Goal: Task Accomplishment & Management: Use online tool/utility

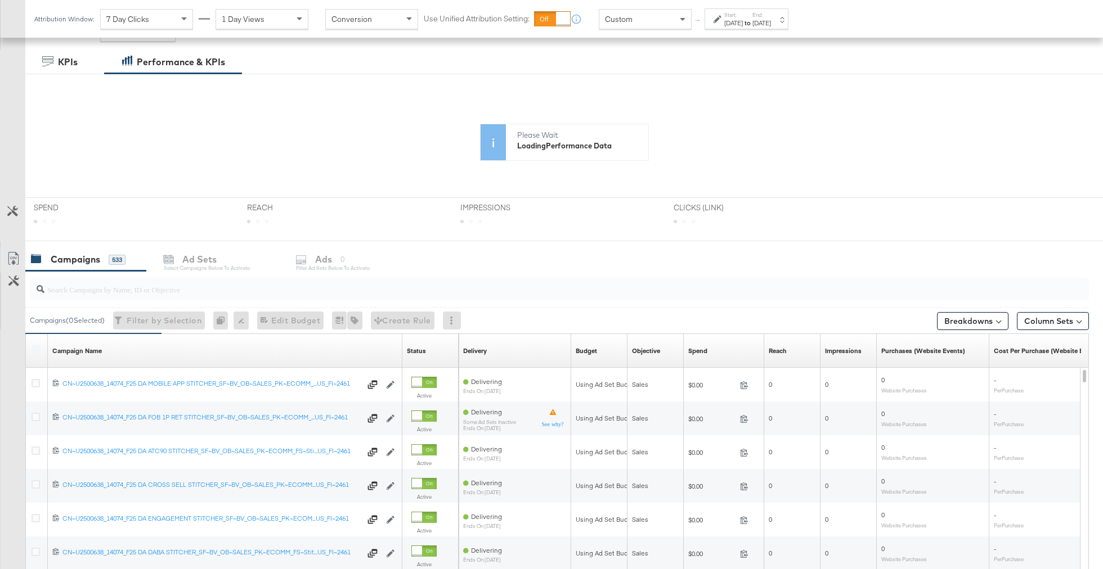
scroll to position [173, 0]
click at [317, 289] on div "KPIs Performance & KPIs Customize KPIs ✔ Clicks (Link) ✔ Reach ✔ Impressions ✔ …" at bounding box center [551, 384] width 1103 height 671
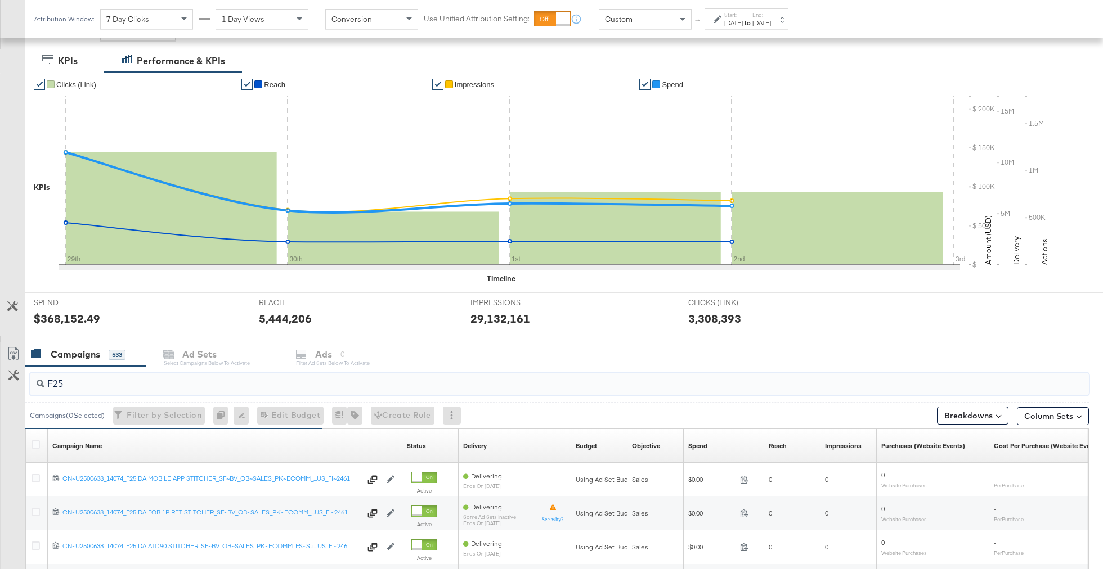
type input "F25"
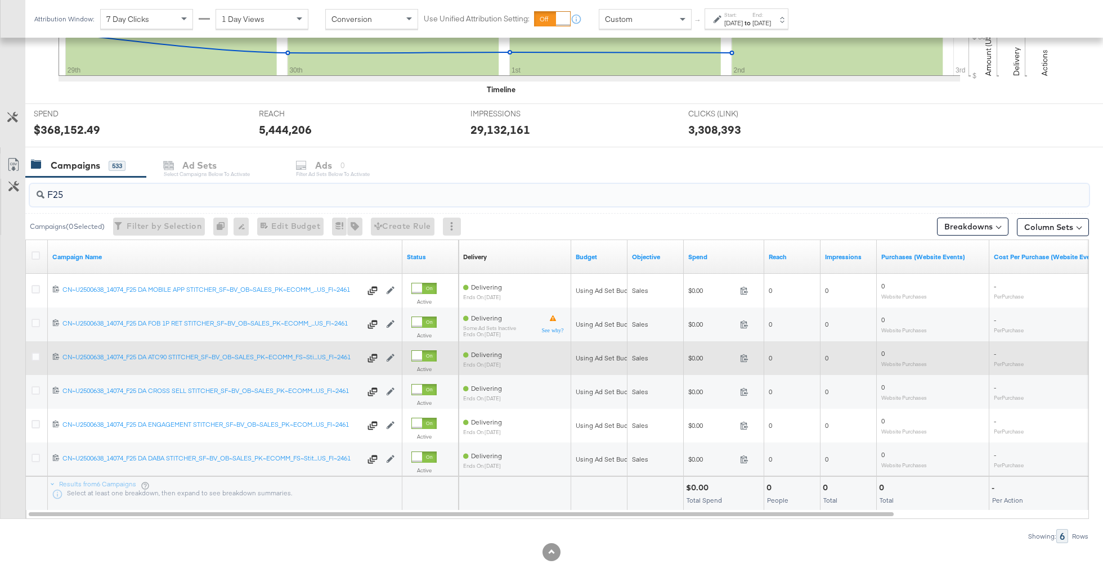
scroll to position [352, 0]
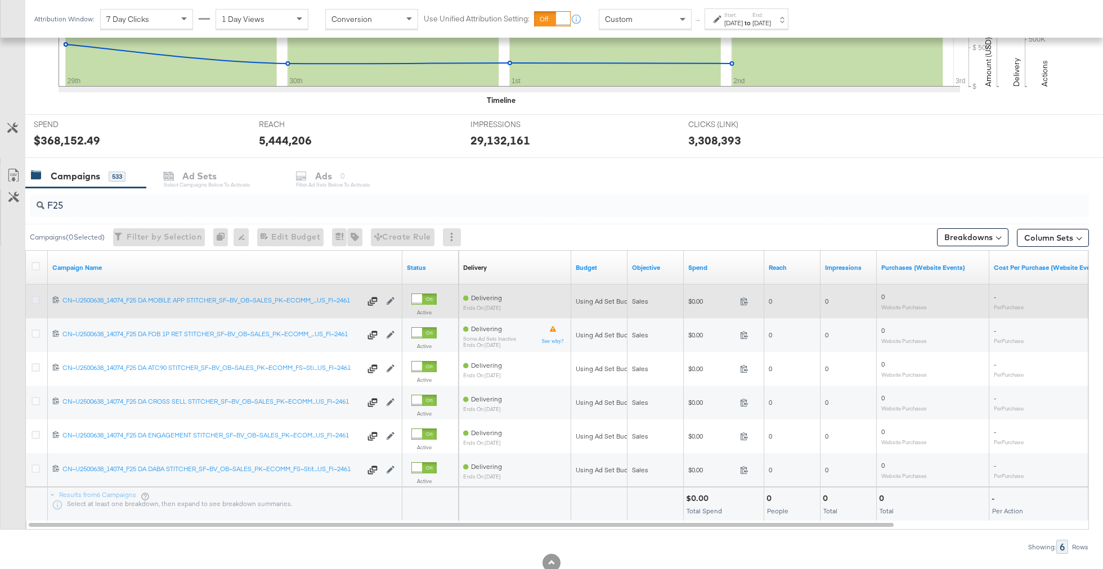
click at [36, 301] on icon at bounding box center [36, 300] width 8 height 8
click at [0, 0] on input "checkbox" at bounding box center [0, 0] width 0 height 0
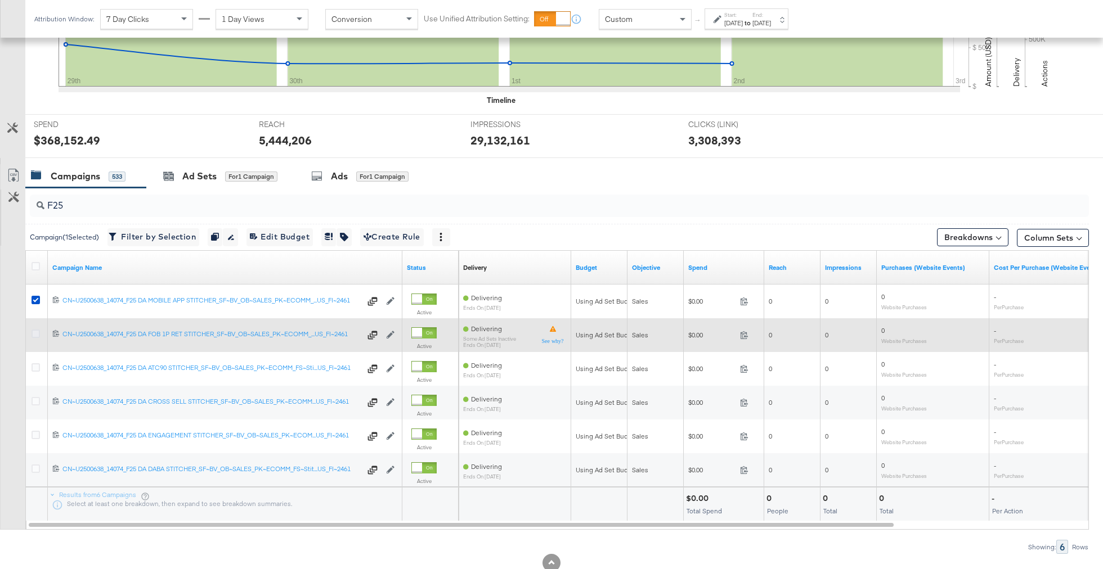
click at [34, 333] on icon at bounding box center [36, 334] width 8 height 8
click at [0, 0] on input "checkbox" at bounding box center [0, 0] width 0 height 0
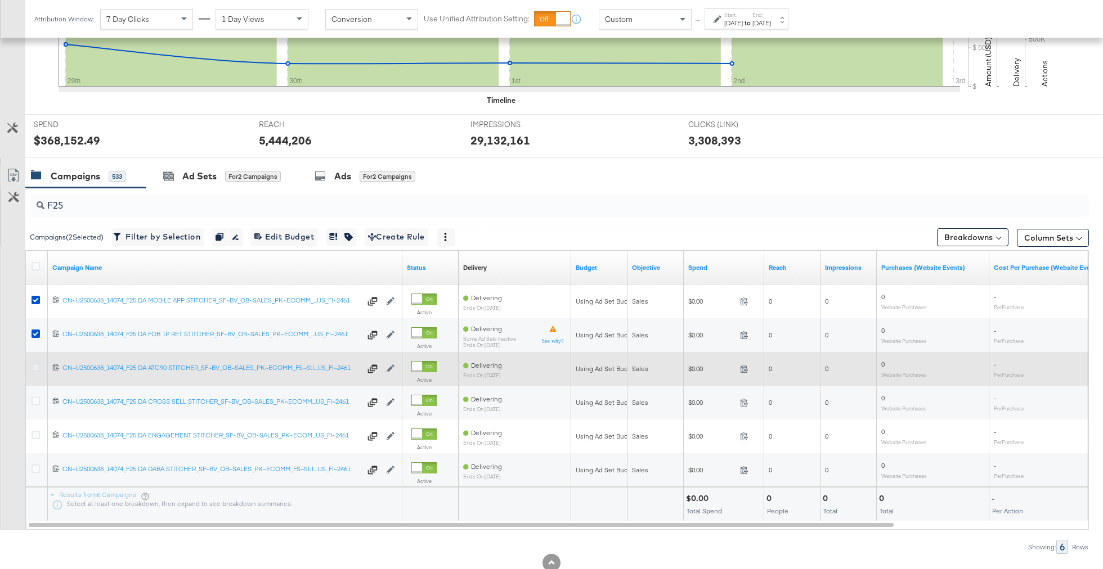
click at [36, 366] on icon at bounding box center [36, 368] width 8 height 8
click at [0, 0] on input "checkbox" at bounding box center [0, 0] width 0 height 0
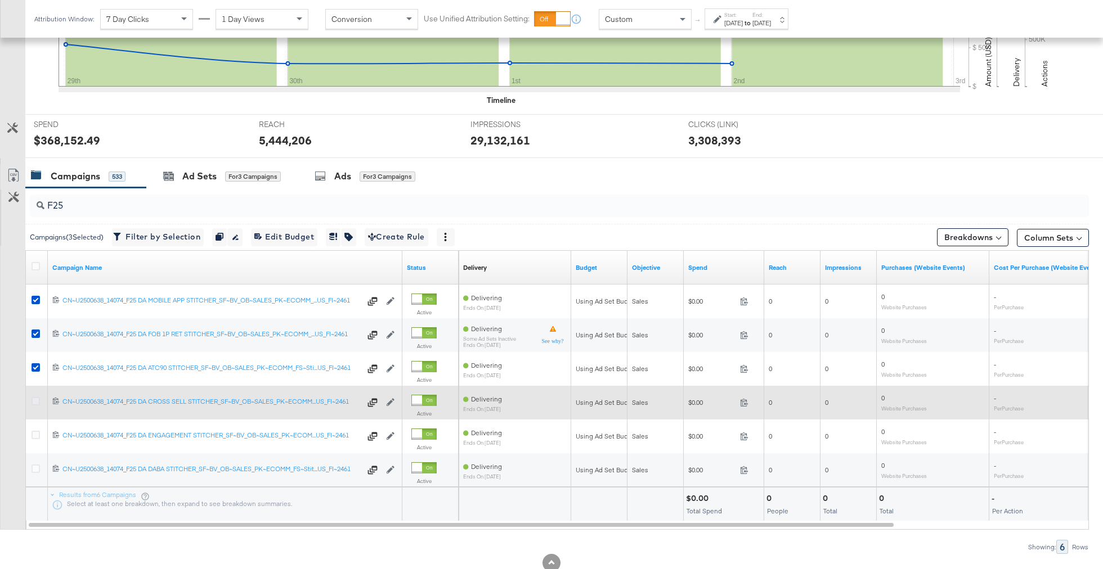
click at [36, 399] on icon at bounding box center [36, 401] width 8 height 8
click at [0, 0] on input "checkbox" at bounding box center [0, 0] width 0 height 0
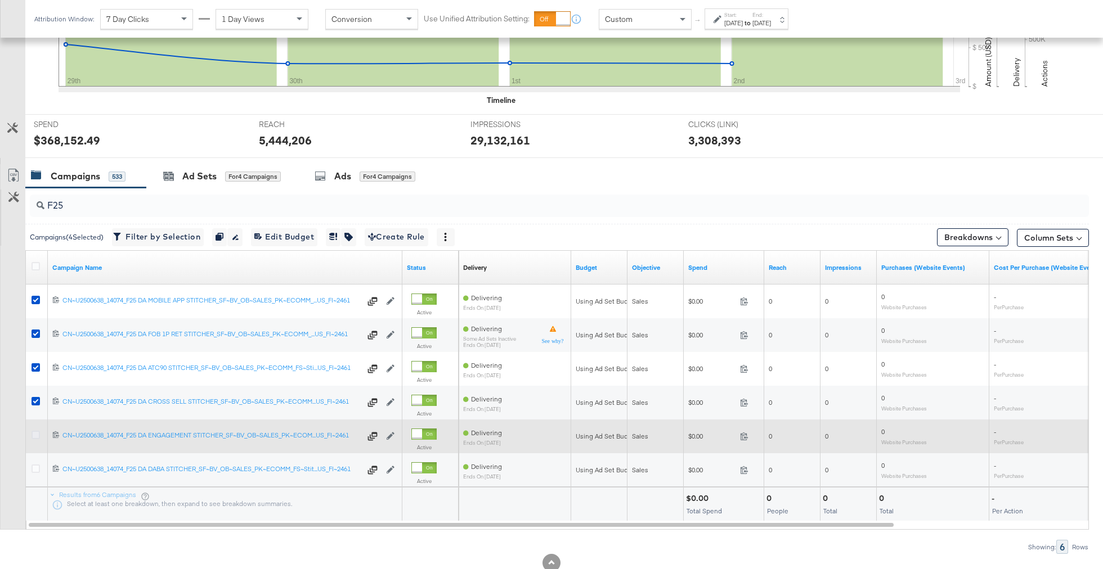
click at [36, 431] on icon at bounding box center [36, 435] width 8 height 8
click at [0, 0] on input "checkbox" at bounding box center [0, 0] width 0 height 0
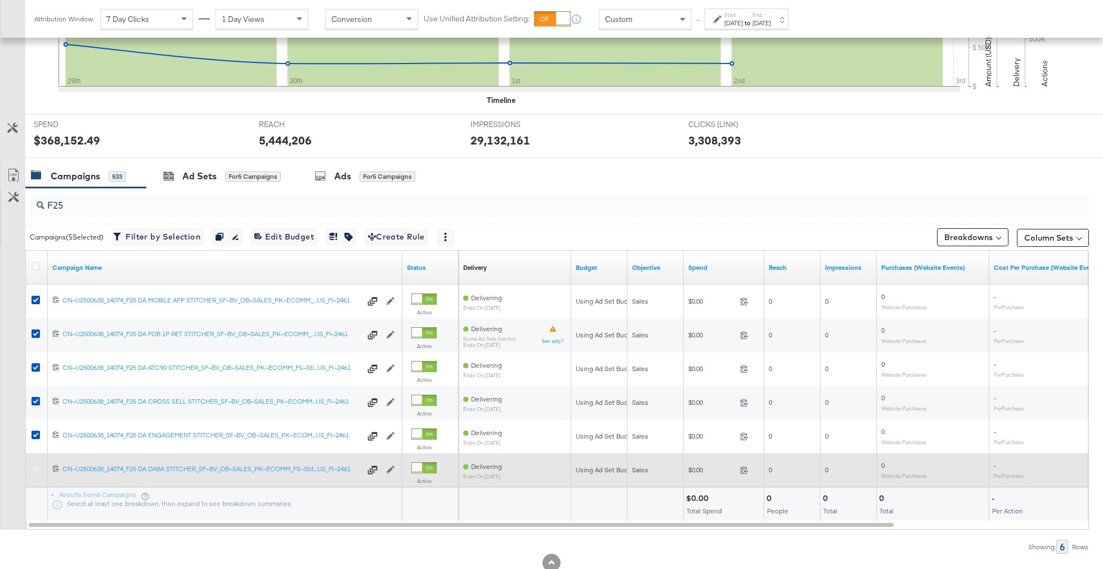
click at [35, 468] on icon at bounding box center [36, 469] width 8 height 8
click at [0, 0] on input "checkbox" at bounding box center [0, 0] width 0 height 0
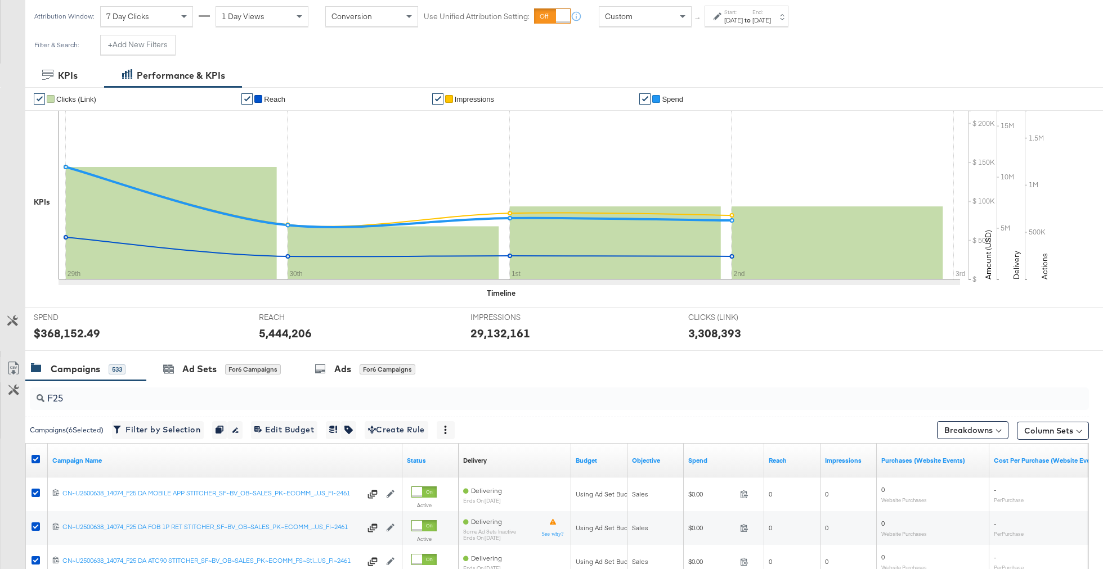
scroll to position [75, 0]
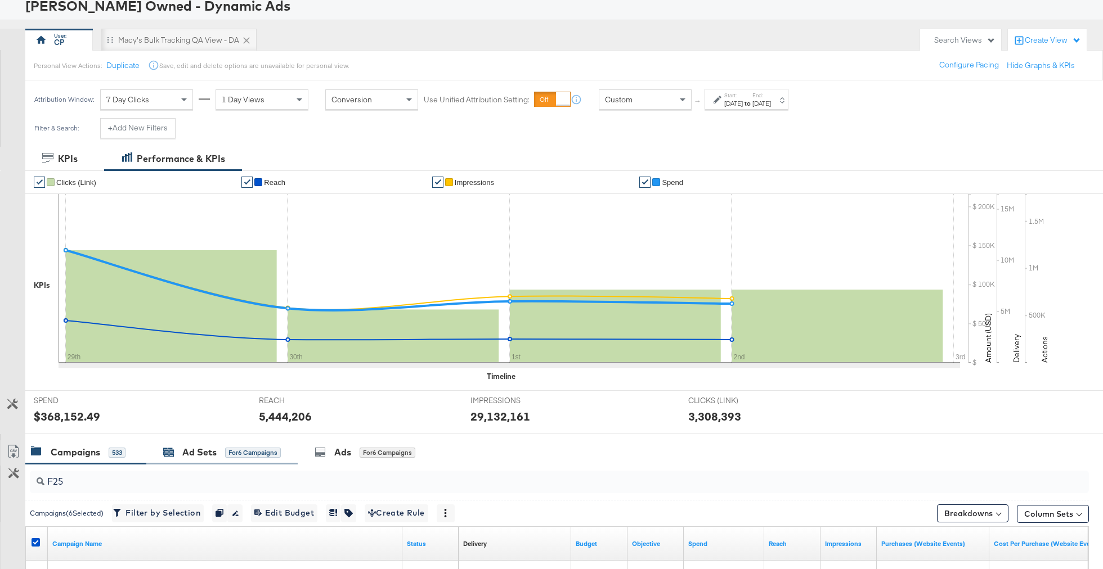
click at [201, 452] on div "Ad Sets" at bounding box center [199, 452] width 34 height 13
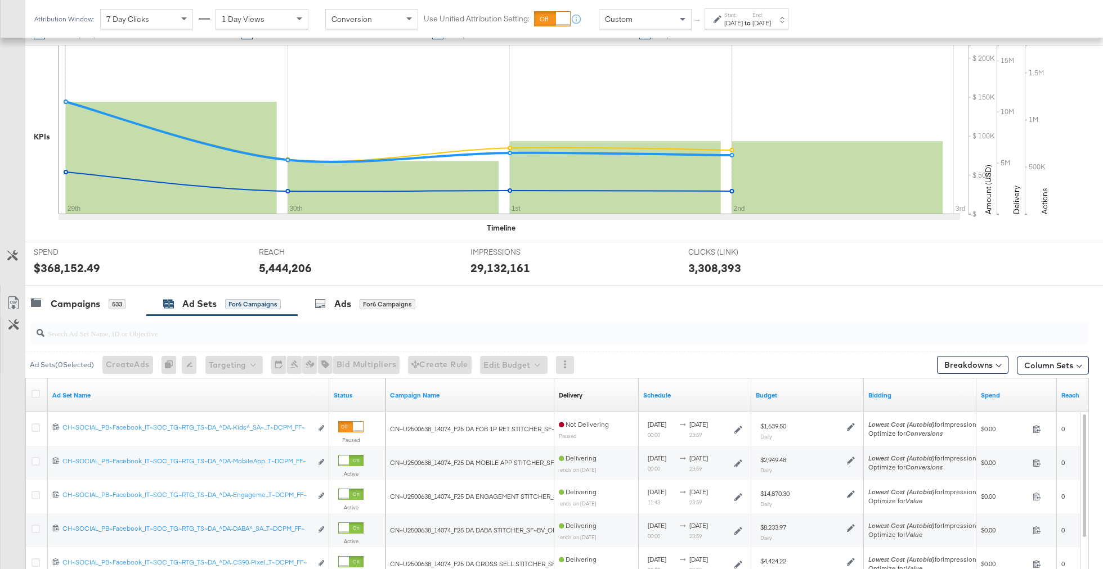
scroll to position [129, 0]
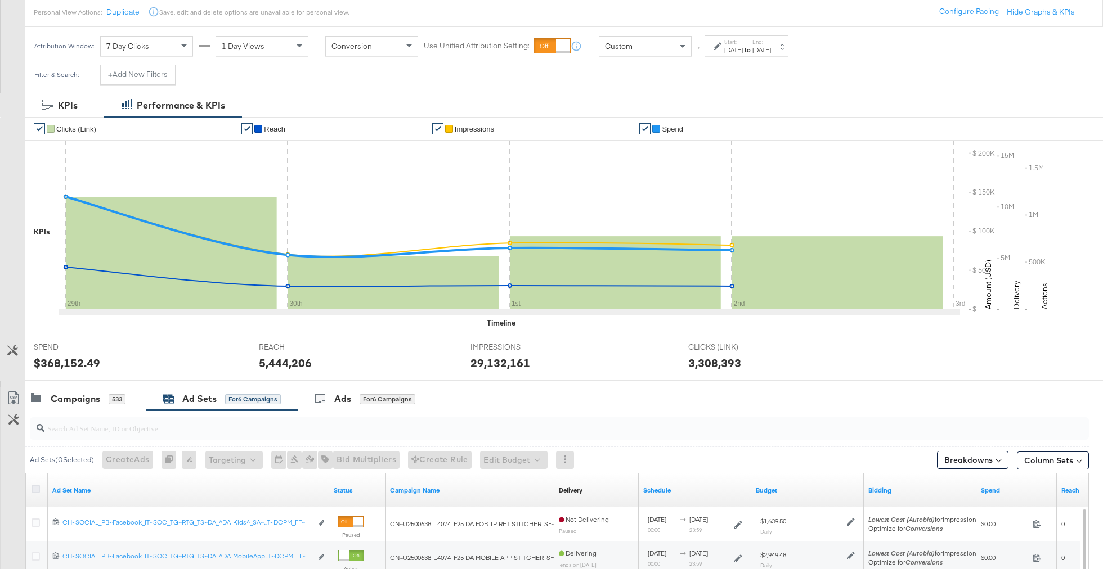
click at [35, 486] on icon at bounding box center [36, 489] width 8 height 8
click at [0, 0] on input "checkbox" at bounding box center [0, 0] width 0 height 0
click at [342, 398] on div "Ads" at bounding box center [342, 399] width 17 height 13
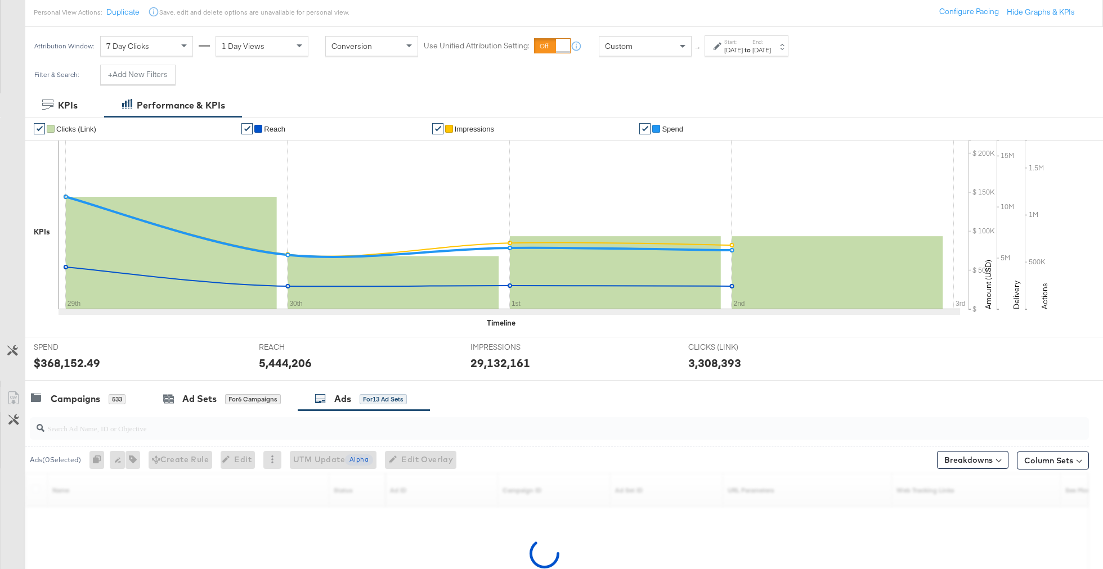
scroll to position [249, 0]
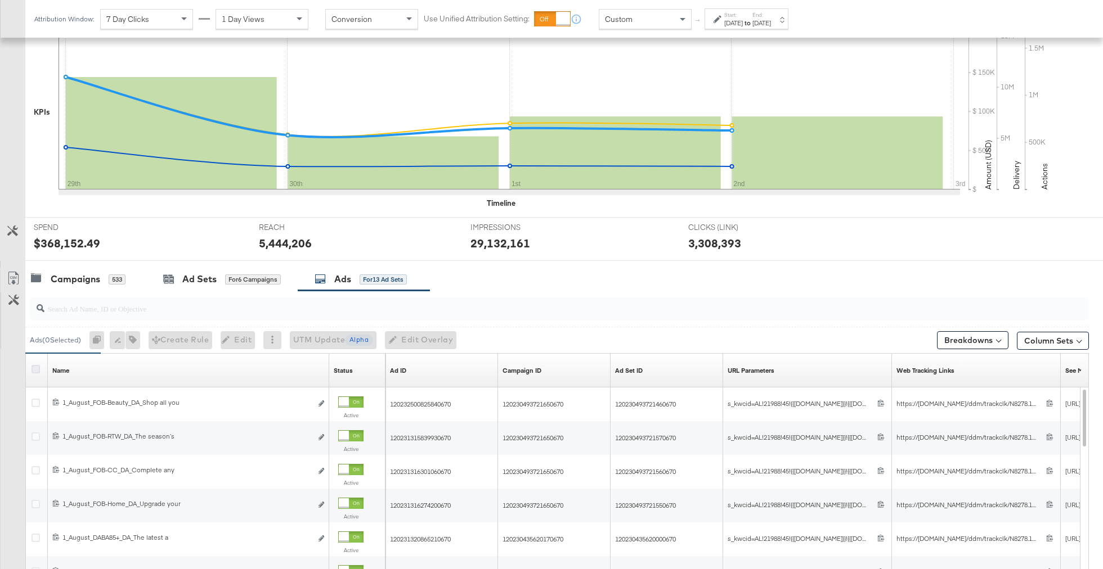
click at [36, 370] on icon at bounding box center [36, 369] width 8 height 8
click at [0, 0] on input "checkbox" at bounding box center [0, 0] width 0 height 0
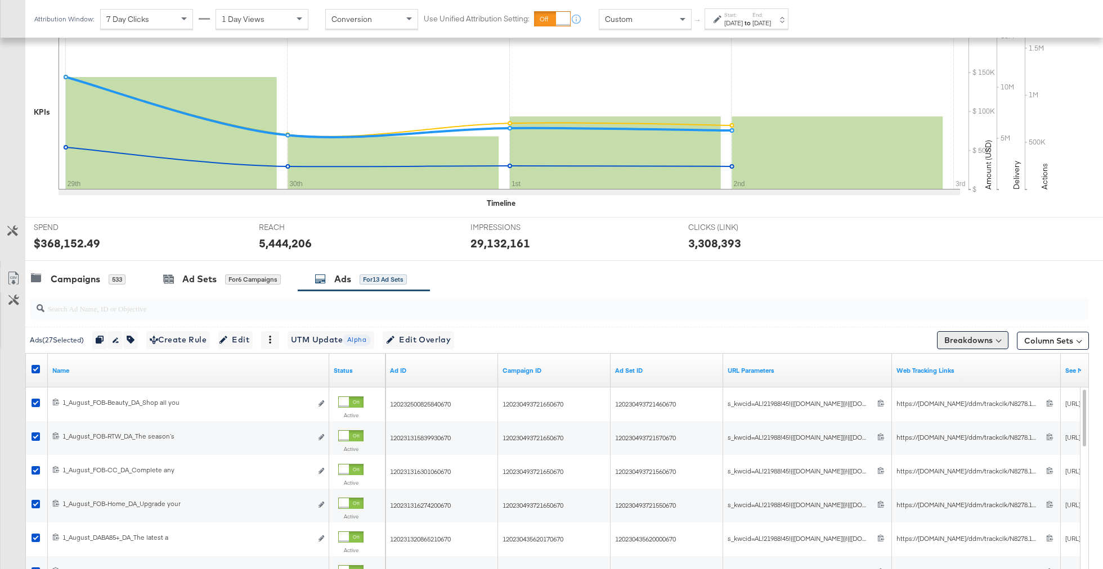
click at [983, 343] on button "Breakdowns" at bounding box center [972, 340] width 71 height 18
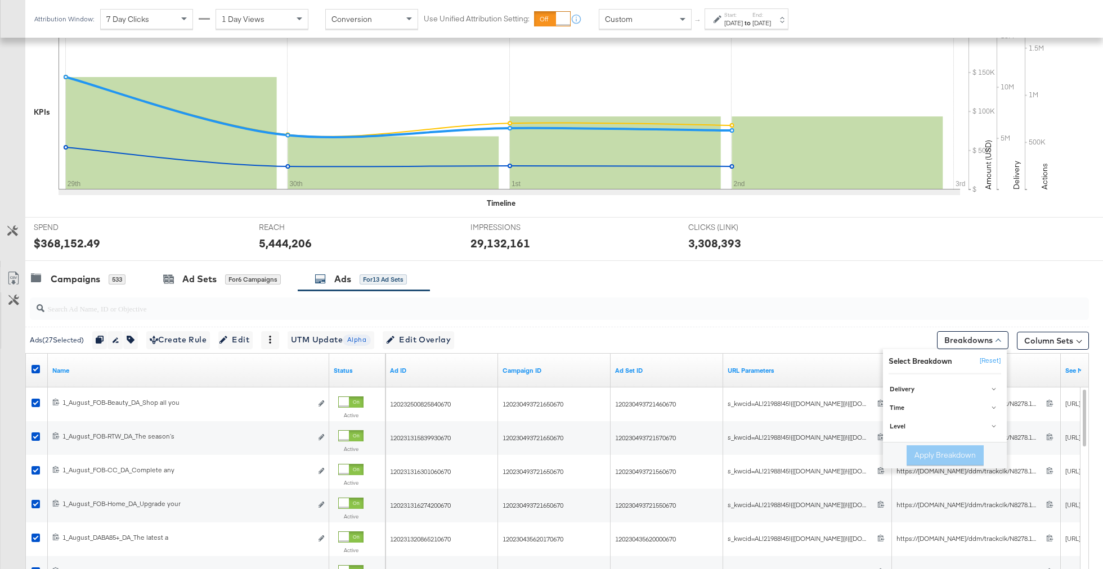
click at [841, 330] on div "Ads ( 27 Selected) Duplicate 27 ads Rename 27 ads Tags for 27 campaigns Create …" at bounding box center [557, 340] width 1064 height 26
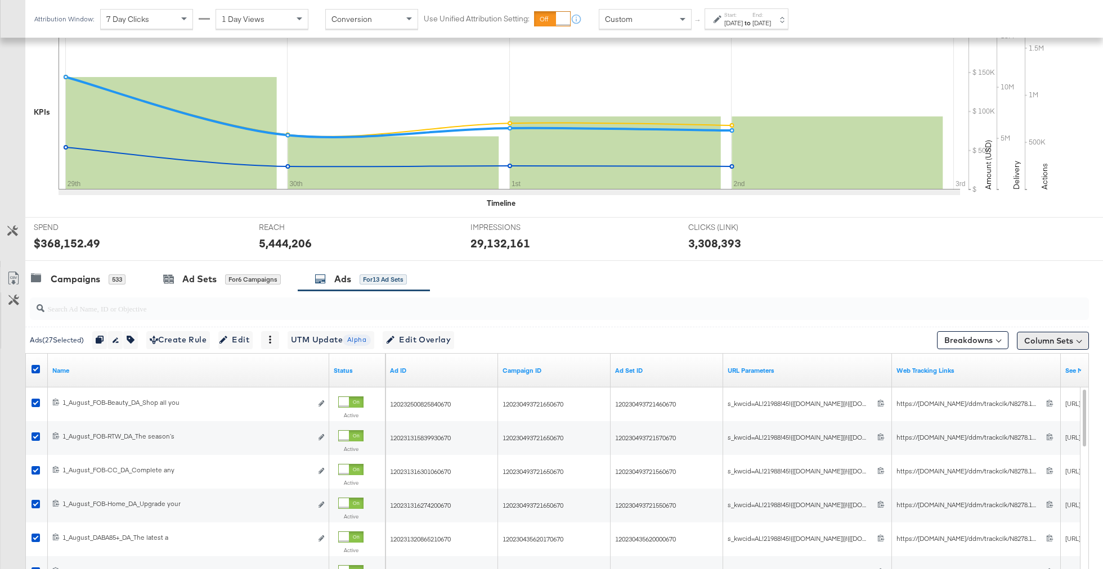
click at [1061, 343] on button "Column Sets" at bounding box center [1053, 341] width 72 height 18
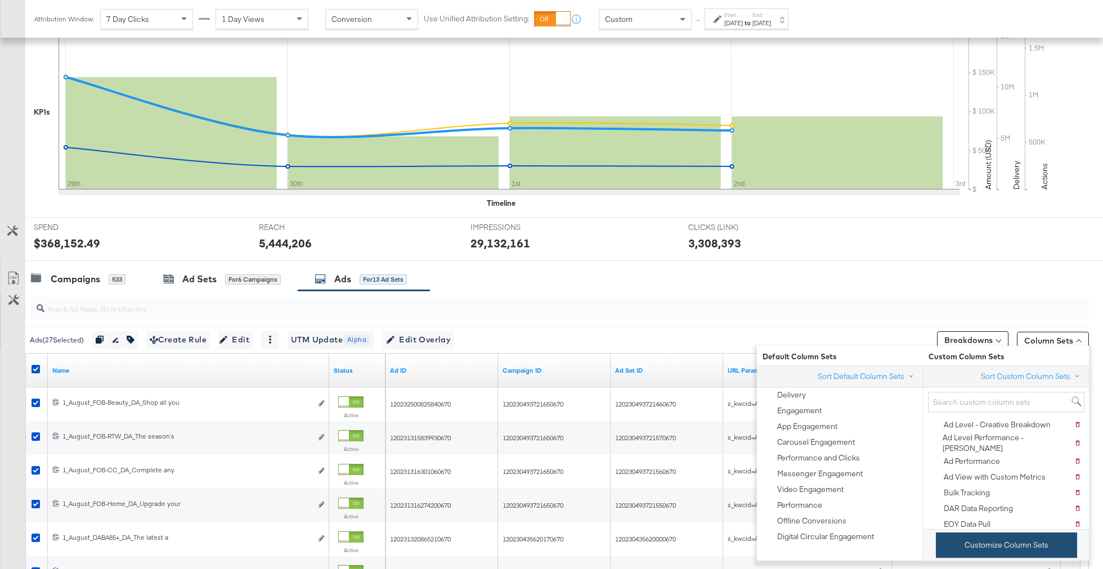
click at [975, 548] on button "Customize Column Sets" at bounding box center [1006, 545] width 141 height 25
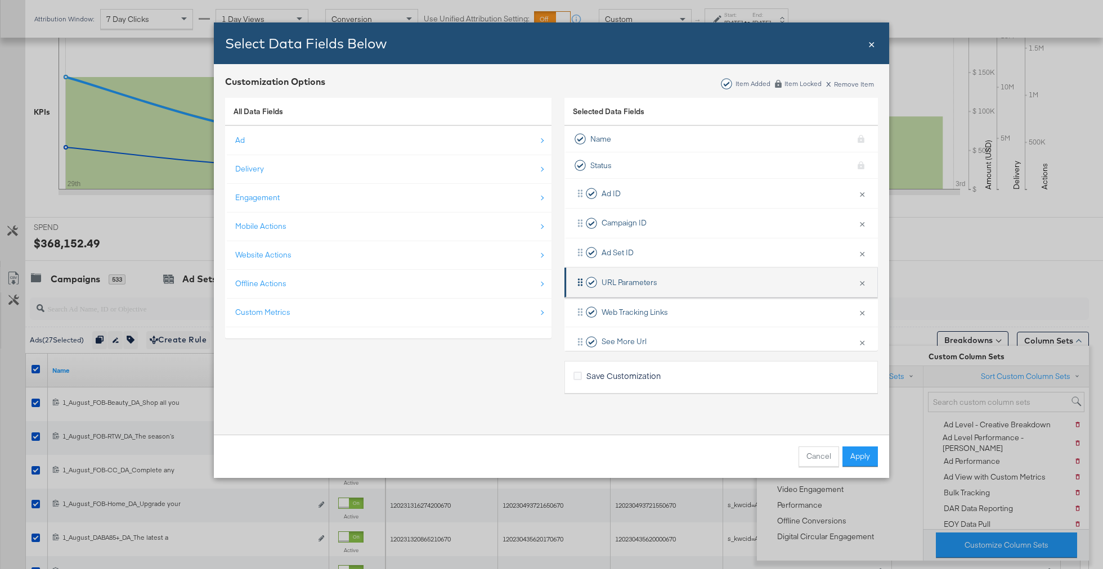
click at [871, 282] on li "URL Parameters × Remove from KPIs" at bounding box center [720, 283] width 313 height 30
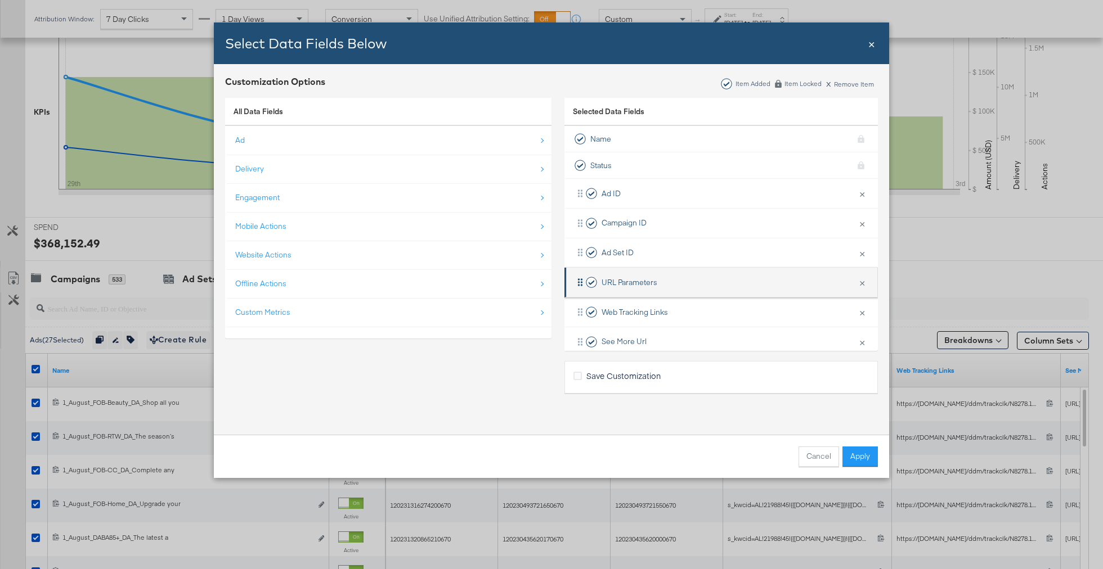
click at [871, 282] on li "URL Parameters × Remove from KPIs" at bounding box center [720, 283] width 313 height 30
click at [862, 282] on button "×" at bounding box center [862, 283] width 15 height 24
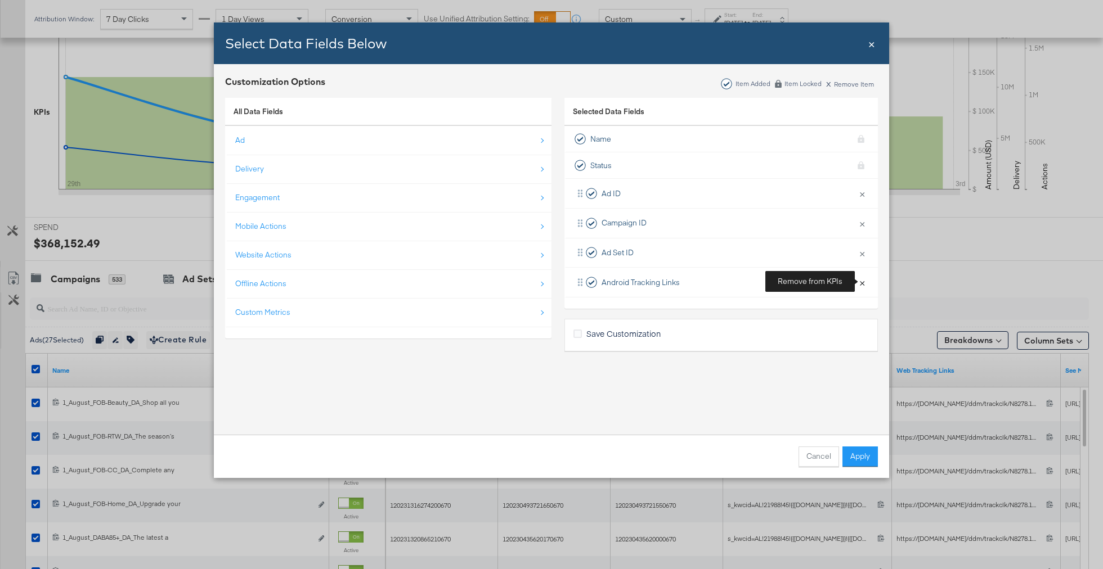
click at [862, 282] on button "×" at bounding box center [862, 283] width 15 height 24
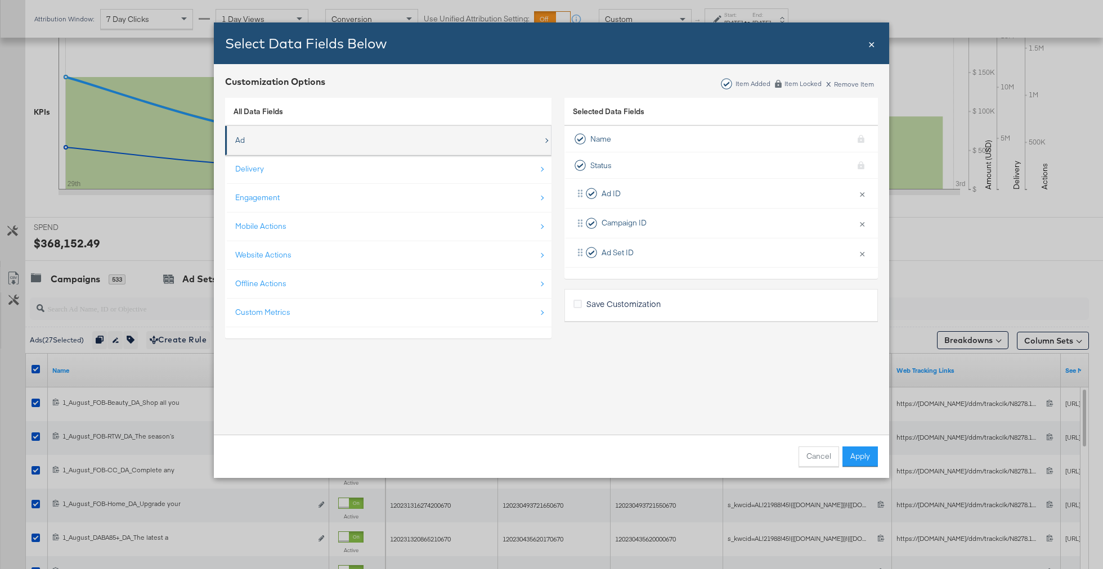
click at [325, 144] on div "Ad" at bounding box center [389, 140] width 308 height 23
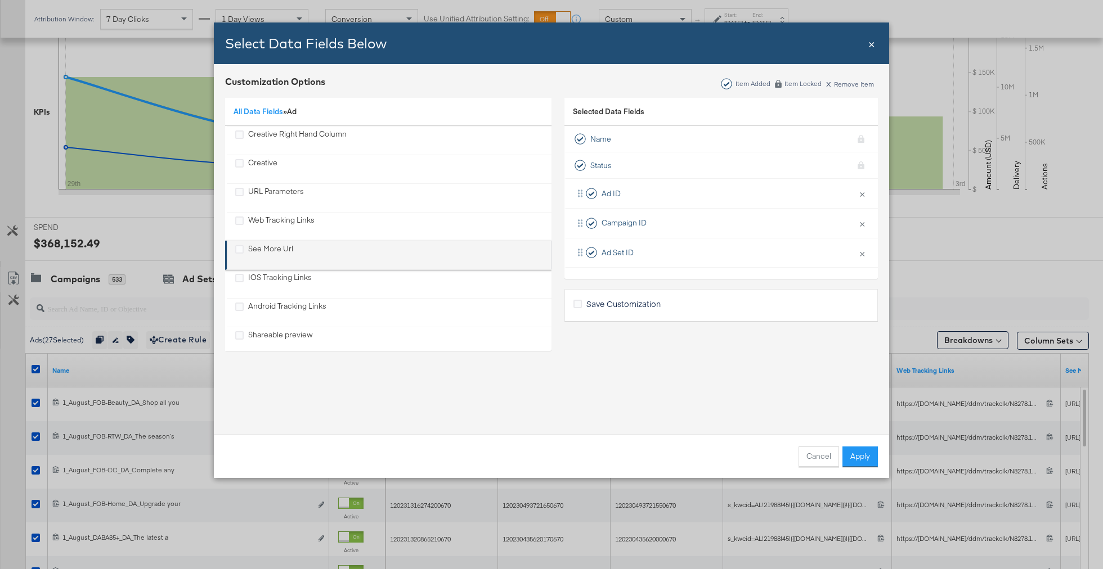
scroll to position [471, 0]
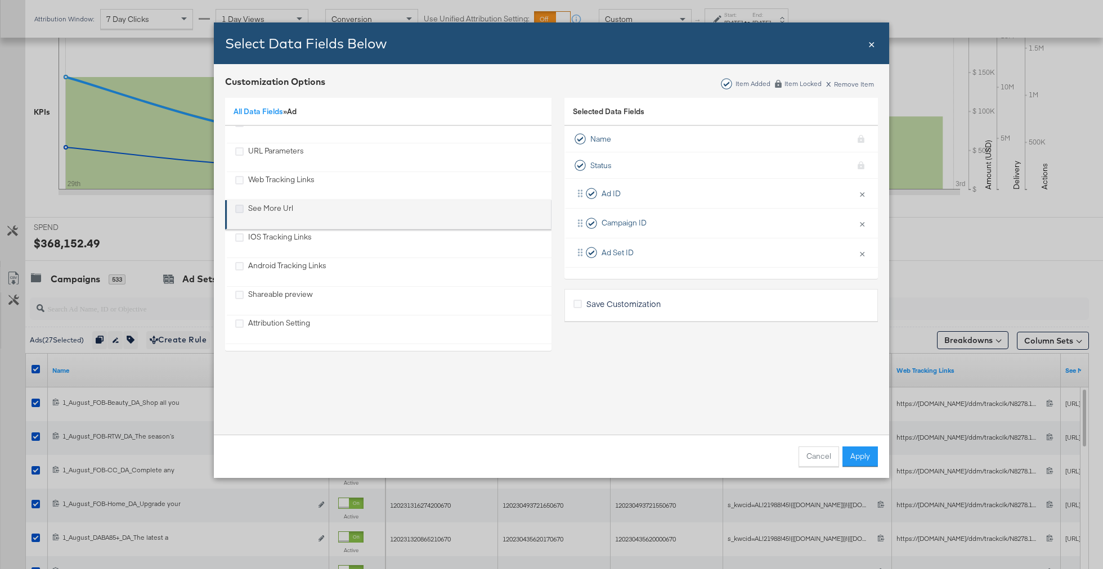
click at [236, 208] on icon "See More Url" at bounding box center [239, 209] width 8 height 8
click at [0, 0] on input "See More Url" at bounding box center [0, 0] width 0 height 0
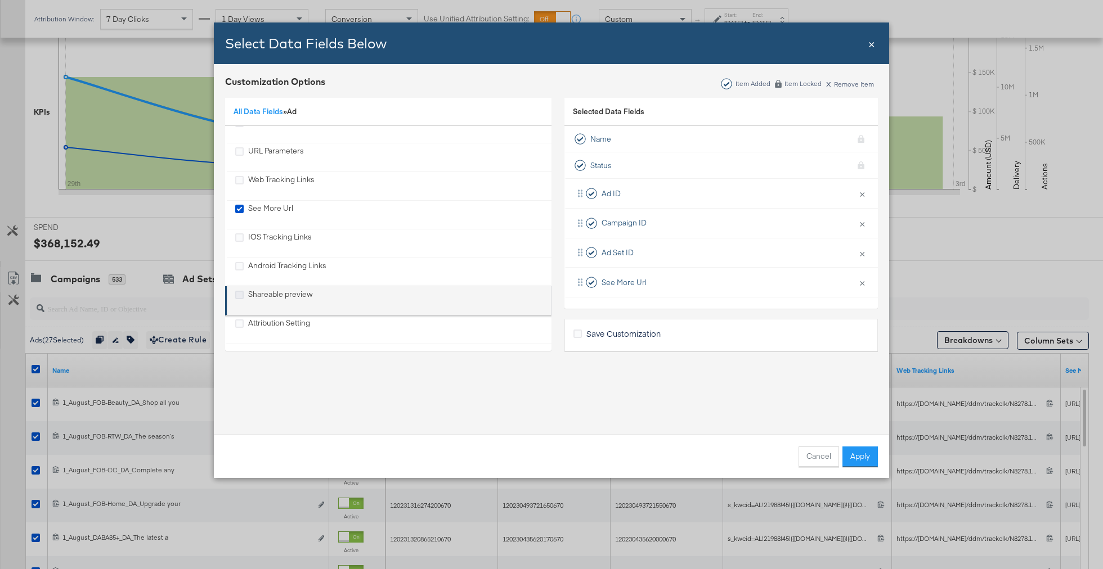
click at [239, 291] on icon "Shareable preview" at bounding box center [239, 295] width 8 height 8
click at [0, 0] on input "Shareable preview" at bounding box center [0, 0] width 0 height 0
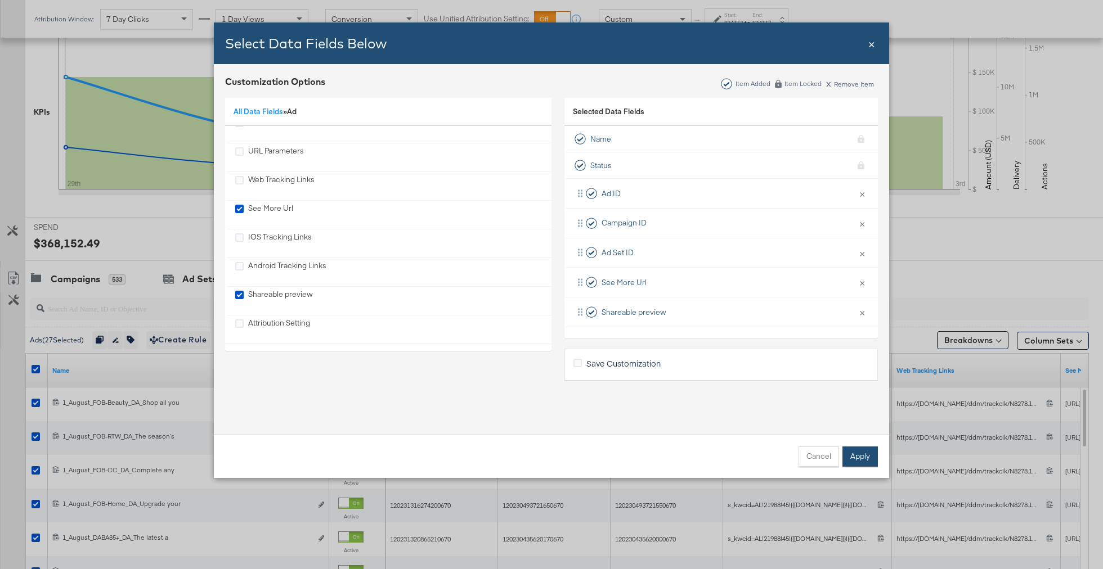
click at [863, 459] on button "Apply" at bounding box center [859, 457] width 35 height 20
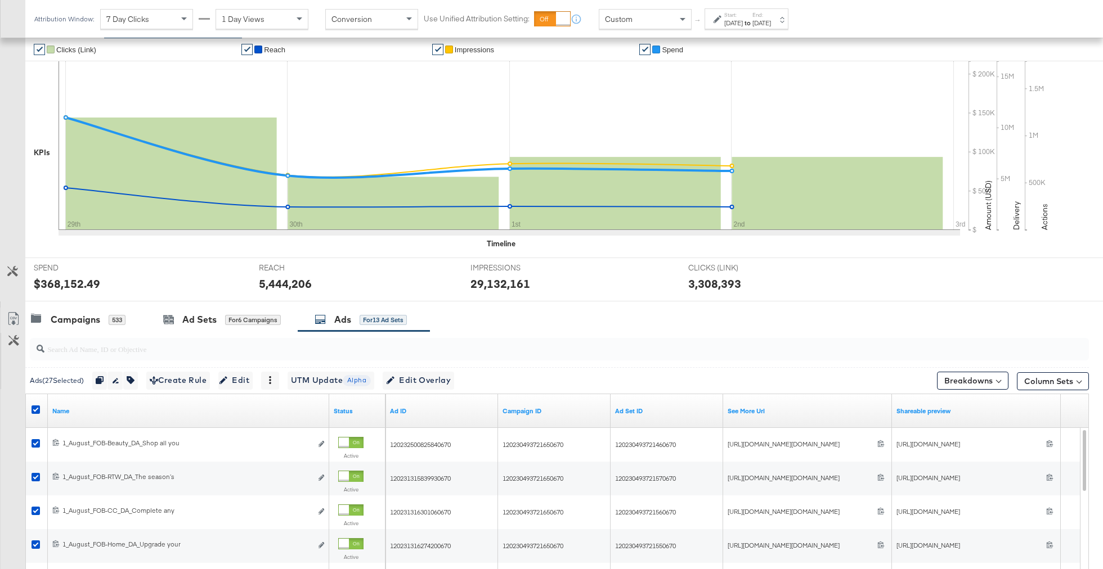
scroll to position [206, 0]
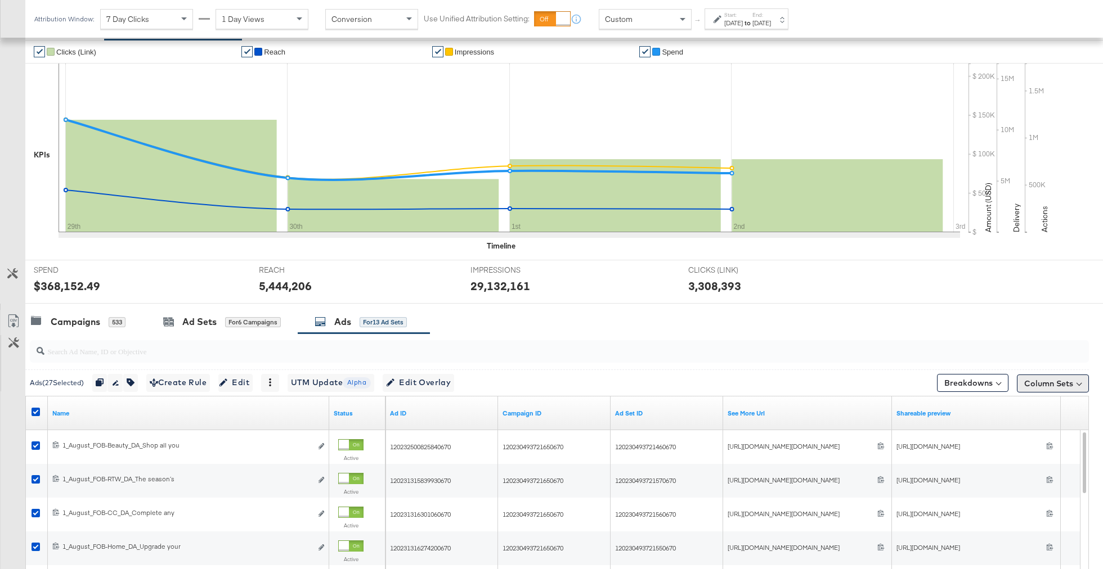
click at [1040, 382] on button "Column Sets" at bounding box center [1053, 384] width 72 height 18
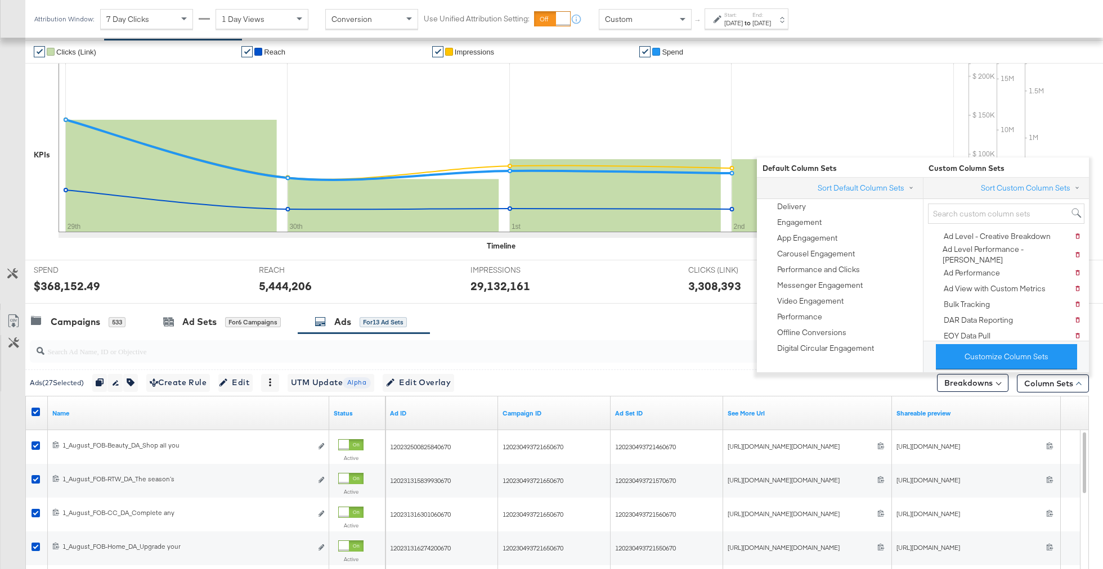
click at [720, 316] on div "Campaigns 533 Ad Sets for 6 Campaigns Ads for 13 Ad Sets" at bounding box center [564, 322] width 1078 height 24
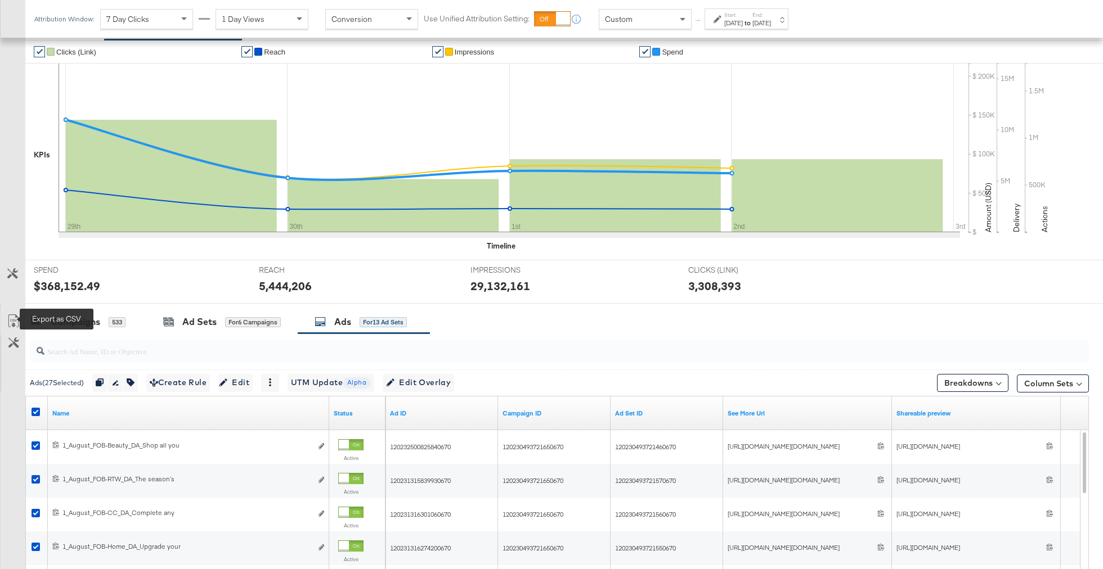
click at [12, 316] on icon at bounding box center [14, 322] width 14 height 14
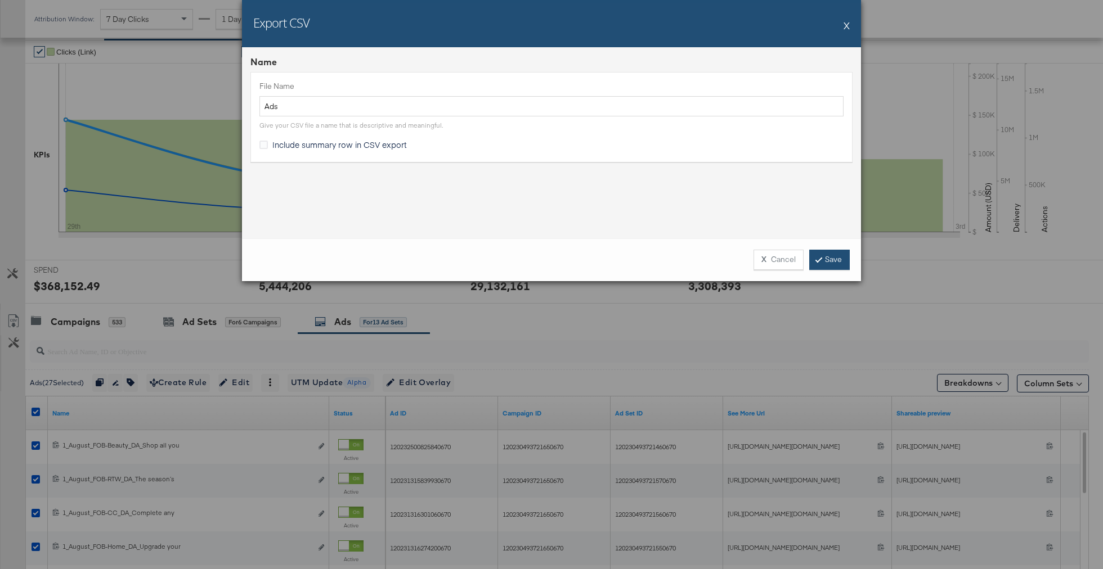
click at [835, 267] on link "Save" at bounding box center [829, 260] width 41 height 20
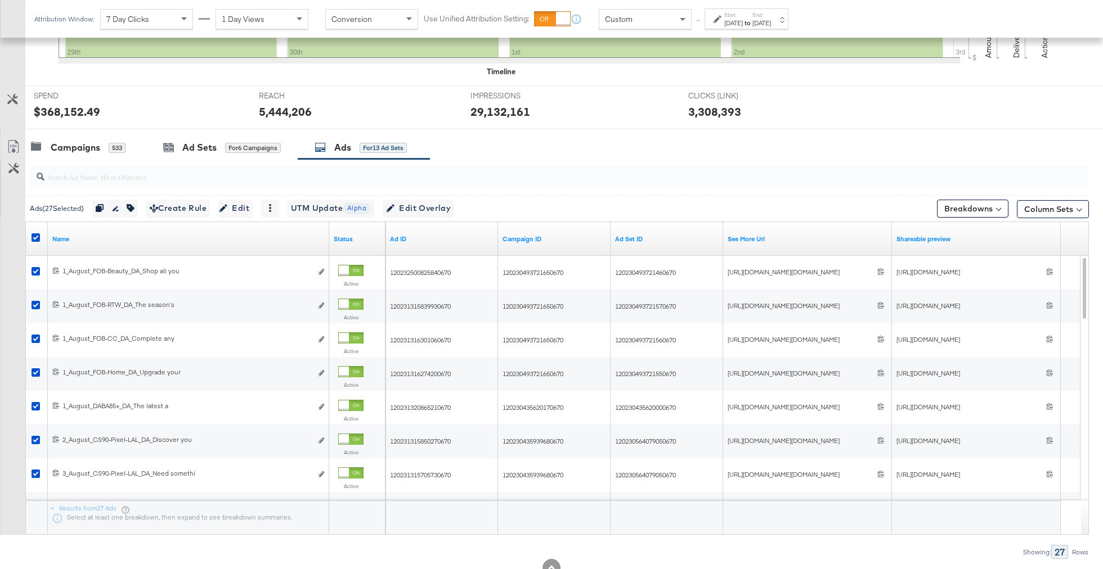
scroll to position [381, 0]
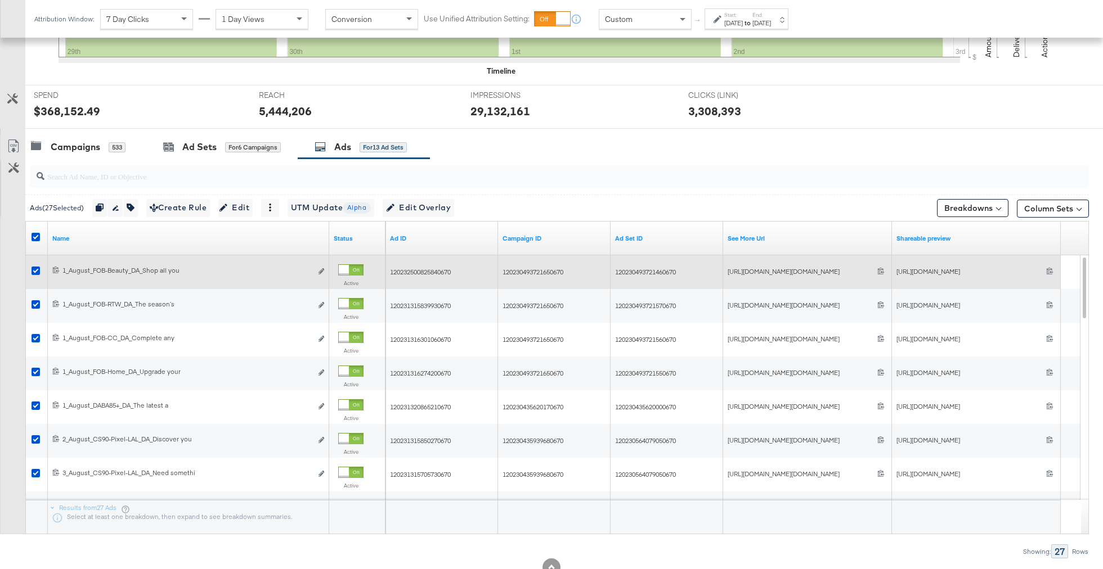
click at [943, 271] on div "[URL][DOMAIN_NAME]" at bounding box center [971, 272] width 150 height 10
copy span "[URL][DOMAIN_NAME]"
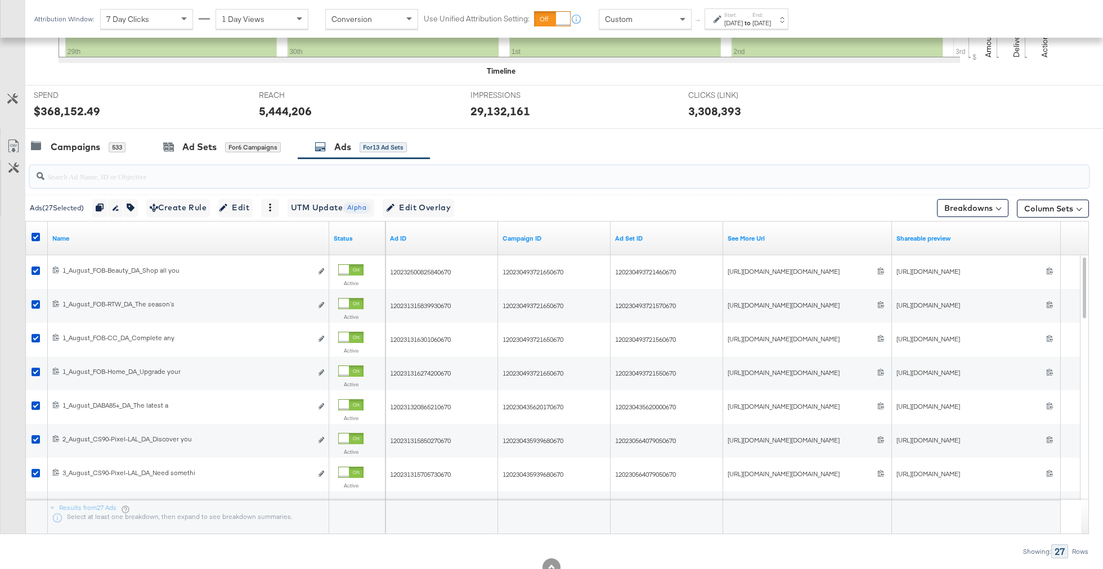
click at [834, 163] on input "search" at bounding box center [517, 172] width 947 height 22
click at [1066, 203] on button "Column Sets" at bounding box center [1053, 209] width 72 height 18
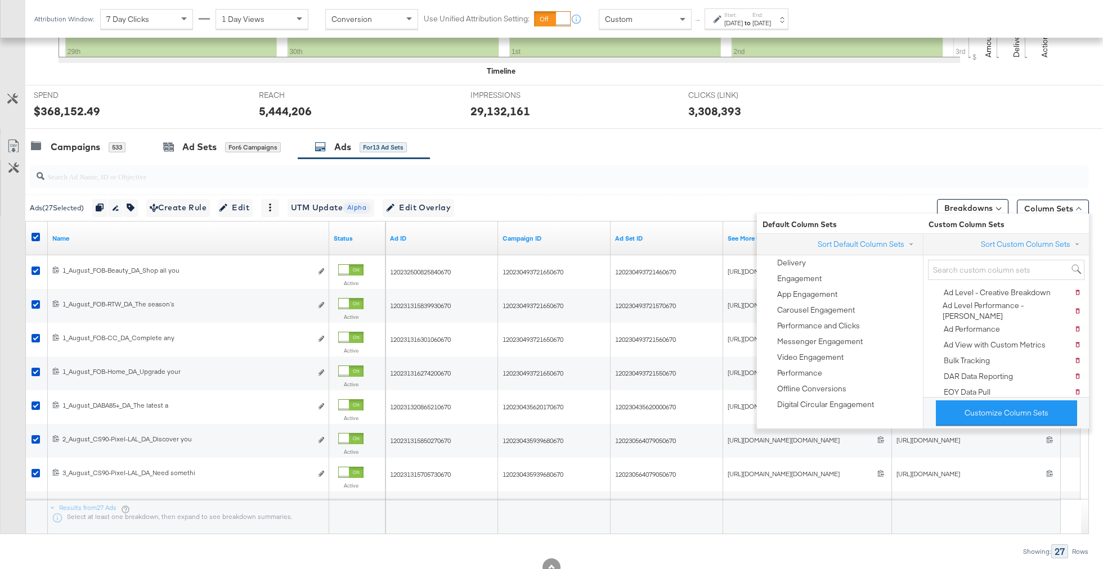
click at [867, 181] on div at bounding box center [559, 176] width 1059 height 23
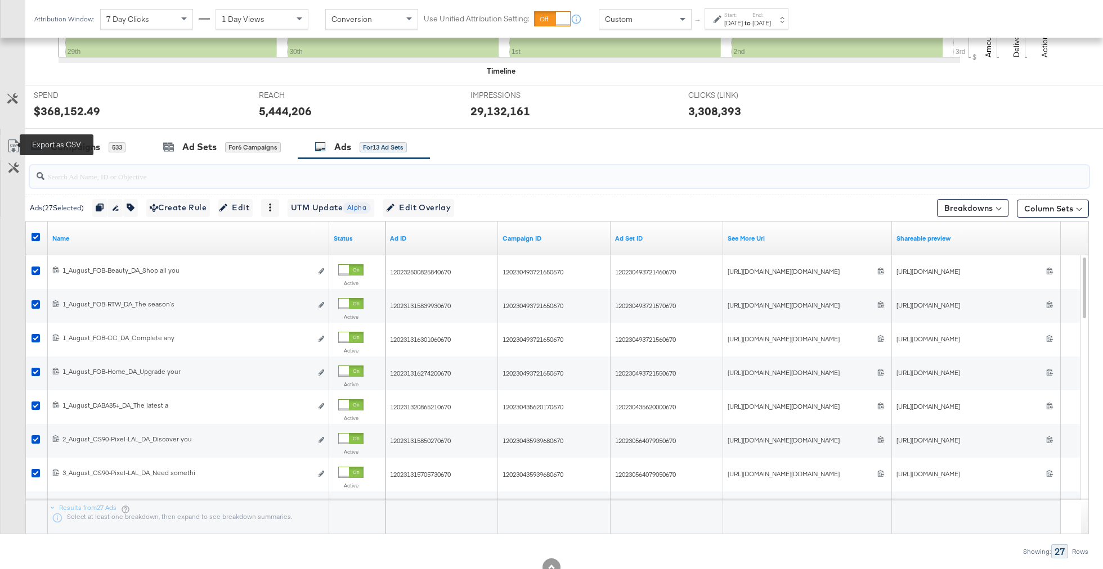
click at [12, 146] on icon at bounding box center [14, 147] width 14 height 14
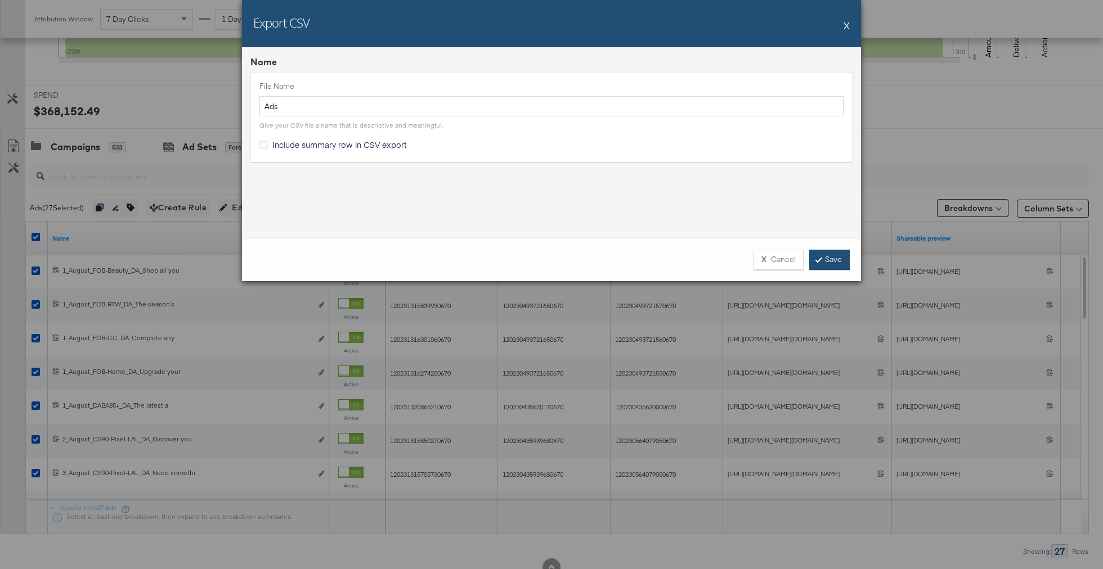
click at [846, 259] on link "Save" at bounding box center [829, 260] width 41 height 20
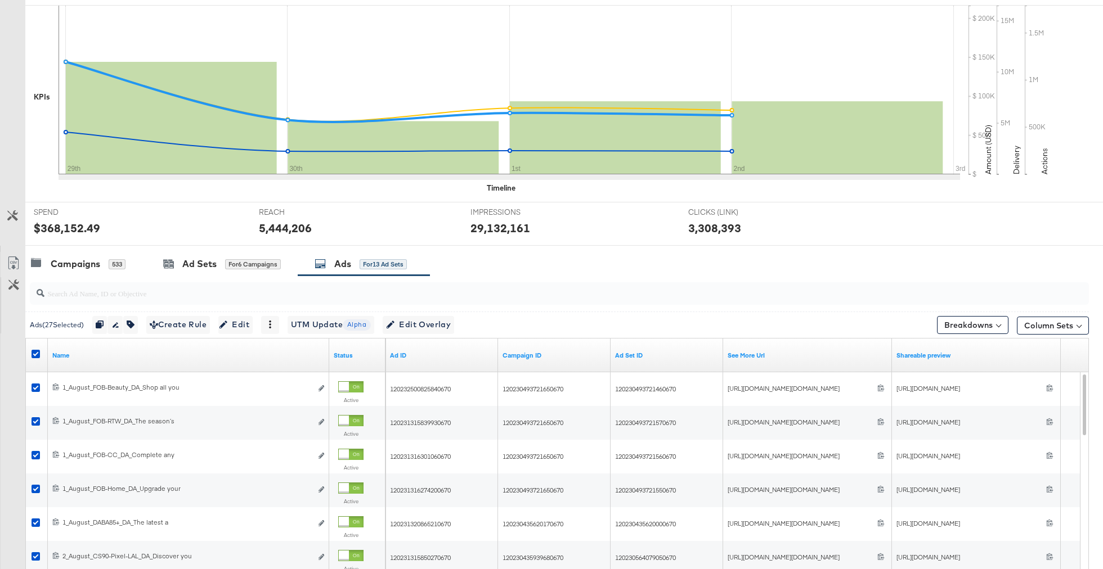
scroll to position [0, 0]
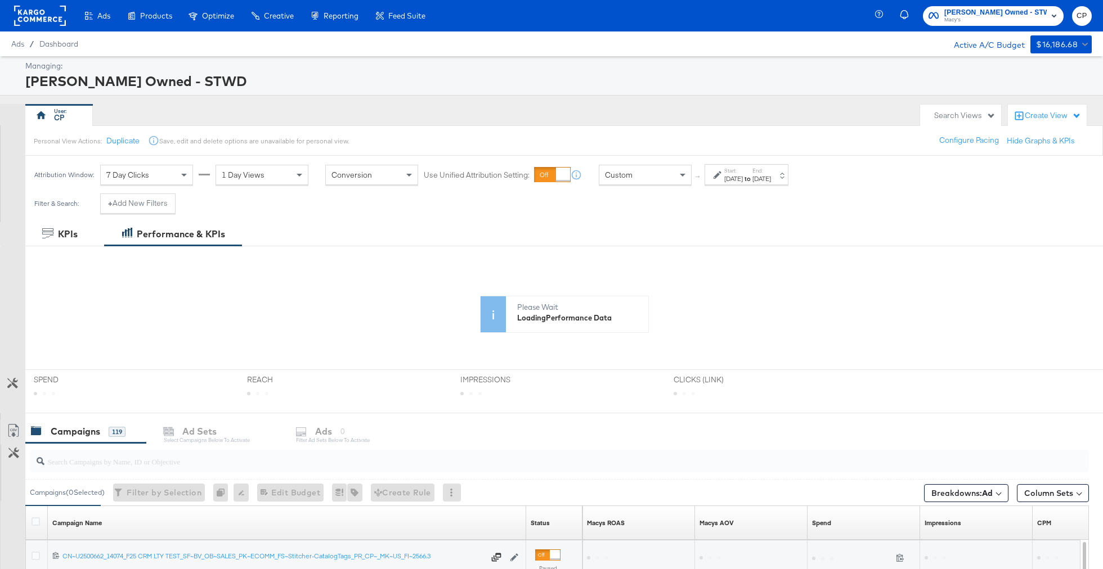
scroll to position [219, 0]
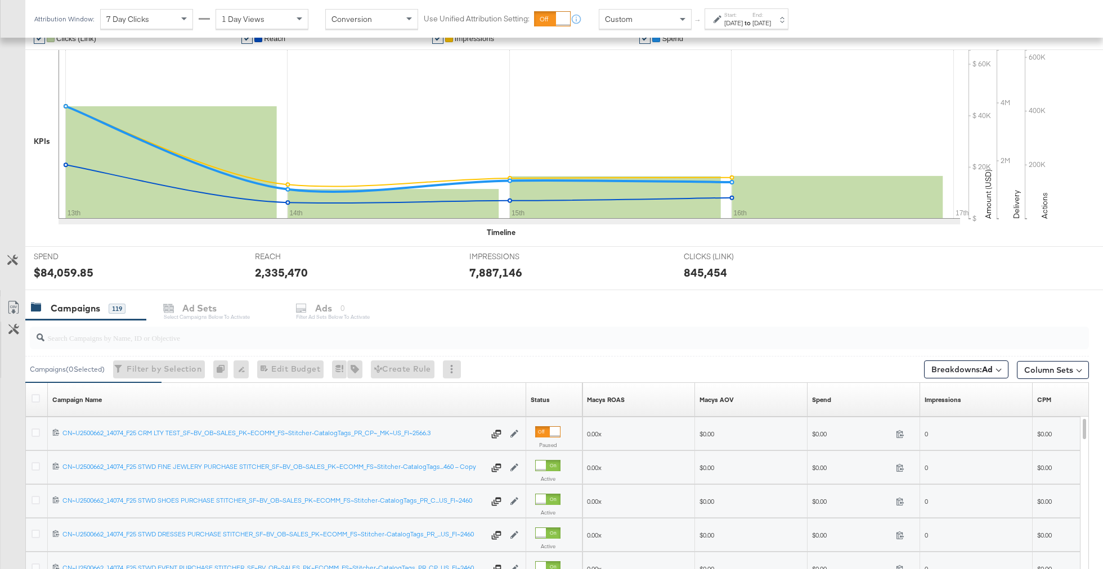
click at [84, 344] on div at bounding box center [559, 338] width 1059 height 23
type input "F25"
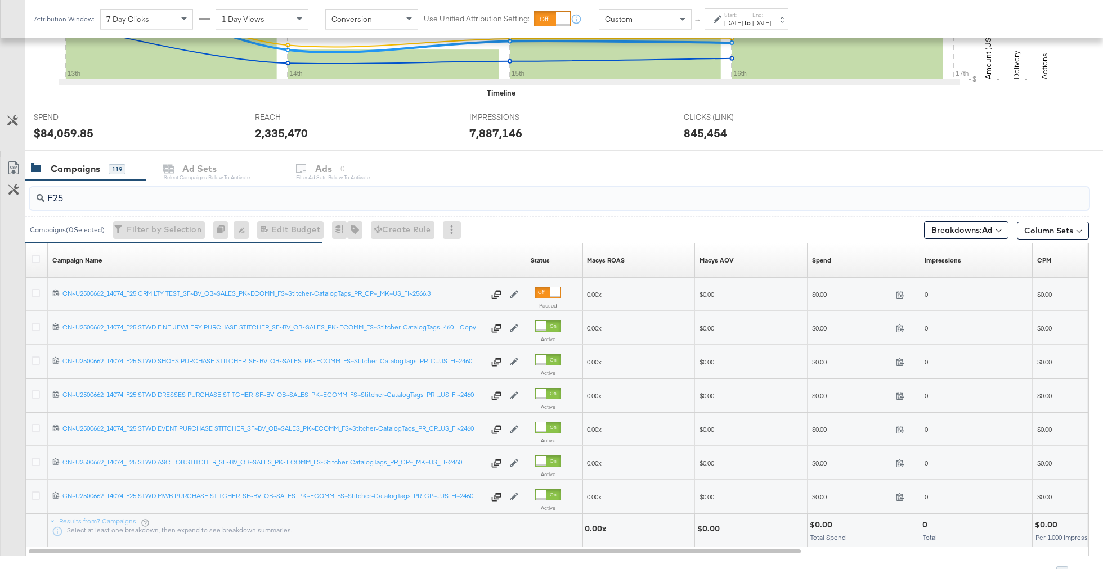
scroll to position [361, 0]
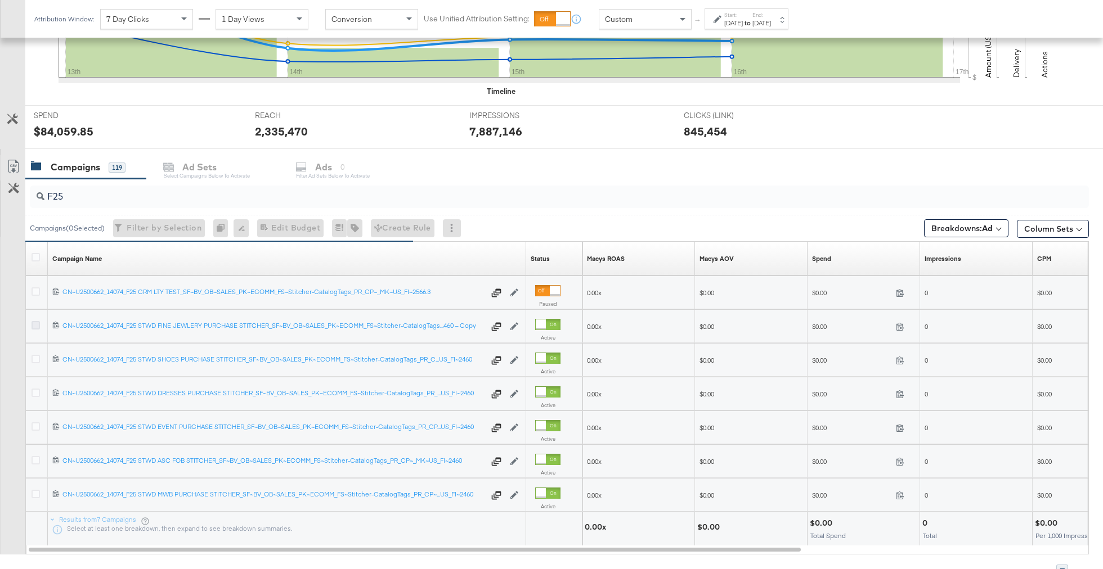
click at [35, 321] on icon at bounding box center [36, 325] width 8 height 8
click at [0, 0] on input "checkbox" at bounding box center [0, 0] width 0 height 0
click at [35, 361] on icon at bounding box center [36, 359] width 8 height 8
click at [0, 0] on input "checkbox" at bounding box center [0, 0] width 0 height 0
click at [39, 392] on icon at bounding box center [36, 393] width 8 height 8
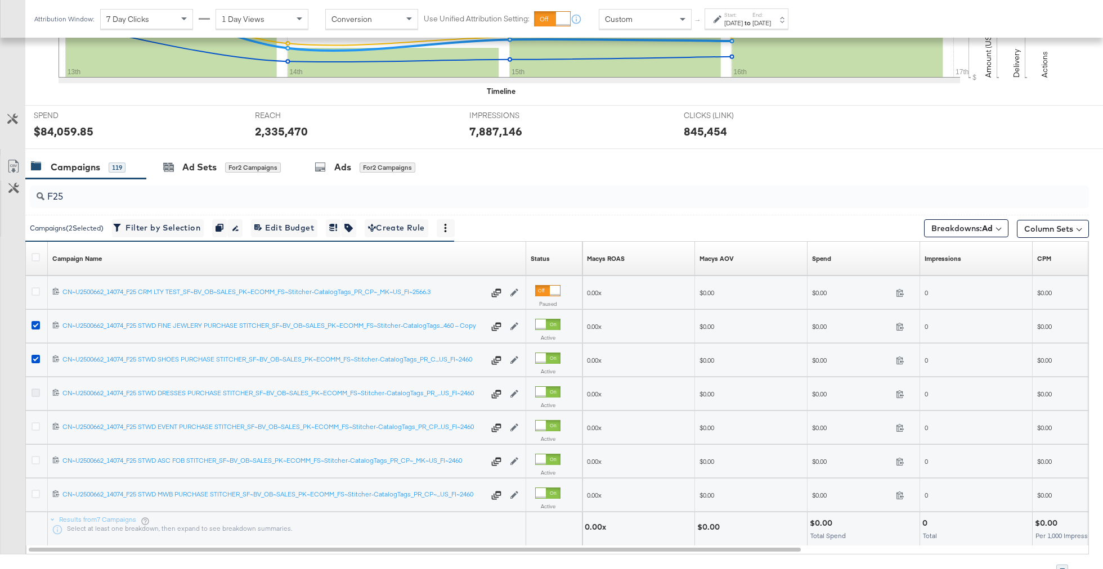
click at [0, 0] on input "checkbox" at bounding box center [0, 0] width 0 height 0
click at [37, 426] on icon at bounding box center [36, 427] width 8 height 8
click at [0, 0] on input "checkbox" at bounding box center [0, 0] width 0 height 0
click at [35, 454] on div at bounding box center [37, 462] width 21 height 20
click at [37, 493] on icon at bounding box center [36, 494] width 8 height 8
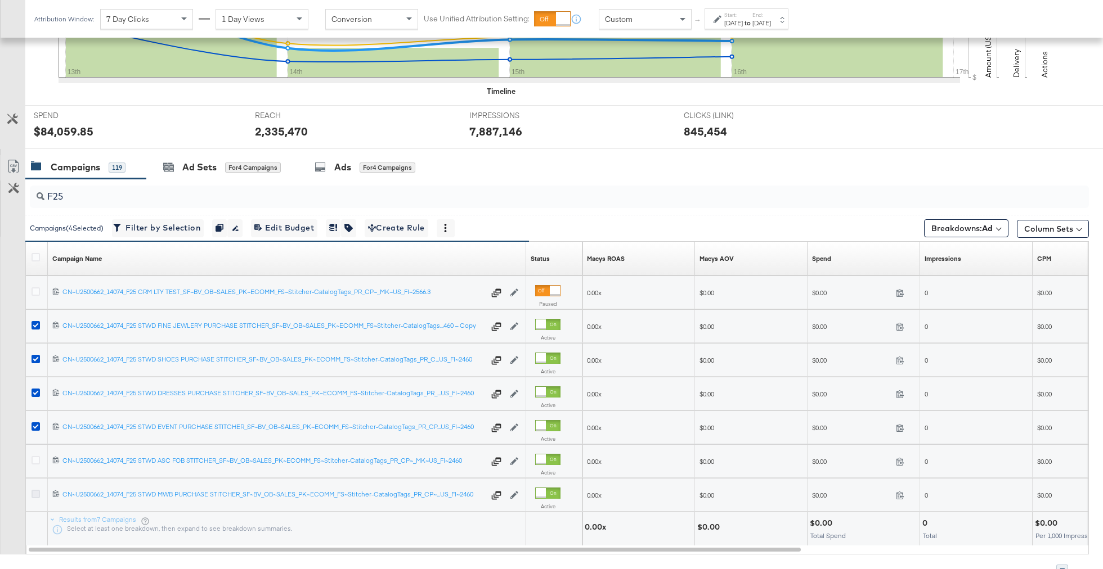
click at [0, 0] on input "checkbox" at bounding box center [0, 0] width 0 height 0
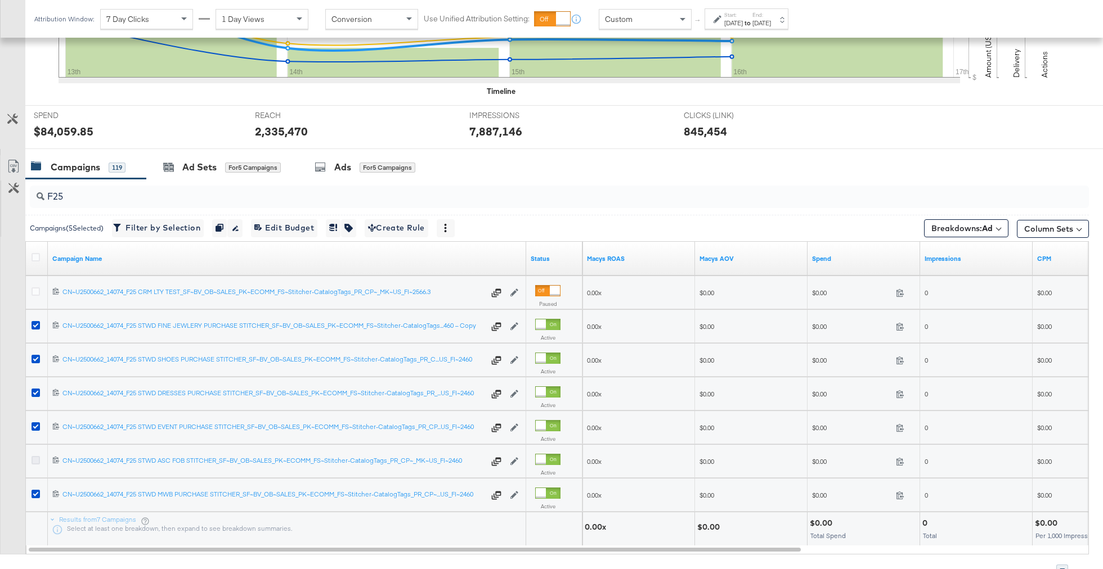
click at [37, 457] on icon at bounding box center [36, 460] width 8 height 8
click at [0, 0] on input "checkbox" at bounding box center [0, 0] width 0 height 0
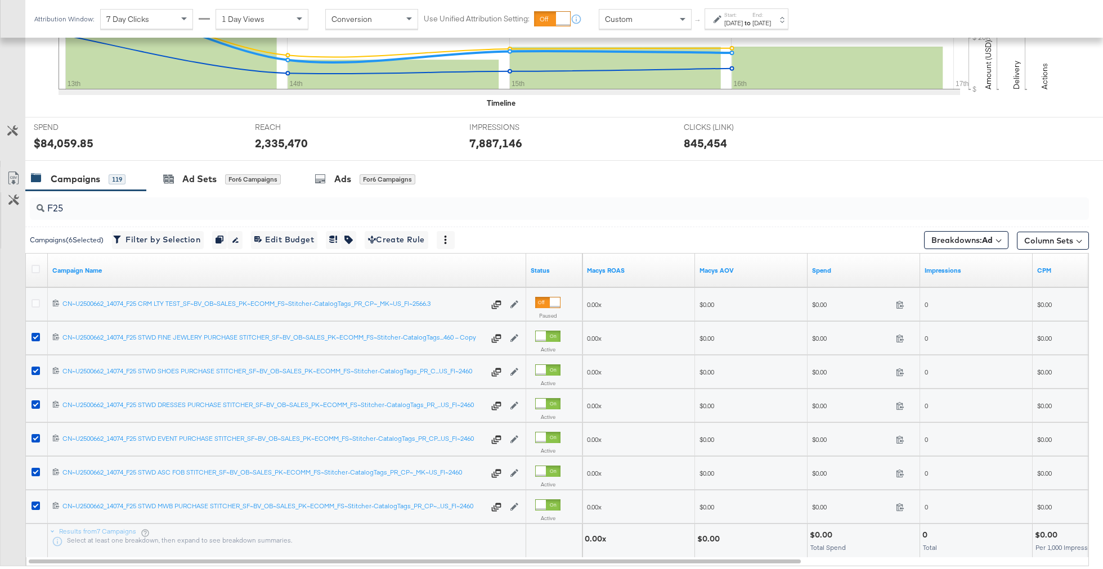
scroll to position [343, 0]
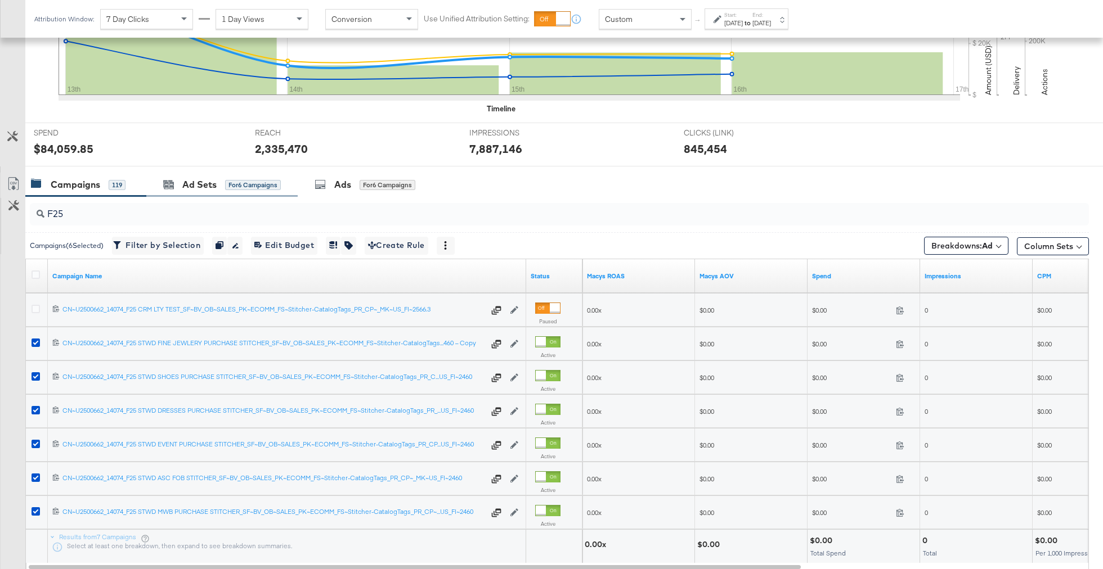
click at [192, 190] on div "Ad Sets for 6 Campaigns" at bounding box center [221, 185] width 151 height 24
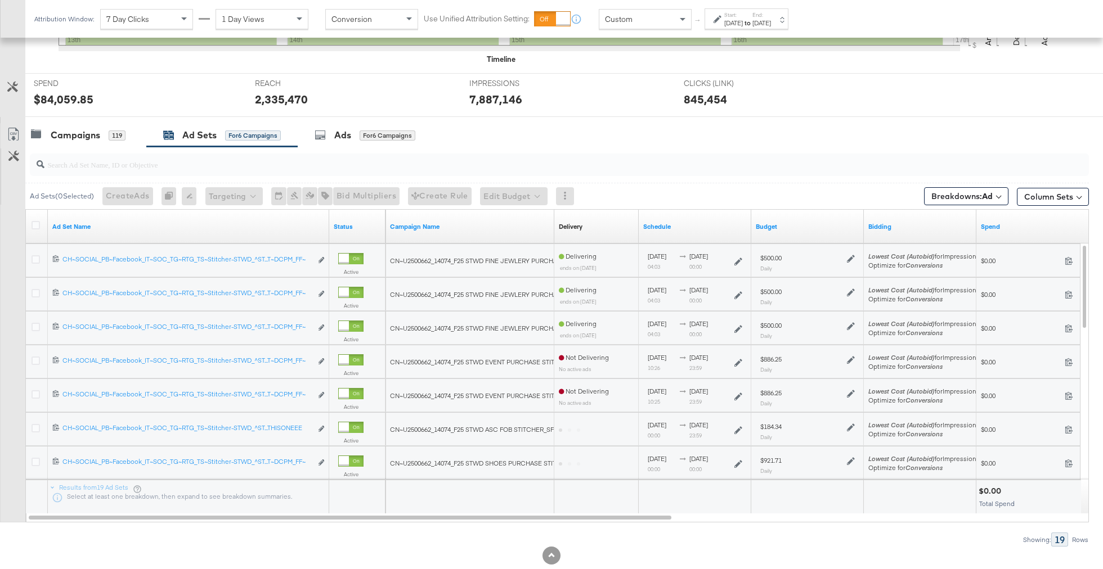
scroll to position [400, 0]
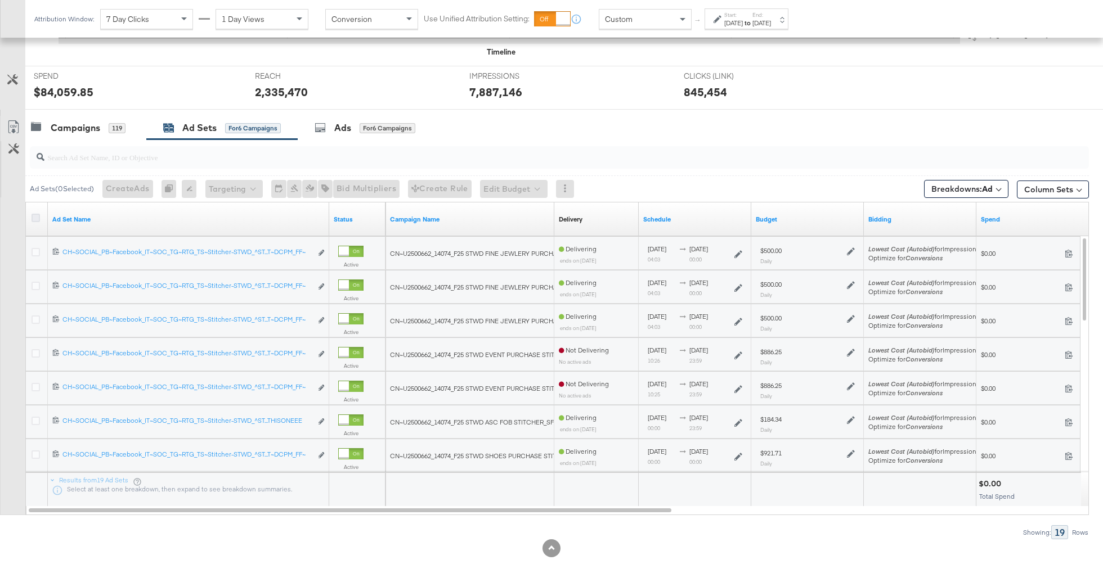
click at [37, 215] on icon at bounding box center [36, 218] width 8 height 8
click at [0, 0] on input "checkbox" at bounding box center [0, 0] width 0 height 0
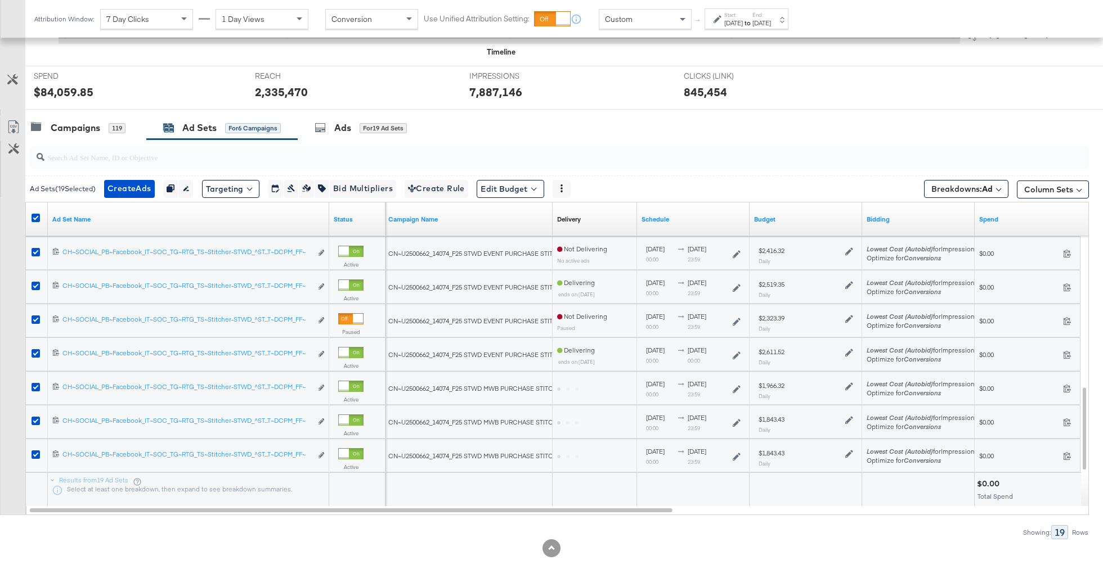
scroll to position [418, 0]
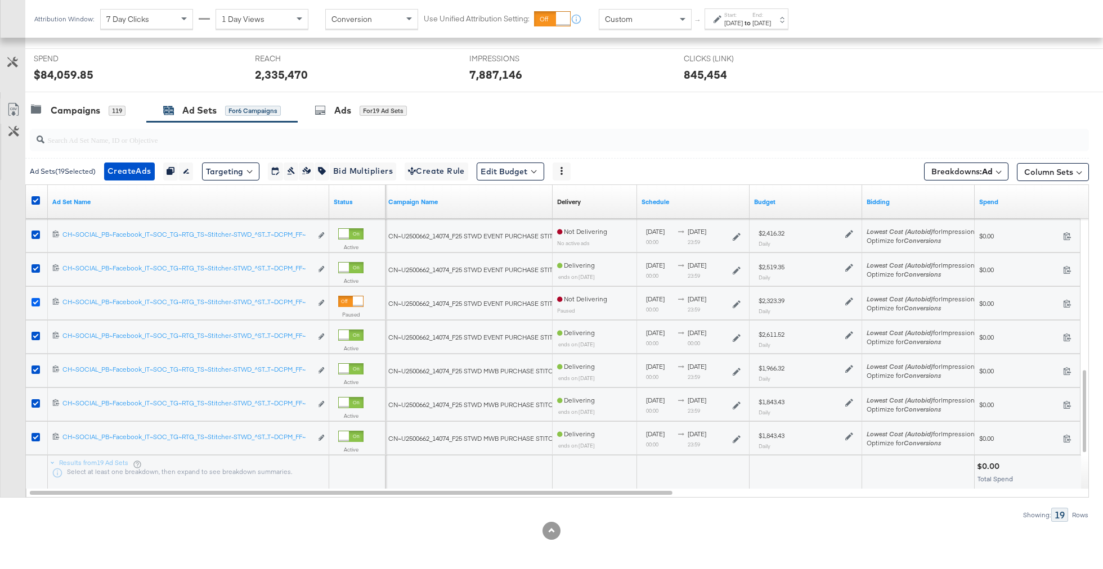
click at [34, 298] on icon at bounding box center [36, 302] width 8 height 8
click at [0, 0] on input "checkbox" at bounding box center [0, 0] width 0 height 0
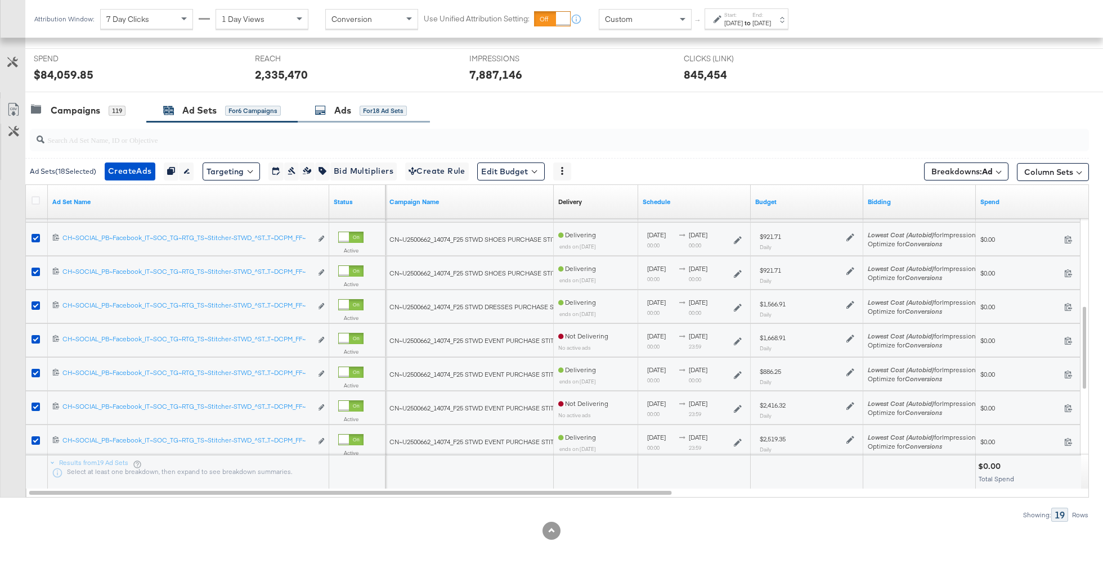
click at [332, 113] on div "Ads for 18 Ad Sets" at bounding box center [361, 110] width 92 height 13
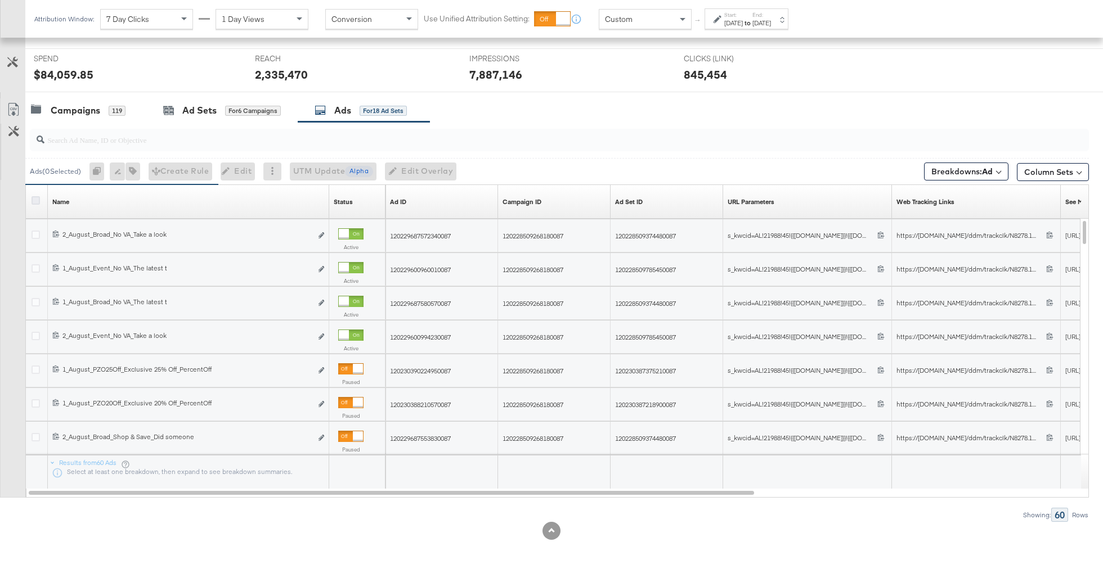
click at [36, 196] on icon at bounding box center [36, 200] width 8 height 8
click at [0, 0] on input "checkbox" at bounding box center [0, 0] width 0 height 0
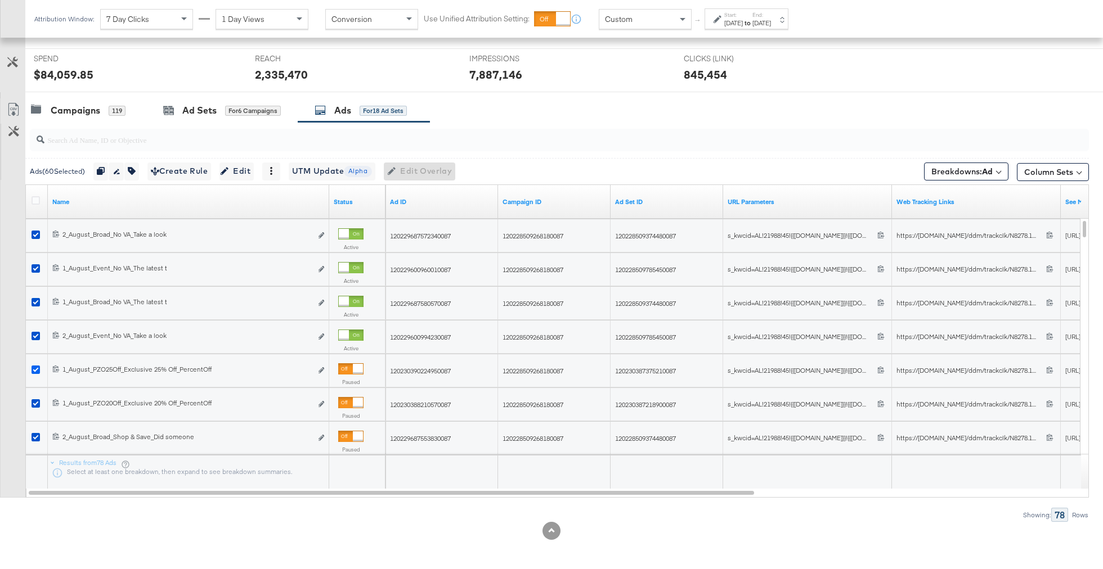
click at [33, 367] on icon at bounding box center [36, 370] width 8 height 8
click at [0, 0] on input "checkbox" at bounding box center [0, 0] width 0 height 0
click at [35, 402] on icon at bounding box center [36, 404] width 8 height 8
click at [0, 0] on input "checkbox" at bounding box center [0, 0] width 0 height 0
click at [35, 434] on icon at bounding box center [36, 437] width 8 height 8
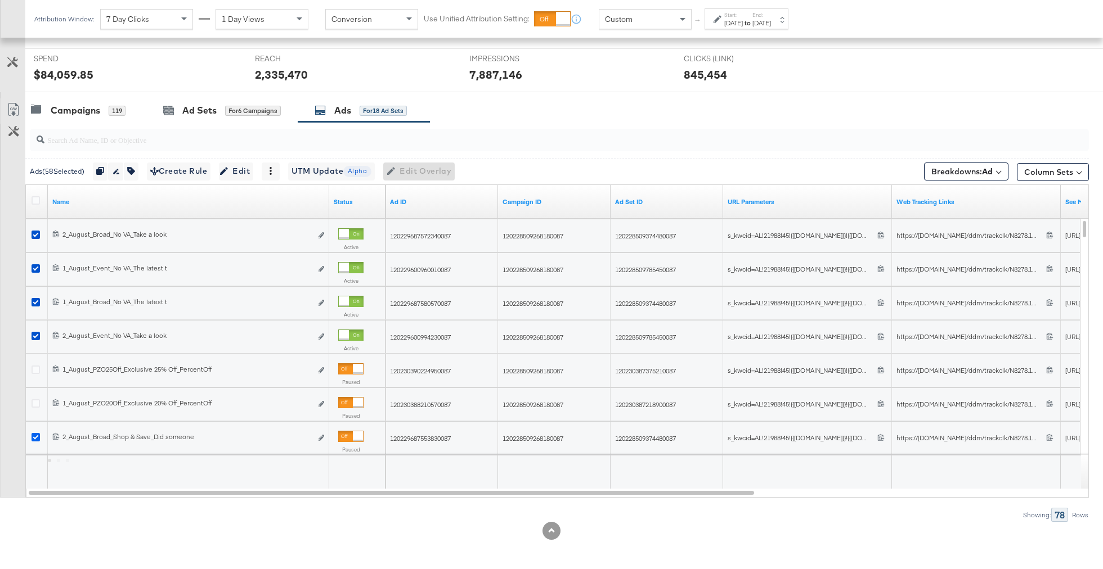
click at [0, 0] on input "checkbox" at bounding box center [0, 0] width 0 height 0
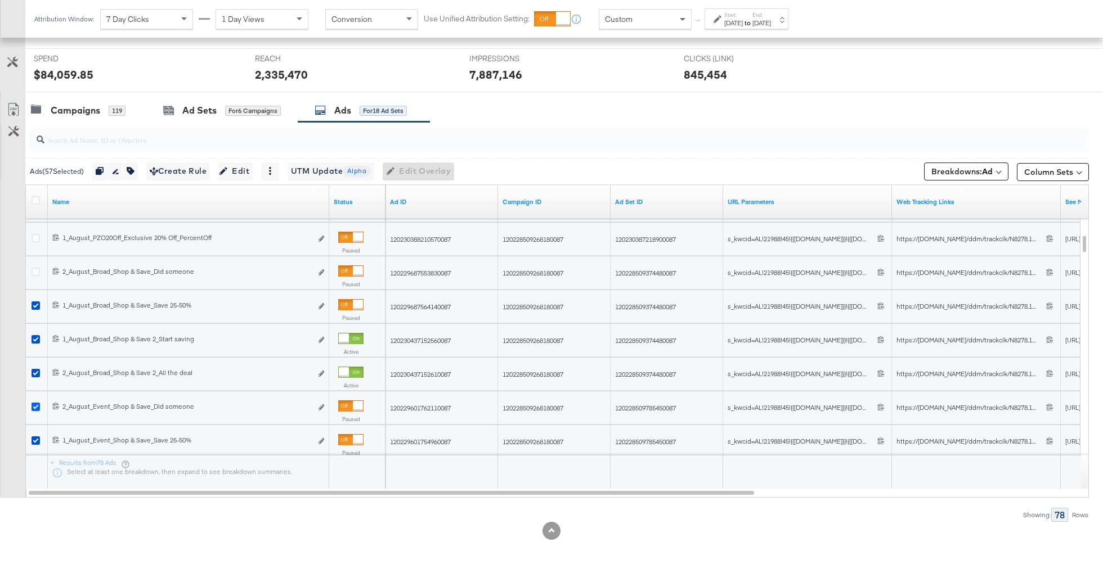
click at [33, 407] on icon at bounding box center [36, 407] width 8 height 8
click at [0, 0] on input "checkbox" at bounding box center [0, 0] width 0 height 0
click at [36, 437] on icon at bounding box center [36, 441] width 8 height 8
click at [0, 0] on input "checkbox" at bounding box center [0, 0] width 0 height 0
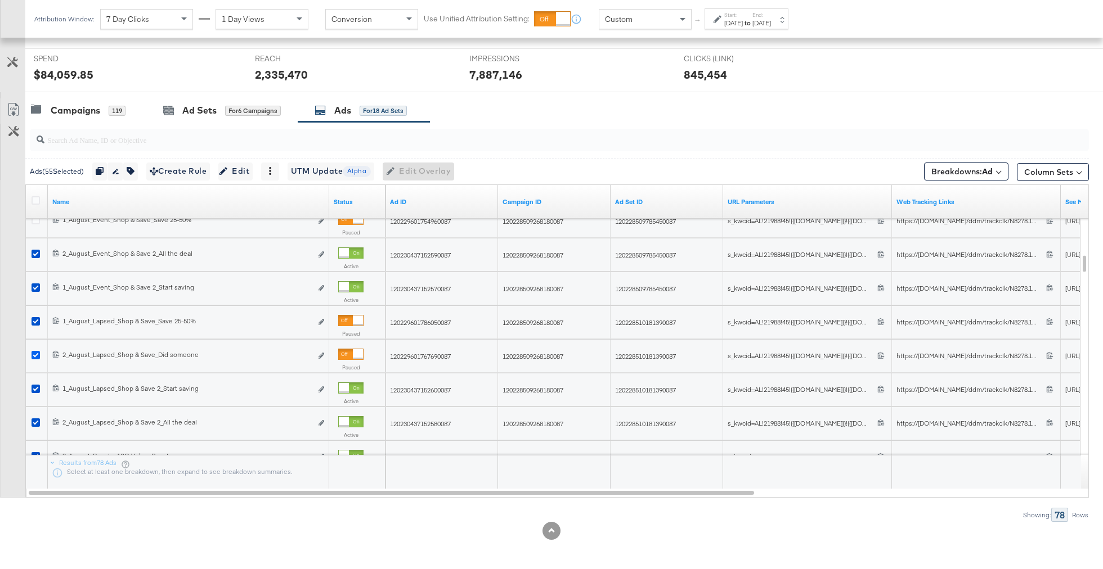
click at [36, 355] on icon at bounding box center [36, 355] width 8 height 8
click at [0, 0] on input "checkbox" at bounding box center [0, 0] width 0 height 0
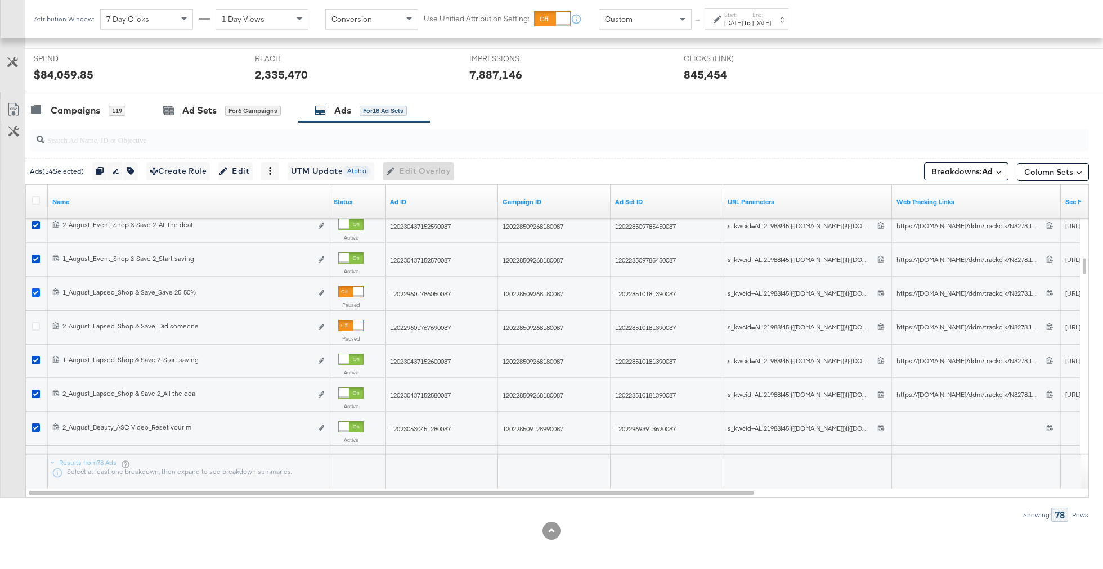
click at [36, 289] on icon at bounding box center [36, 293] width 8 height 8
click at [0, 0] on input "checkbox" at bounding box center [0, 0] width 0 height 0
click at [37, 291] on icon at bounding box center [36, 294] width 8 height 8
click at [0, 0] on input "checkbox" at bounding box center [0, 0] width 0 height 0
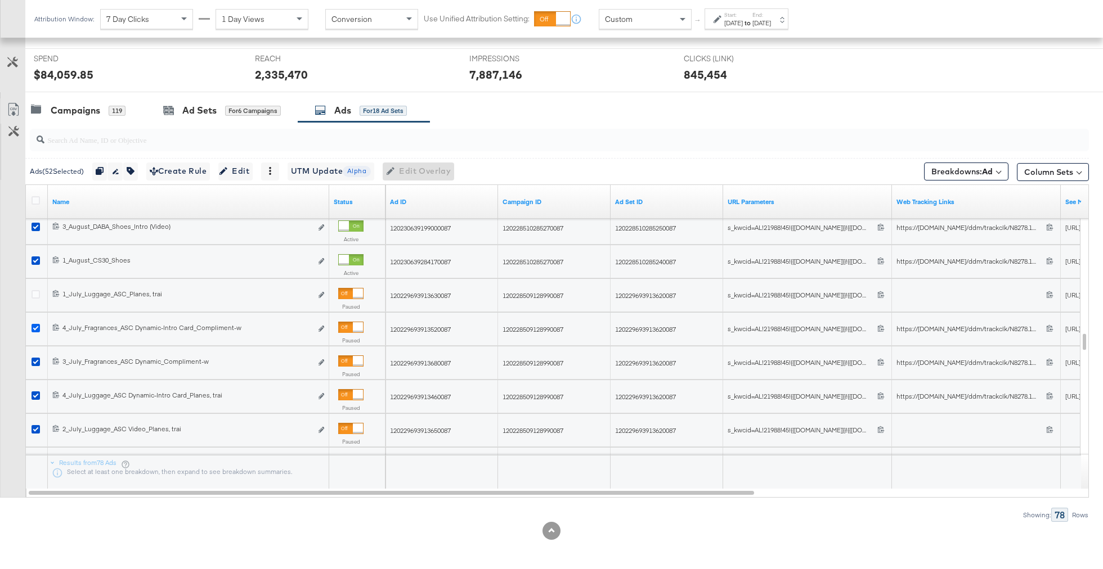
click at [35, 325] on icon at bounding box center [36, 328] width 8 height 8
click at [0, 0] on input "checkbox" at bounding box center [0, 0] width 0 height 0
click at [35, 360] on icon at bounding box center [36, 362] width 8 height 8
click at [0, 0] on input "checkbox" at bounding box center [0, 0] width 0 height 0
click at [36, 392] on icon at bounding box center [36, 396] width 8 height 8
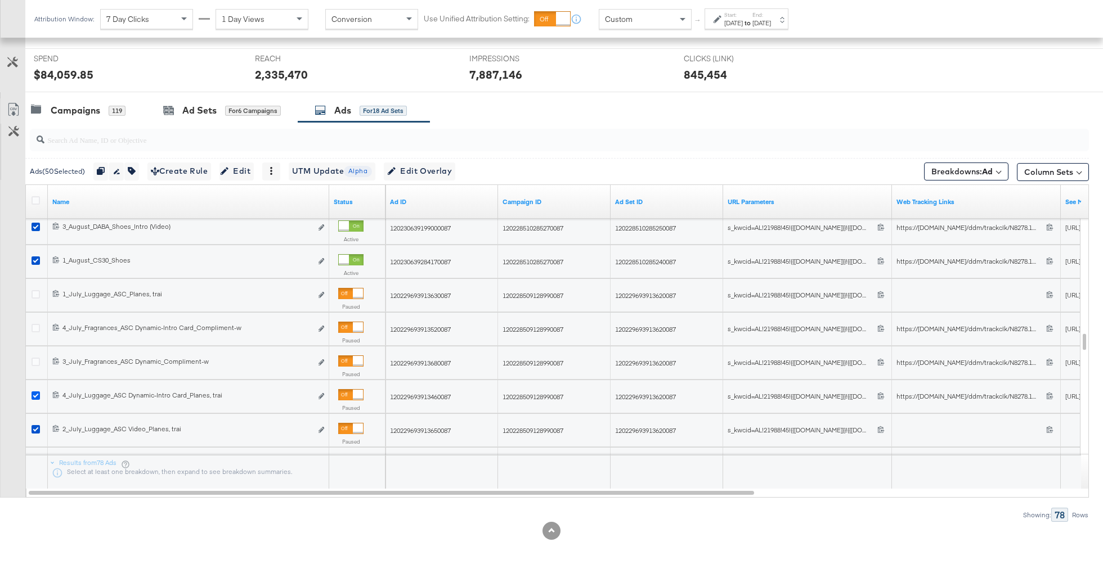
click at [0, 0] on input "checkbox" at bounding box center [0, 0] width 0 height 0
click at [33, 425] on icon at bounding box center [36, 429] width 8 height 8
click at [0, 0] on input "checkbox" at bounding box center [0, 0] width 0 height 0
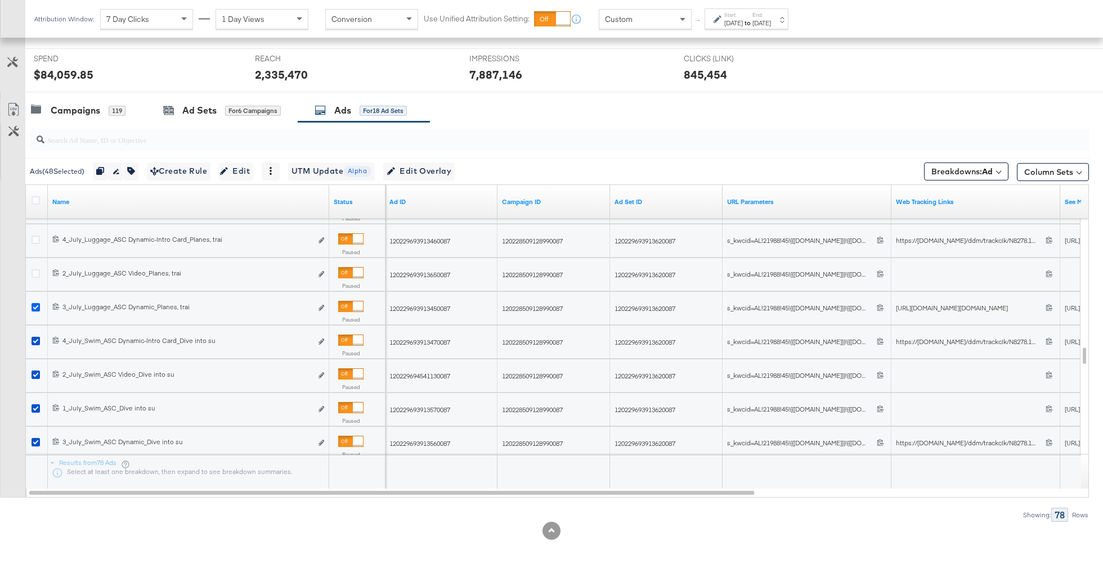
click at [35, 303] on icon at bounding box center [36, 307] width 8 height 8
click at [0, 0] on input "checkbox" at bounding box center [0, 0] width 0 height 0
click at [35, 340] on icon at bounding box center [36, 341] width 8 height 8
click at [0, 0] on input "checkbox" at bounding box center [0, 0] width 0 height 0
click at [35, 371] on icon at bounding box center [36, 375] width 8 height 8
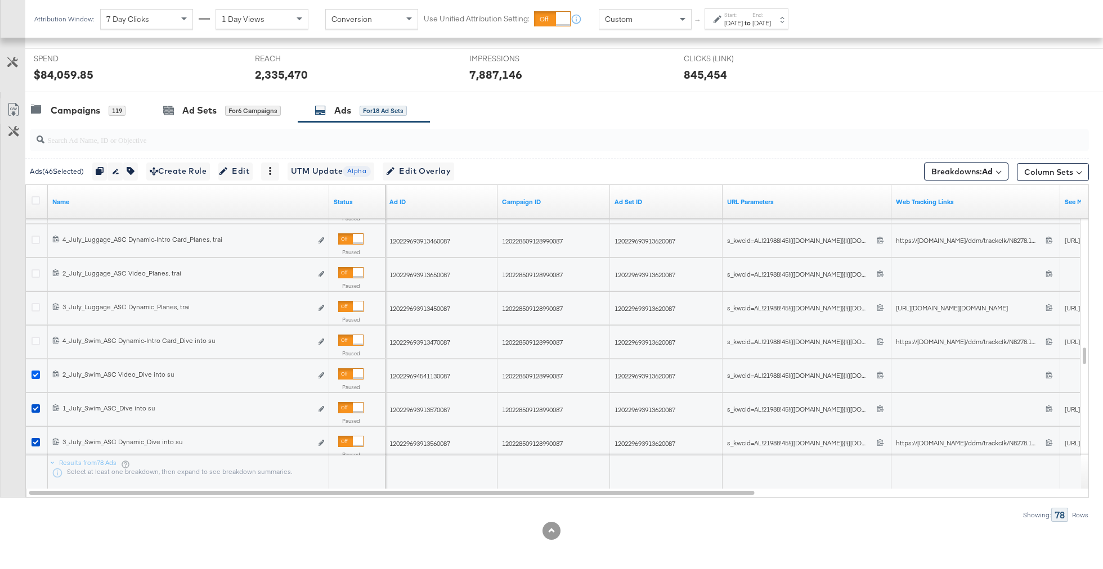
click at [0, 0] on input "checkbox" at bounding box center [0, 0] width 0 height 0
click at [35, 405] on icon at bounding box center [36, 409] width 8 height 8
click at [0, 0] on input "checkbox" at bounding box center [0, 0] width 0 height 0
click at [35, 438] on icon at bounding box center [36, 442] width 8 height 8
click at [0, 0] on input "checkbox" at bounding box center [0, 0] width 0 height 0
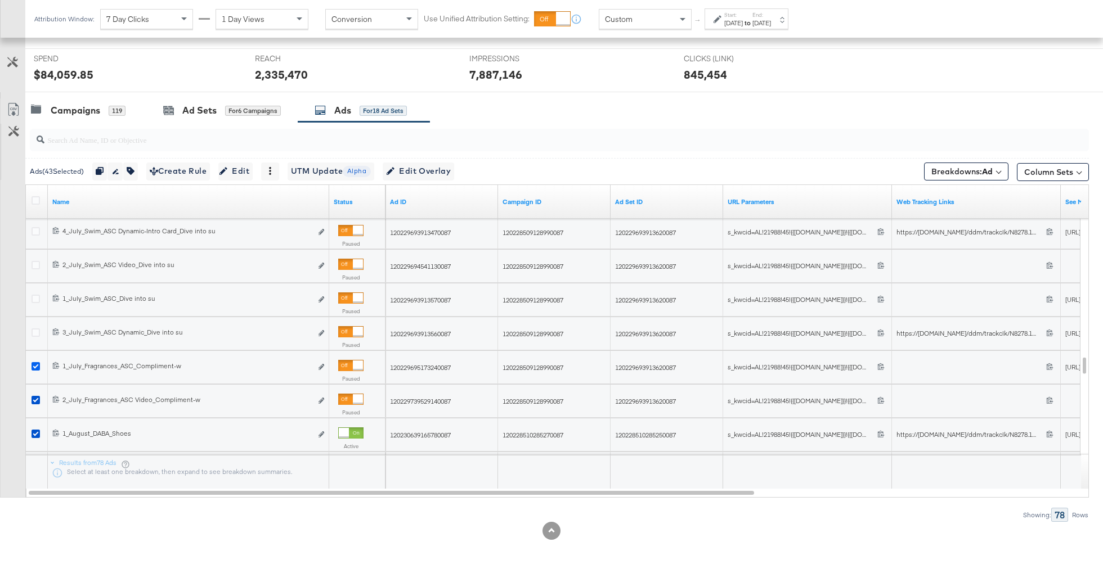
click at [37, 366] on icon at bounding box center [36, 366] width 8 height 8
click at [0, 0] on input "checkbox" at bounding box center [0, 0] width 0 height 0
click at [37, 396] on icon at bounding box center [36, 400] width 8 height 8
click at [0, 0] on input "checkbox" at bounding box center [0, 0] width 0 height 0
click at [35, 433] on icon at bounding box center [36, 434] width 8 height 8
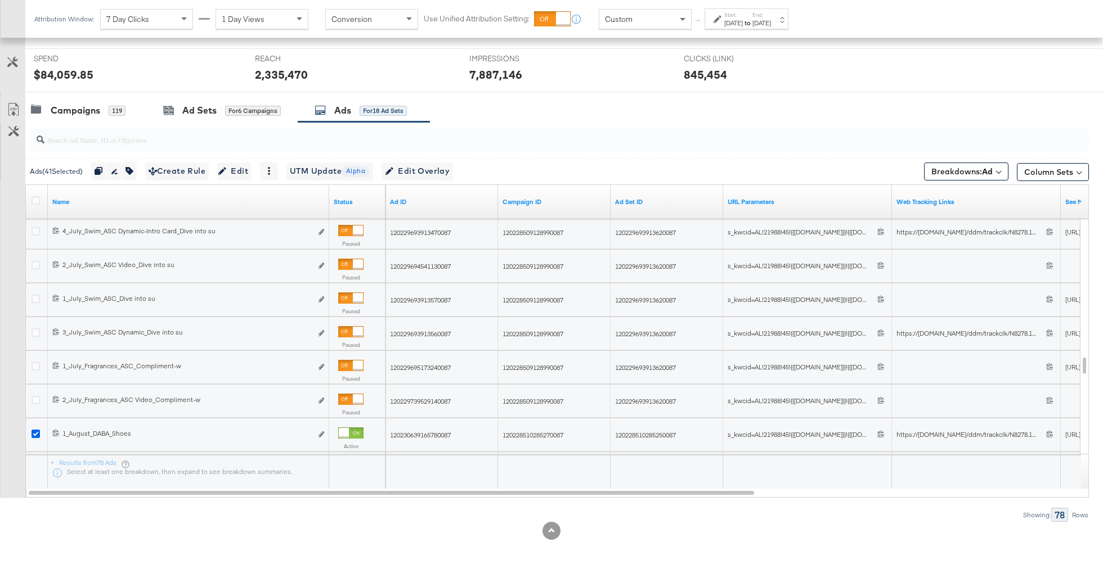
click at [0, 0] on input "checkbox" at bounding box center [0, 0] width 0 height 0
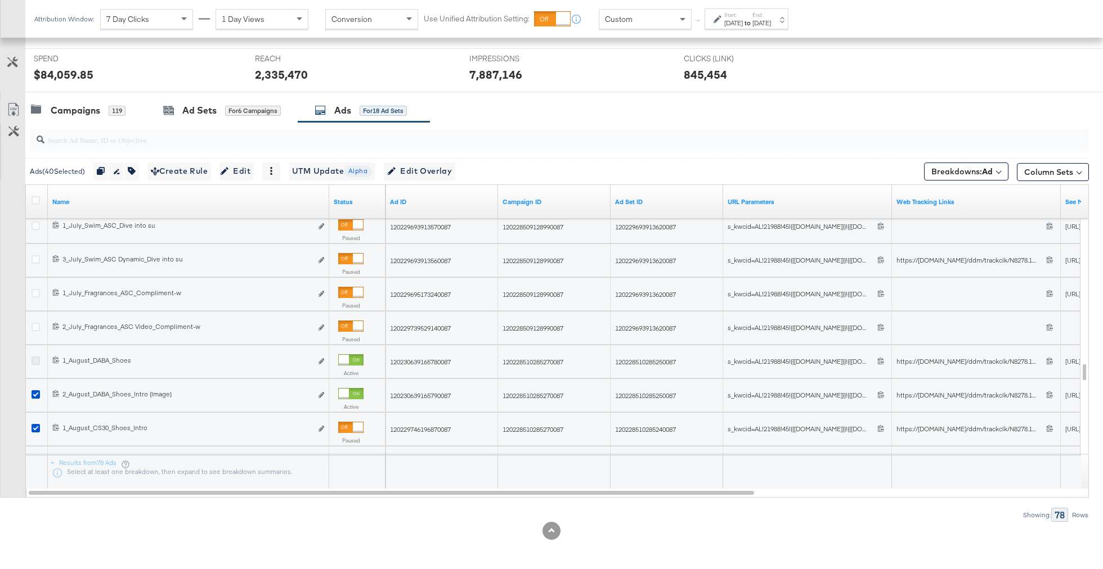
click at [33, 360] on icon at bounding box center [36, 361] width 8 height 8
click at [0, 0] on input "checkbox" at bounding box center [0, 0] width 0 height 0
click at [35, 426] on icon at bounding box center [36, 428] width 8 height 8
click at [0, 0] on input "checkbox" at bounding box center [0, 0] width 0 height 0
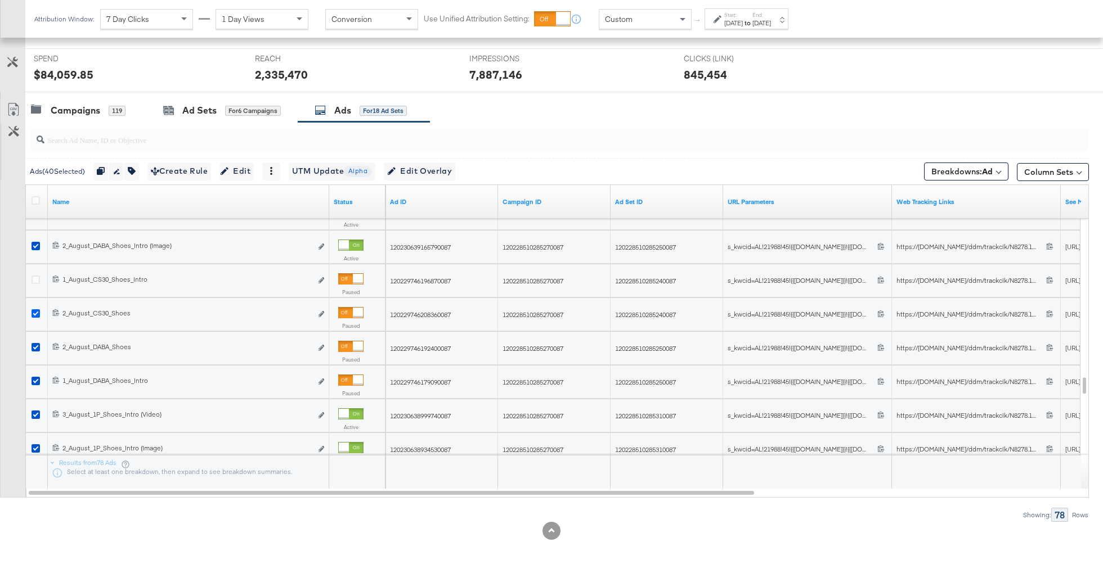
click at [38, 310] on icon at bounding box center [36, 314] width 8 height 8
click at [0, 0] on input "checkbox" at bounding box center [0, 0] width 0 height 0
click at [37, 347] on icon at bounding box center [36, 347] width 8 height 8
click at [0, 0] on input "checkbox" at bounding box center [0, 0] width 0 height 0
click at [37, 379] on icon at bounding box center [36, 381] width 8 height 8
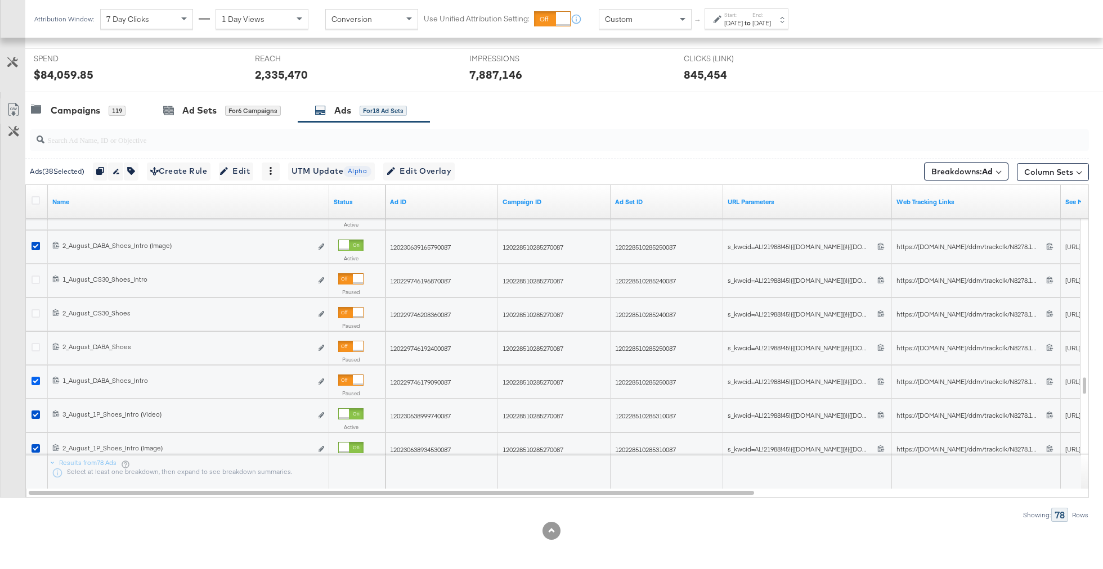
click at [0, 0] on input "checkbox" at bounding box center [0, 0] width 0 height 0
click at [38, 310] on icon at bounding box center [36, 314] width 8 height 8
click at [0, 0] on input "checkbox" at bounding box center [0, 0] width 0 height 0
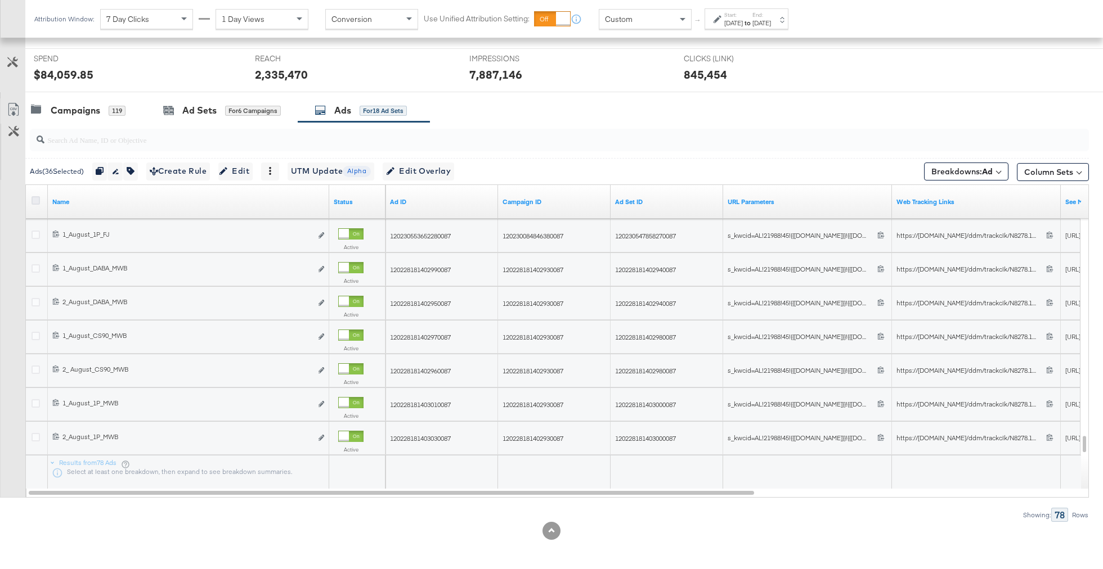
click at [38, 199] on icon at bounding box center [36, 200] width 8 height 8
click at [0, 0] on input "checkbox" at bounding box center [0, 0] width 0 height 0
click at [983, 169] on b "Ad" at bounding box center [987, 172] width 11 height 10
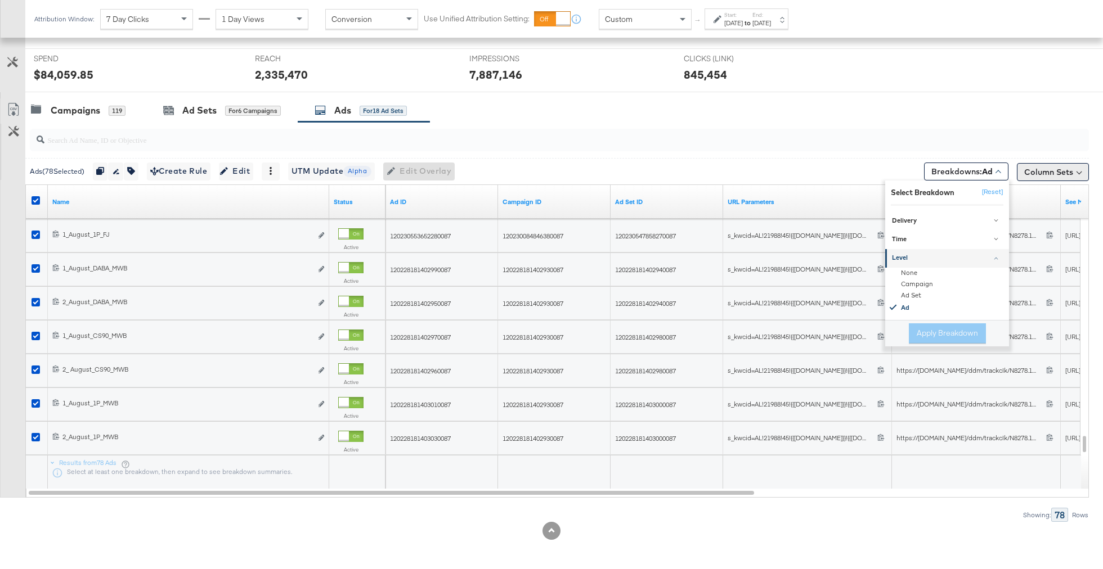
click at [1036, 167] on button "Column Sets" at bounding box center [1053, 172] width 72 height 18
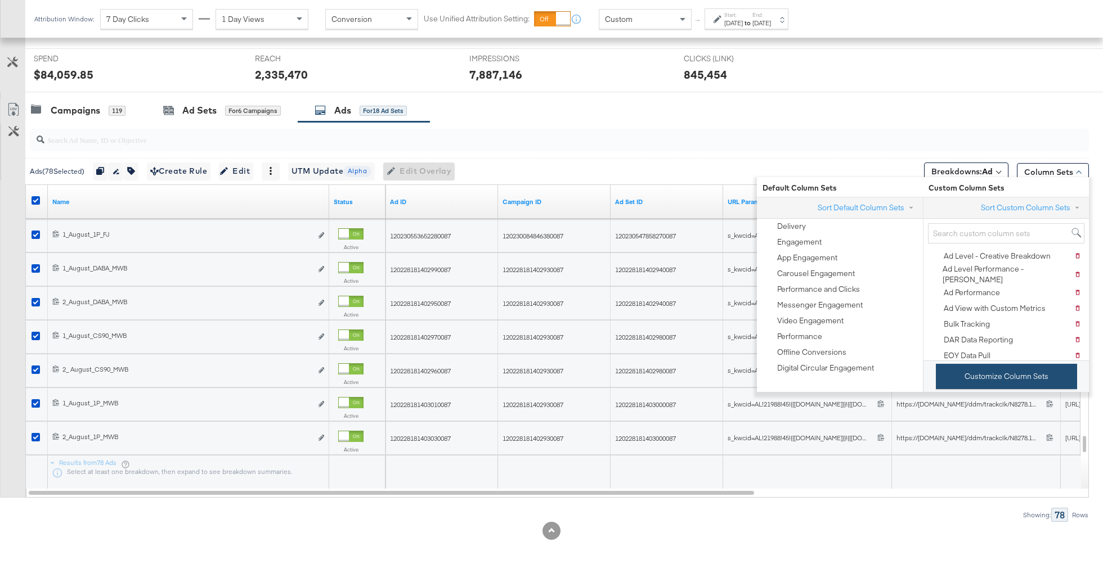
click at [1034, 376] on button "Customize Column Sets" at bounding box center [1006, 376] width 141 height 25
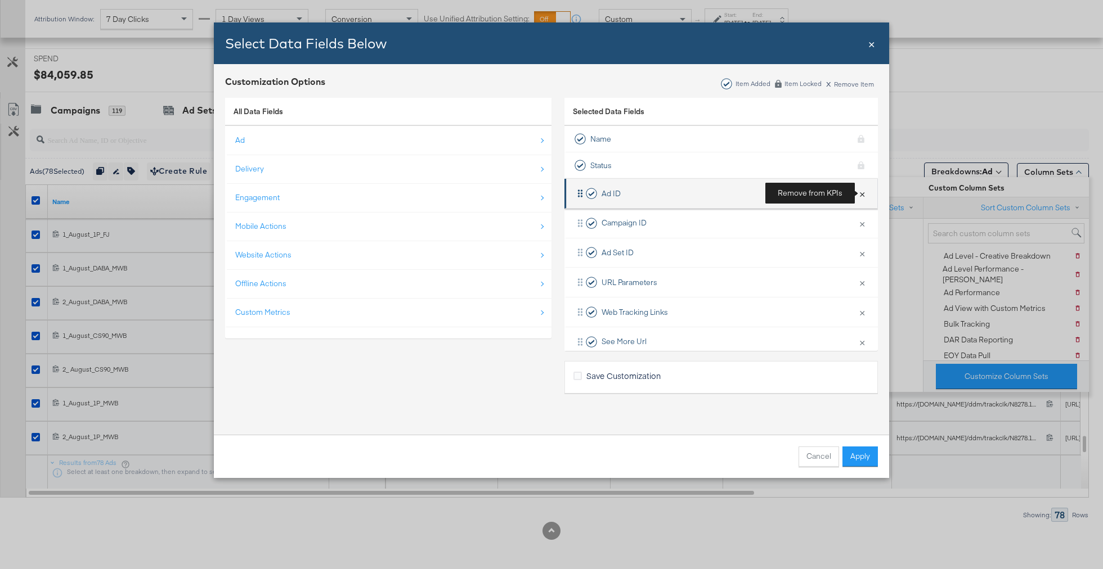
click at [860, 186] on button "×" at bounding box center [862, 194] width 15 height 24
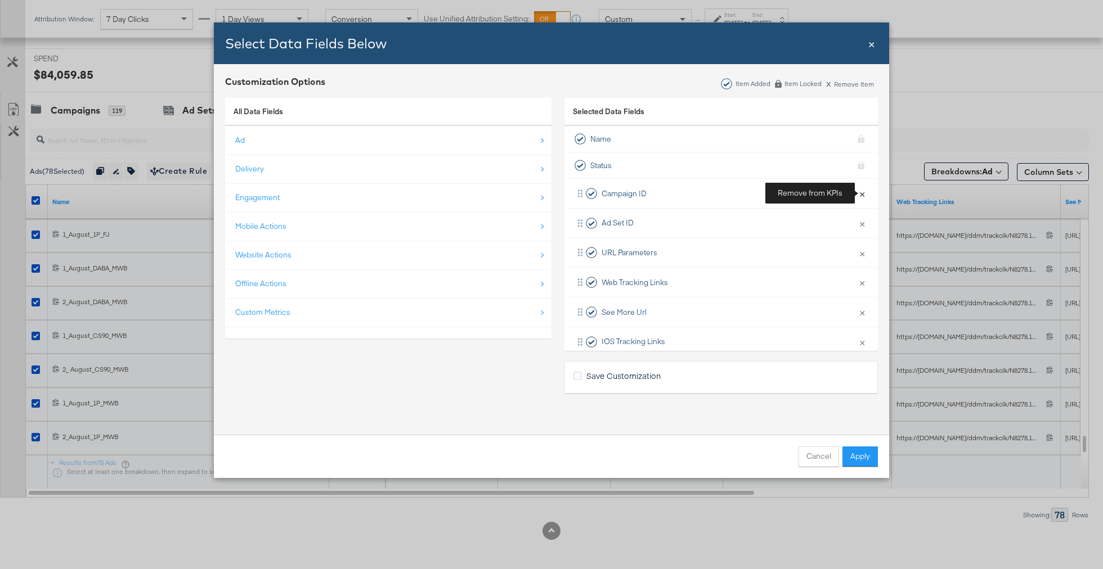
click at [860, 186] on button "×" at bounding box center [862, 194] width 15 height 24
click at [860, 212] on button "×" at bounding box center [862, 224] width 15 height 24
click at [860, 186] on button "×" at bounding box center [862, 194] width 15 height 24
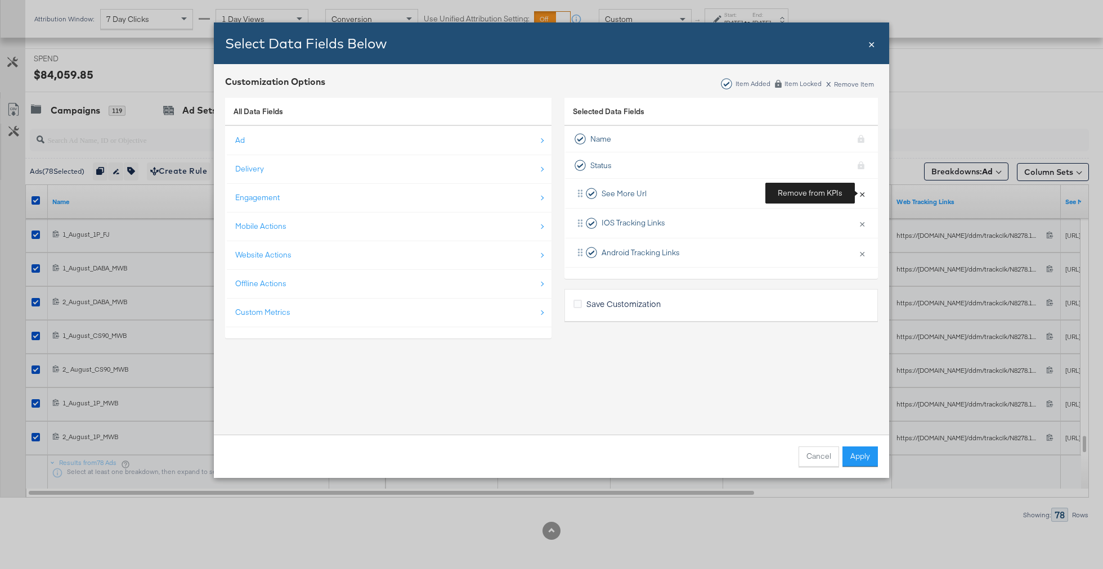
click at [860, 186] on button "×" at bounding box center [862, 194] width 15 height 24
click at [860, 212] on button "×" at bounding box center [862, 224] width 15 height 24
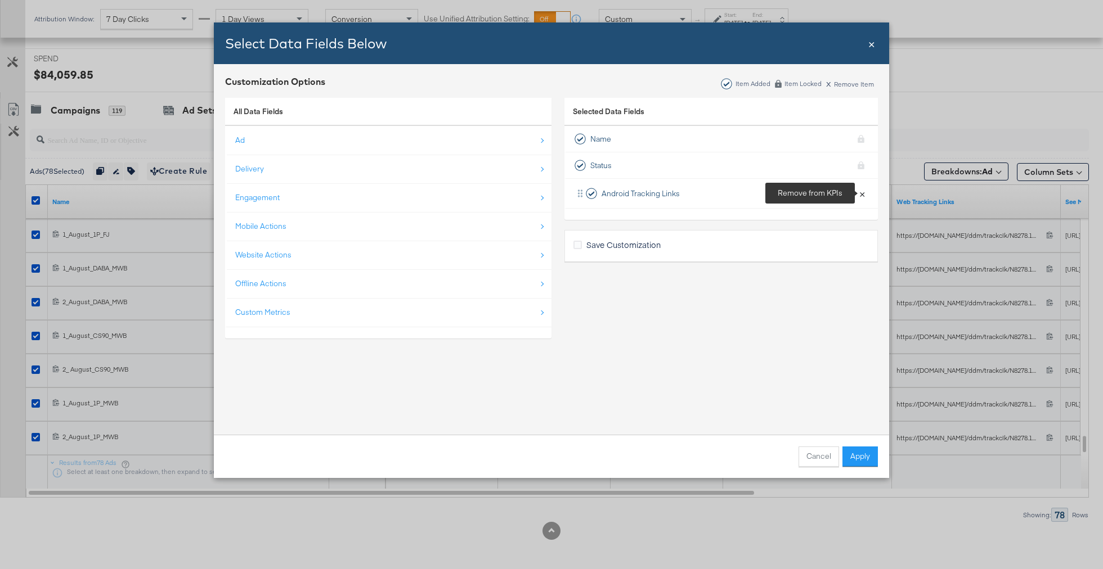
click at [860, 186] on button "×" at bounding box center [862, 194] width 15 height 24
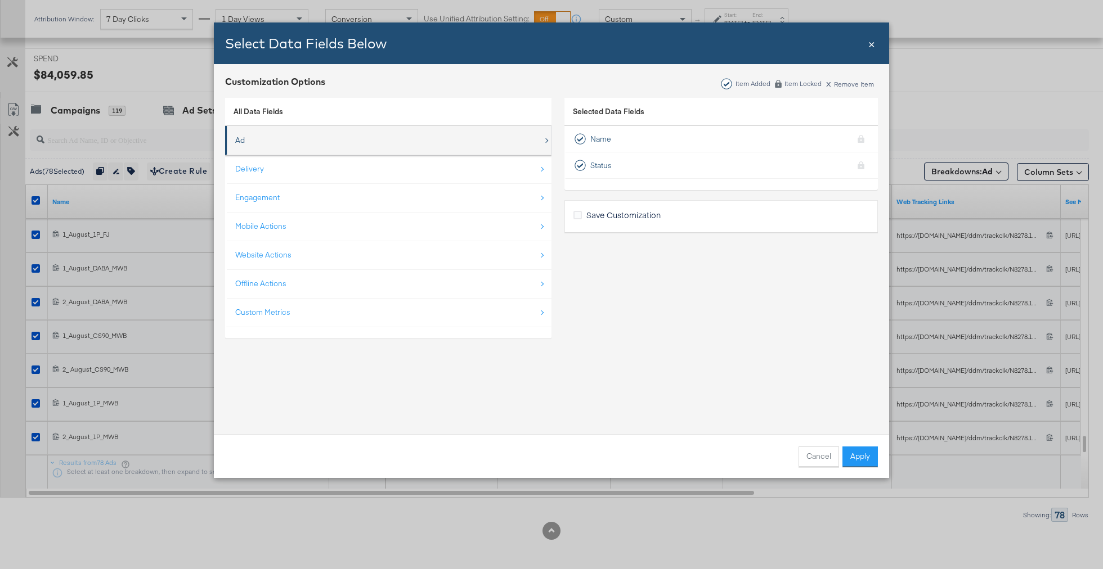
click at [297, 140] on div "Ad" at bounding box center [389, 140] width 308 height 23
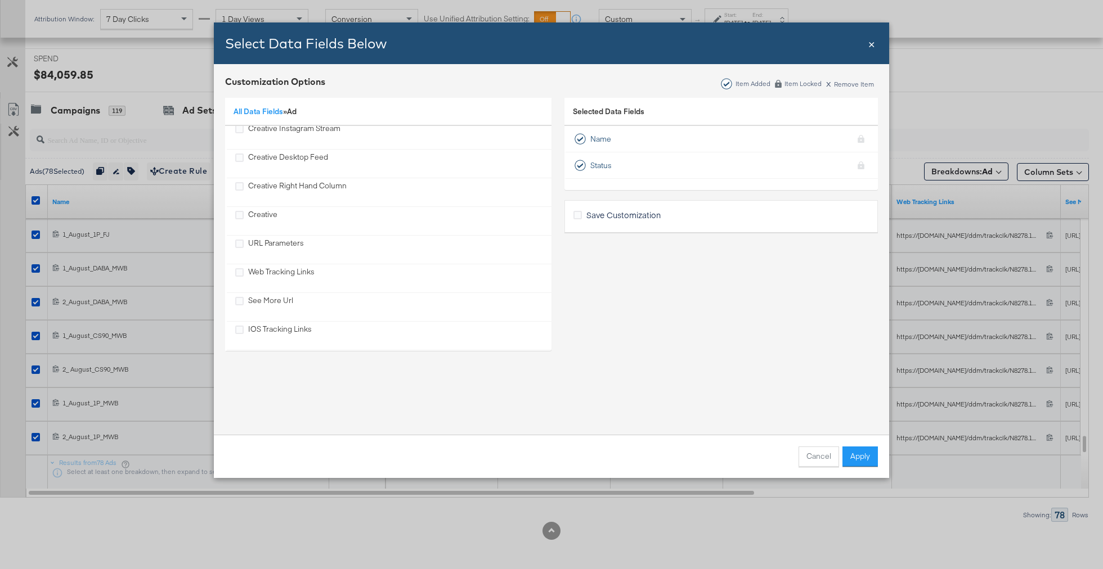
scroll to position [471, 0]
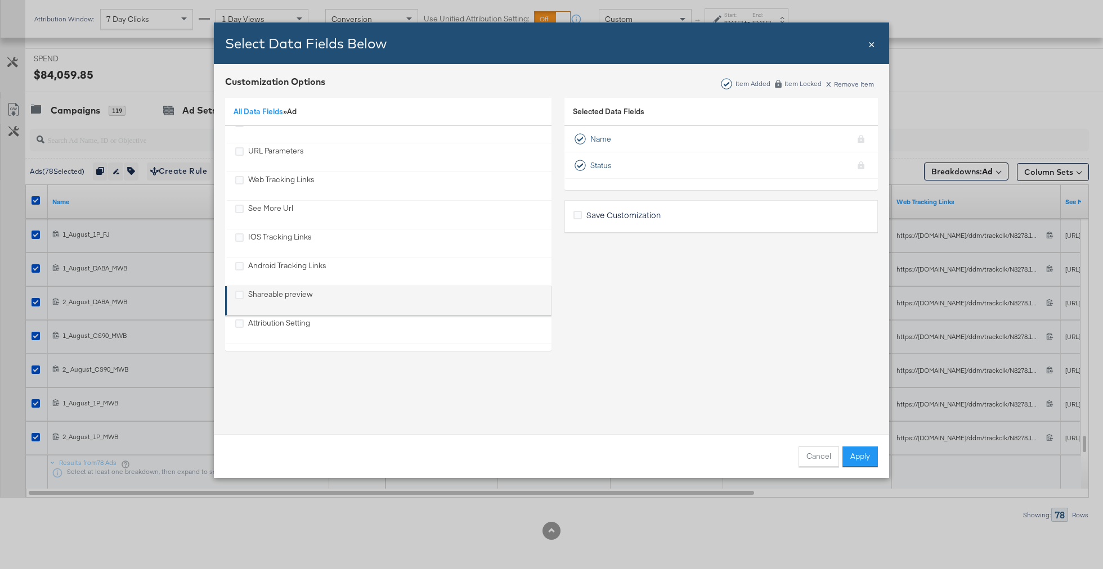
click at [326, 289] on div "Shareable preview" at bounding box center [389, 300] width 308 height 23
click at [243, 291] on icon "Shareable preview" at bounding box center [239, 295] width 8 height 8
click at [0, 0] on input "Shareable preview" at bounding box center [0, 0] width 0 height 0
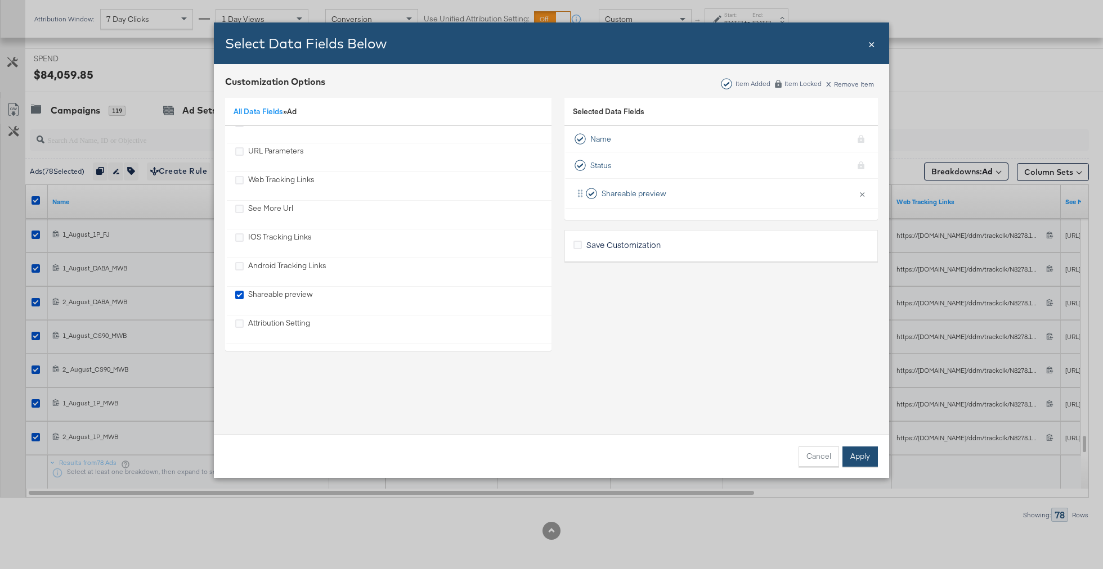
click at [865, 455] on button "Apply" at bounding box center [859, 457] width 35 height 20
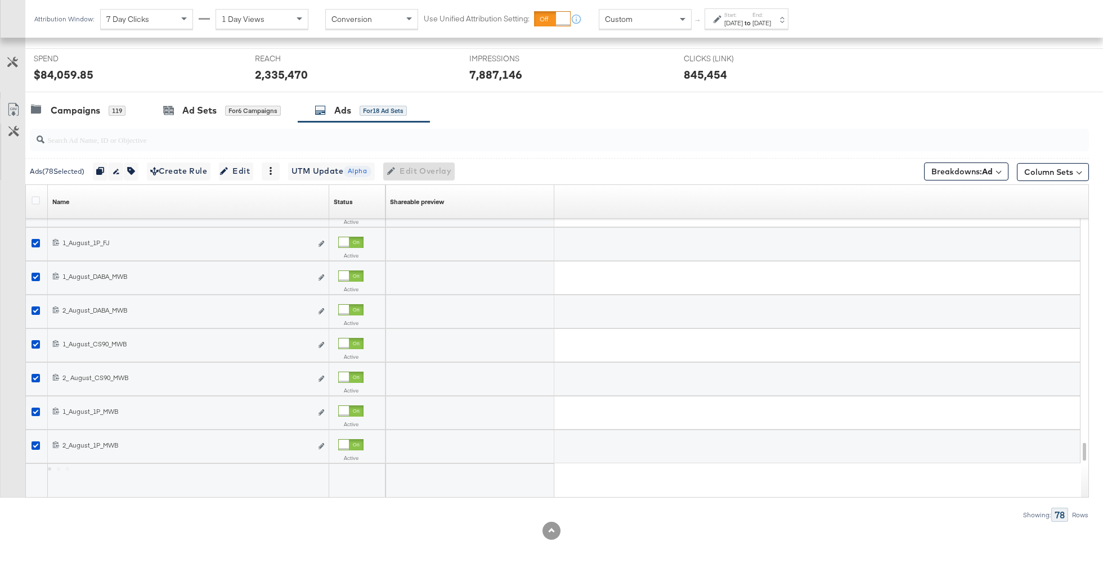
scroll to position [249, 0]
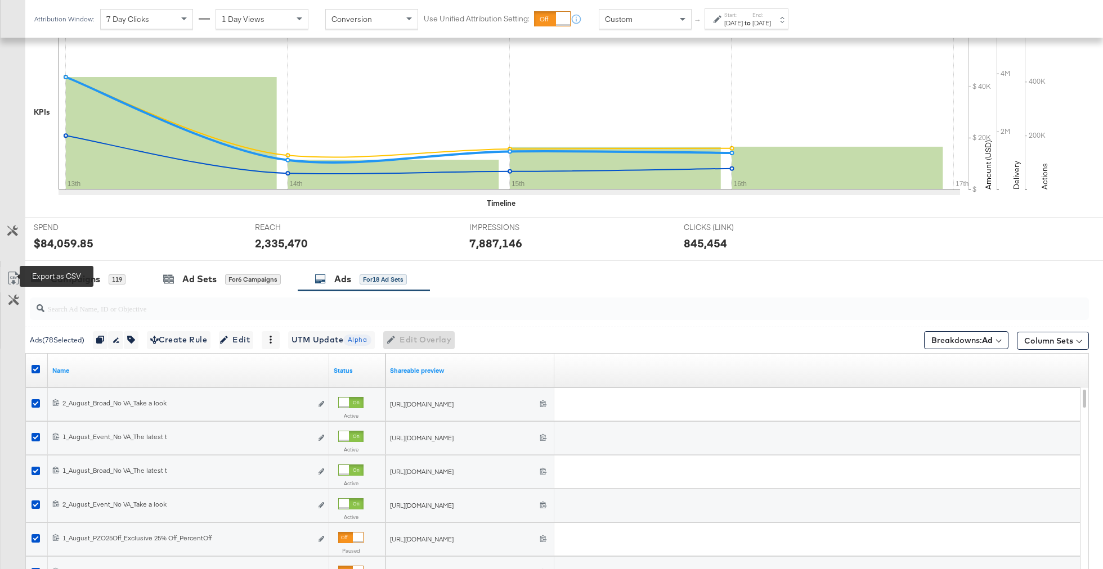
click at [16, 274] on icon at bounding box center [14, 279] width 14 height 14
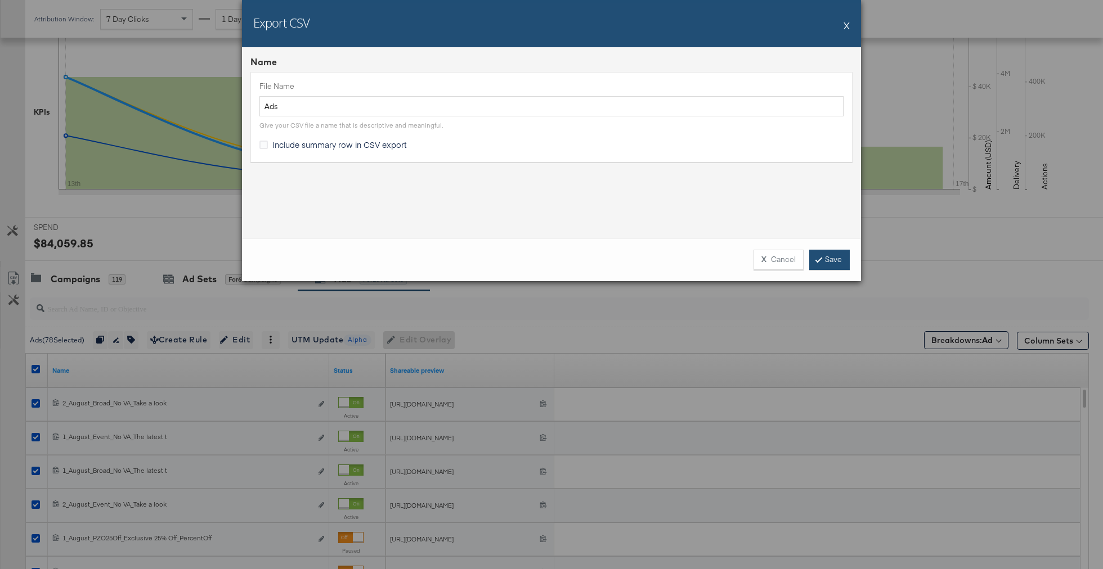
click at [827, 254] on link "Save" at bounding box center [829, 260] width 41 height 20
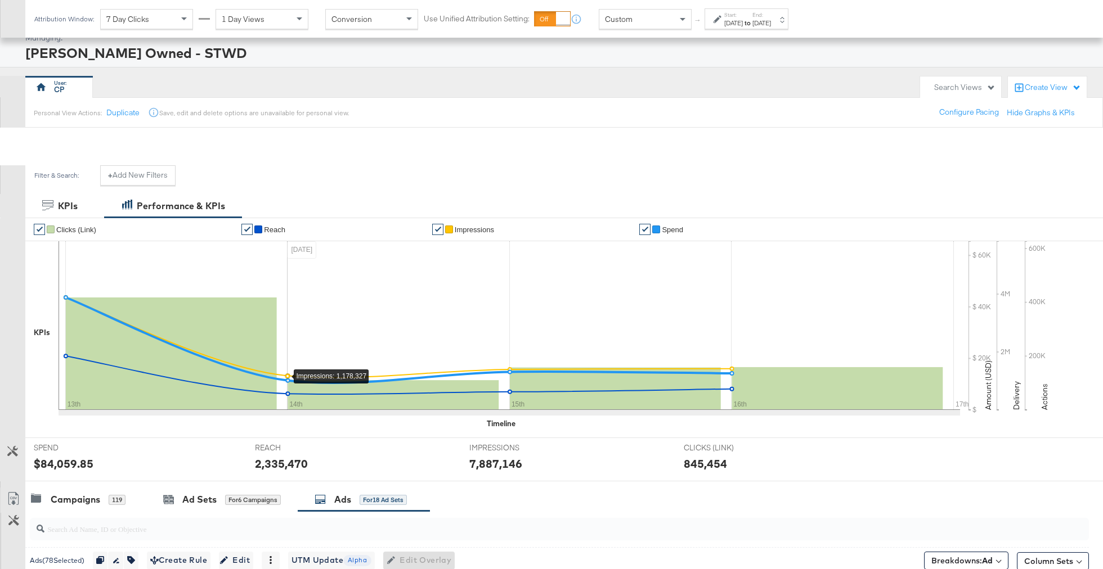
scroll to position [0, 0]
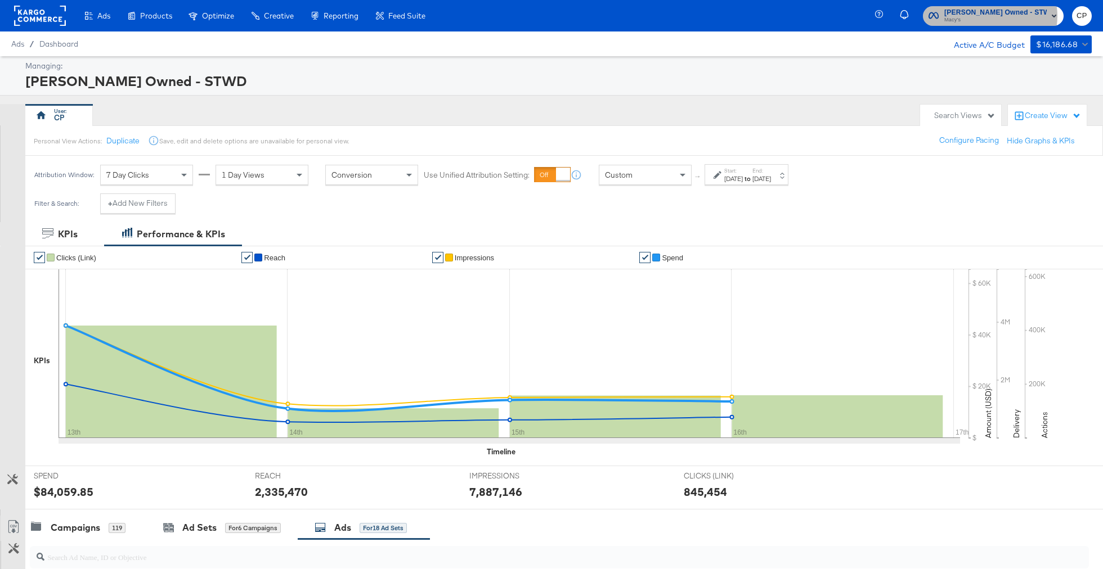
click at [1016, 16] on span "Macy's" at bounding box center [995, 20] width 102 height 9
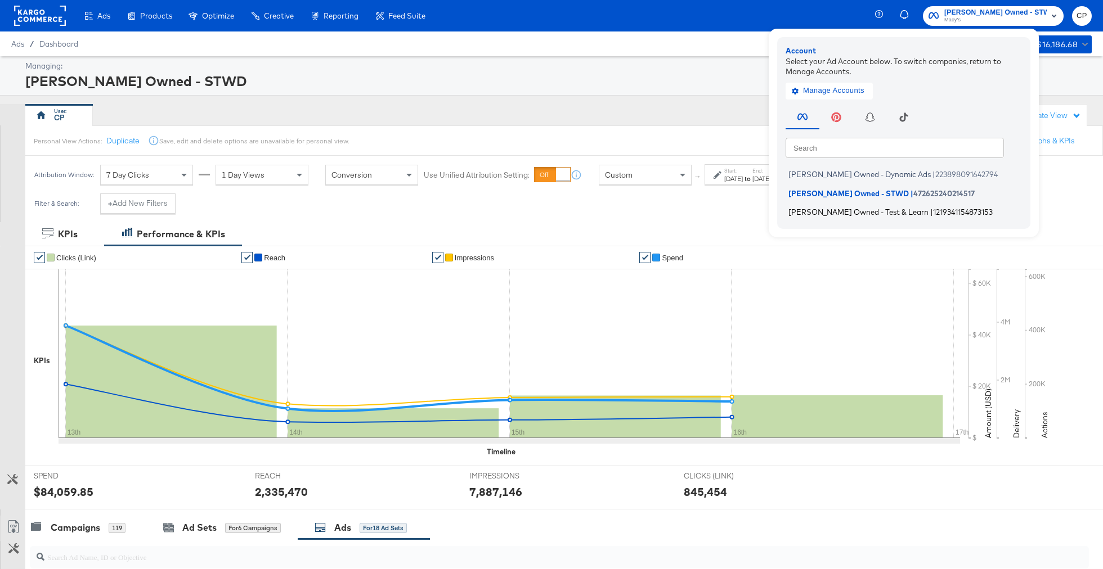
click at [881, 213] on span "[PERSON_NAME] Owned - Test & Learn" at bounding box center [858, 212] width 140 height 9
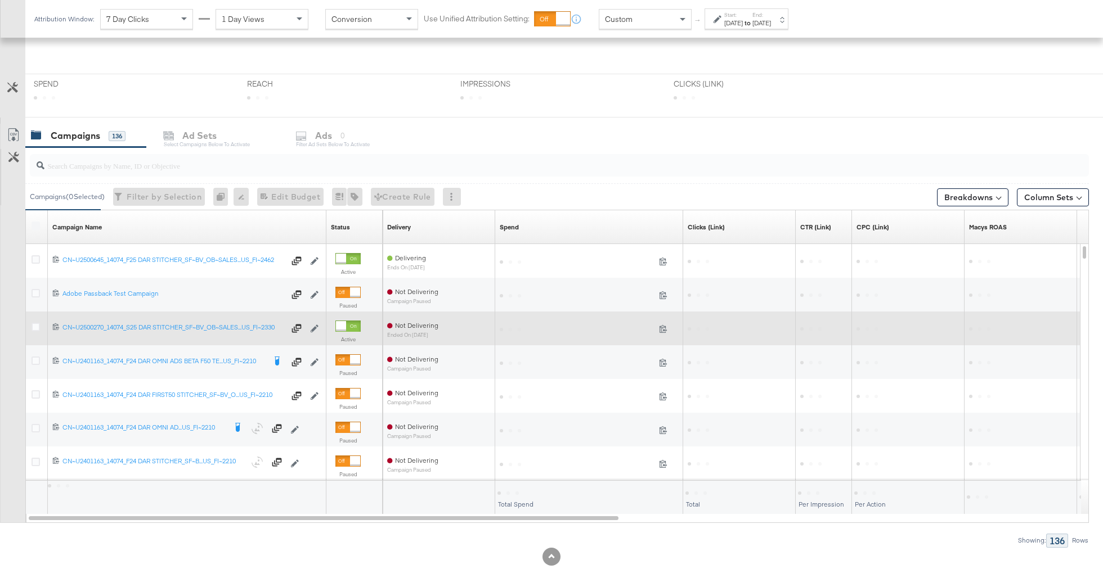
scroll to position [392, 0]
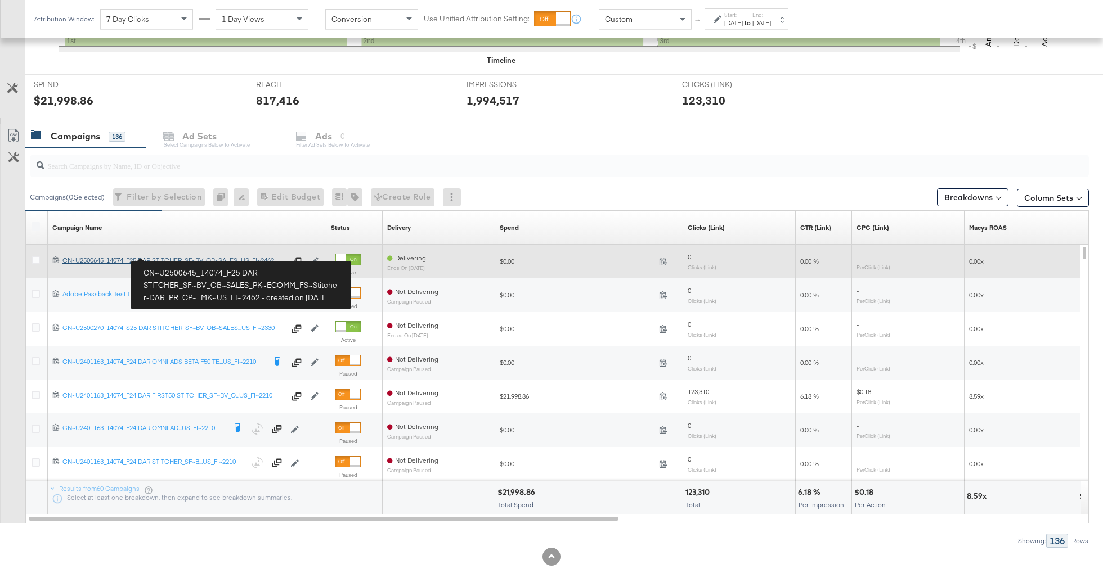
click at [105, 258] on div "CN~U2500645_14074_F25 DAR STITCHER_SF~BV_OB~SALES_PK~ECOMM_FS~Stitcher-DAR_PR_C…" at bounding box center [173, 260] width 222 height 9
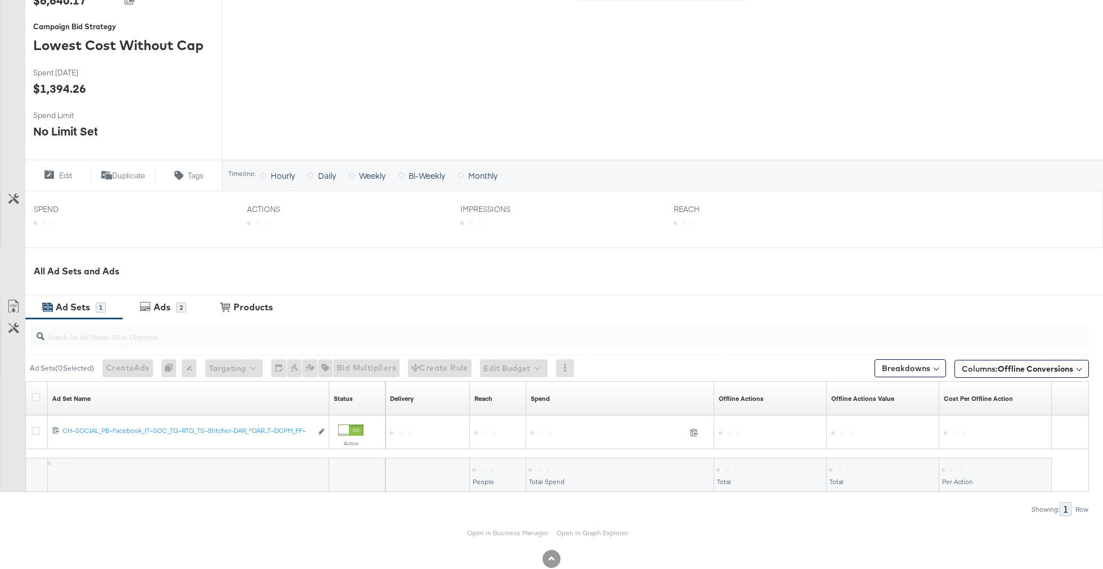
scroll to position [270, 0]
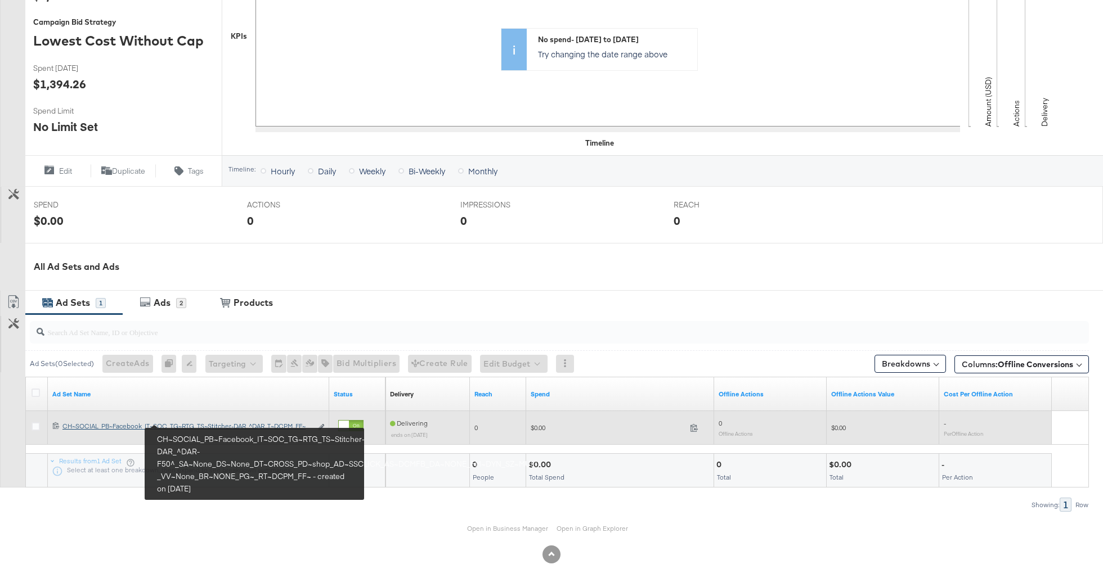
click at [115, 428] on div "CH~SOCIAL_PB~Facebook_IT~SOC_TG~RTG_TS~Stitcher-DAR_^DAR-F50^_SA~None_DS~None_D…" at bounding box center [186, 426] width 249 height 9
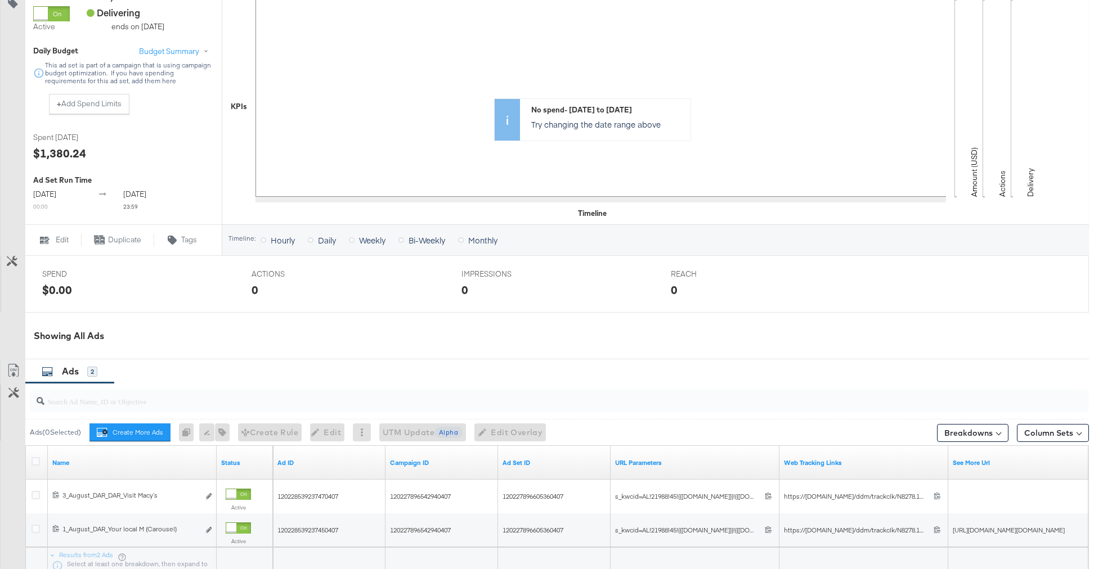
scroll to position [384, 0]
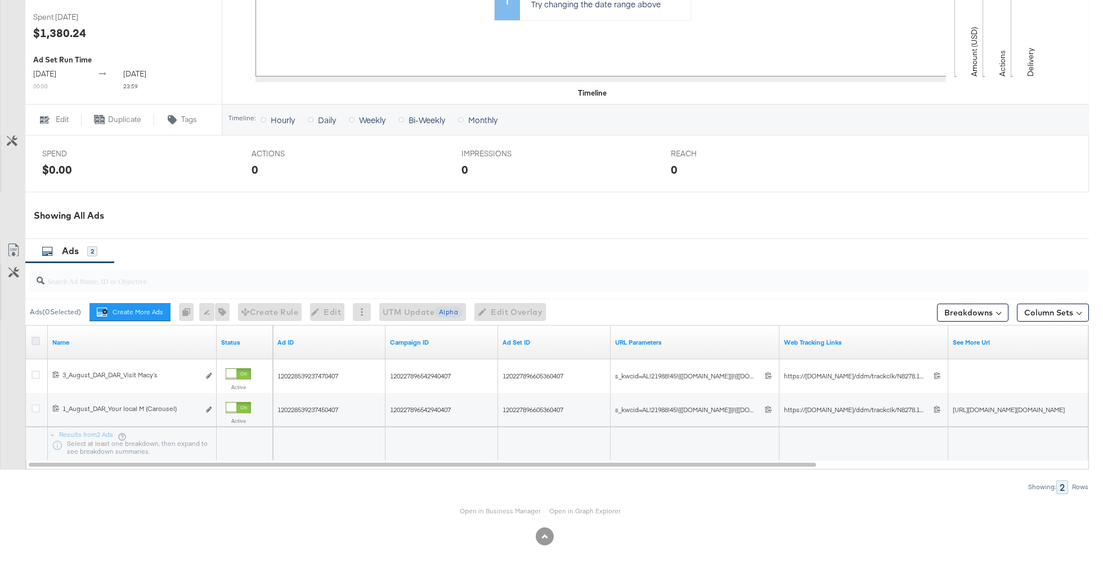
click at [34, 341] on icon at bounding box center [36, 341] width 8 height 8
click at [0, 0] on input "checkbox" at bounding box center [0, 0] width 0 height 0
click at [1047, 313] on button "Column Sets" at bounding box center [1053, 313] width 72 height 18
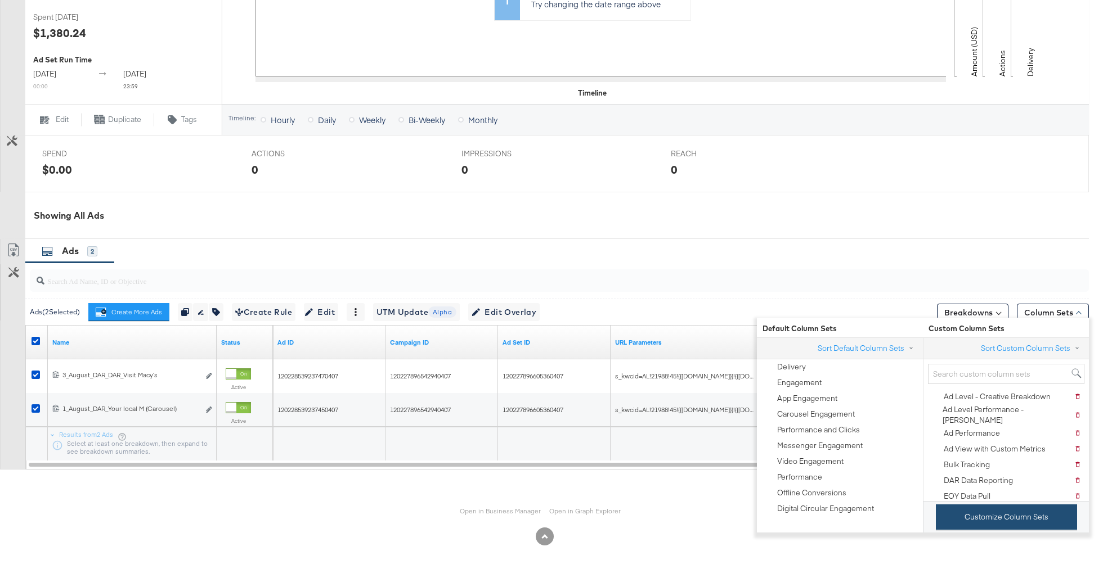
click at [1002, 517] on button "Customize Column Sets" at bounding box center [1006, 517] width 141 height 25
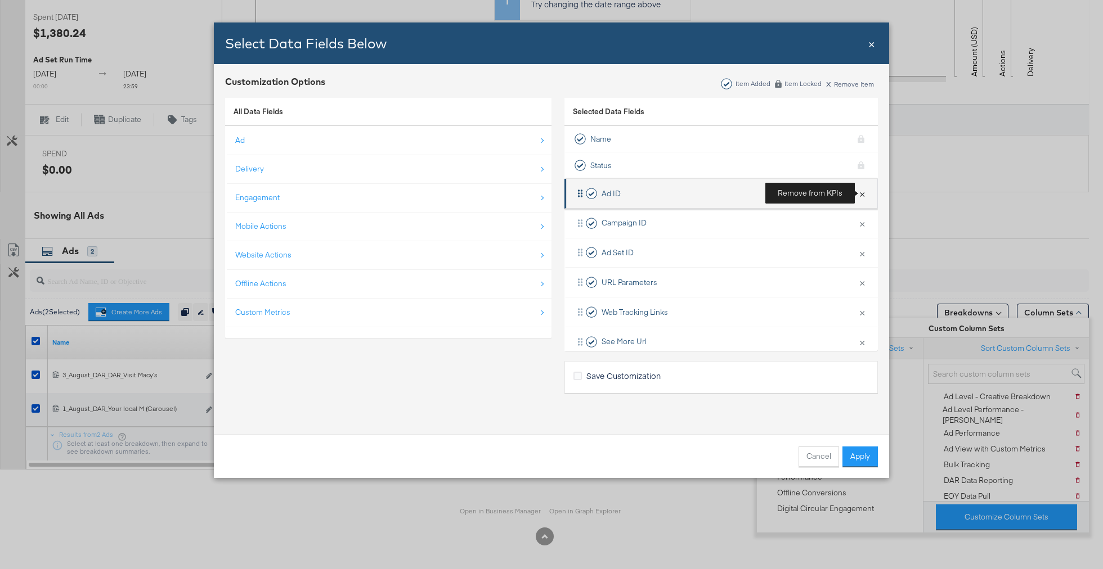
click at [862, 191] on button "×" at bounding box center [862, 194] width 15 height 24
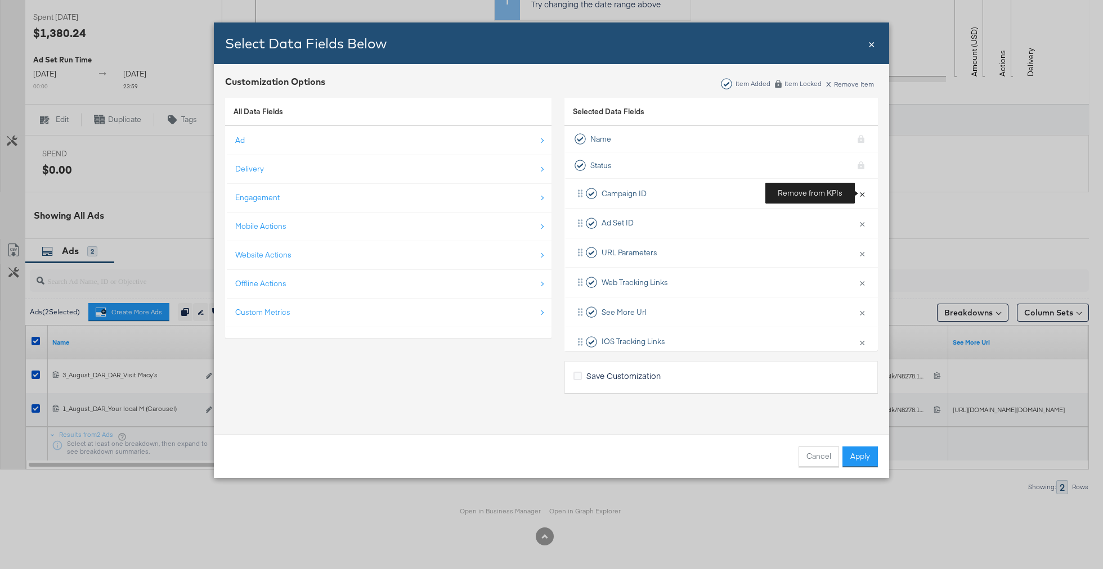
click at [862, 191] on button "×" at bounding box center [862, 194] width 15 height 24
click at [862, 212] on button "×" at bounding box center [862, 224] width 15 height 24
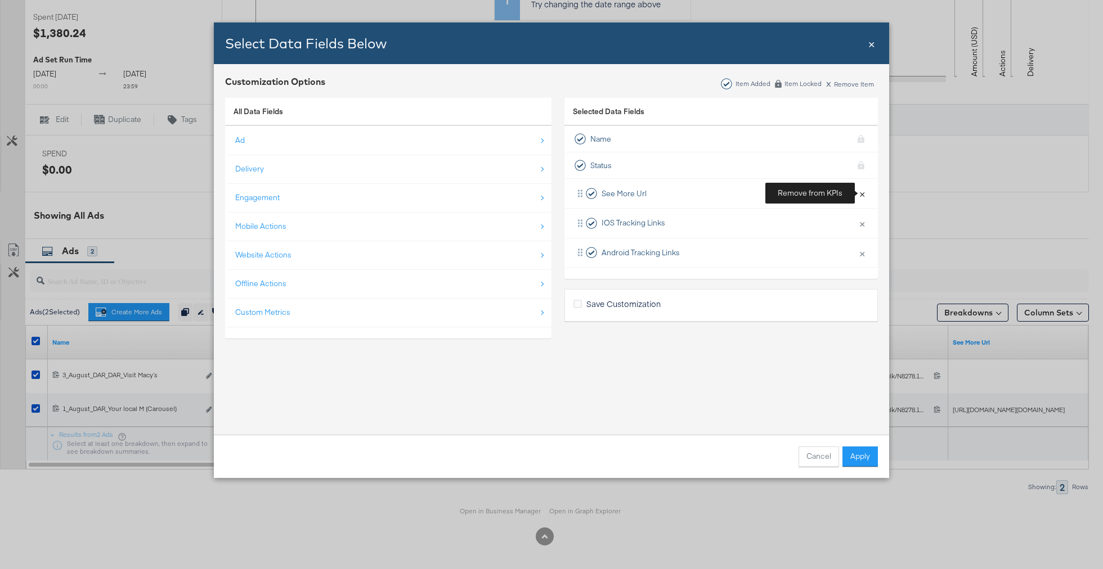
click at [862, 191] on button "×" at bounding box center [862, 194] width 15 height 24
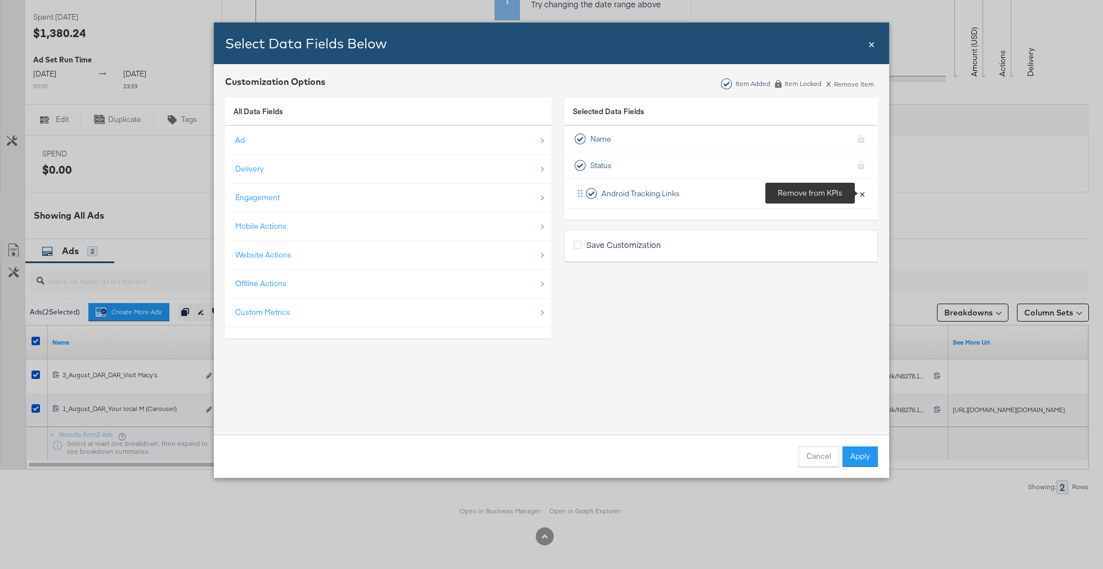
click at [862, 191] on button "×" at bounding box center [862, 194] width 15 height 24
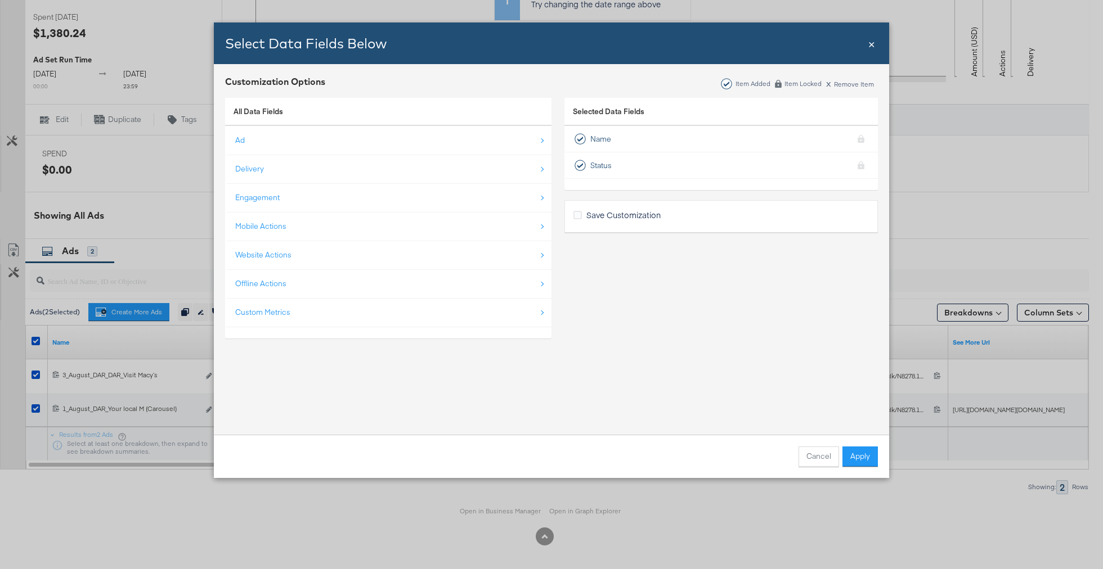
click at [862, 191] on div "Selected Data Fields Name KPI locked Status KPI locked Save Customization" at bounding box center [720, 220] width 313 height 257
click at [530, 142] on div "Ad" at bounding box center [389, 140] width 308 height 23
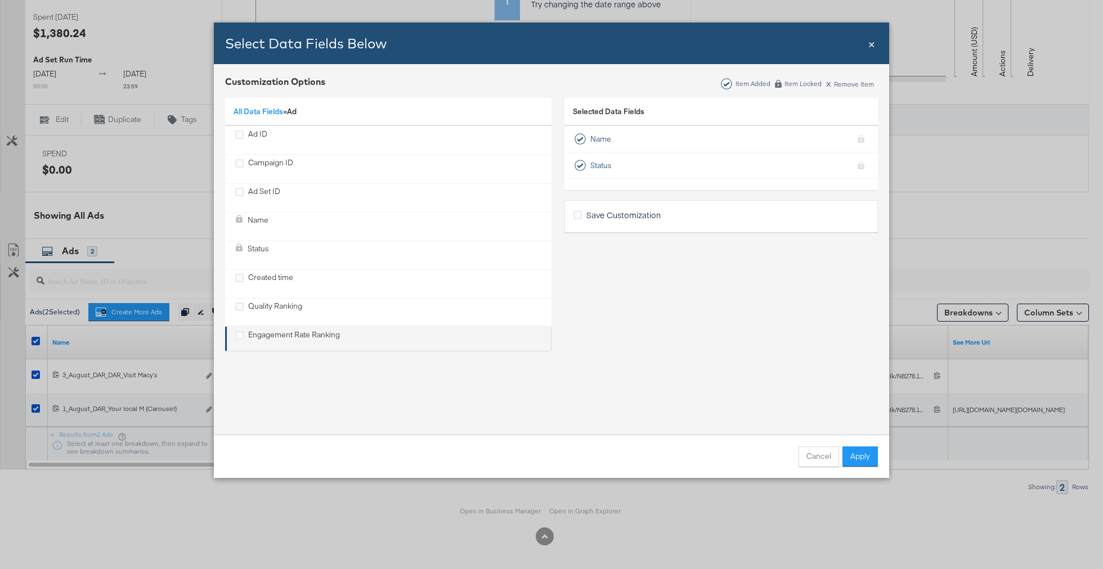
scroll to position [471, 0]
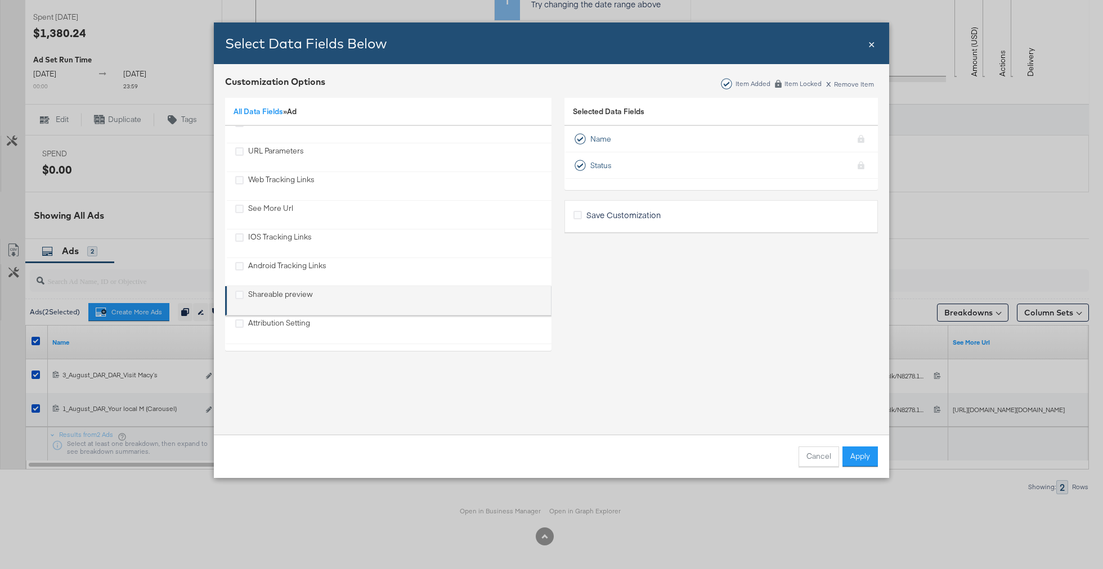
click at [331, 297] on div "Shareable preview" at bounding box center [389, 300] width 308 height 23
click at [264, 292] on div "Shareable preview" at bounding box center [280, 300] width 65 height 23
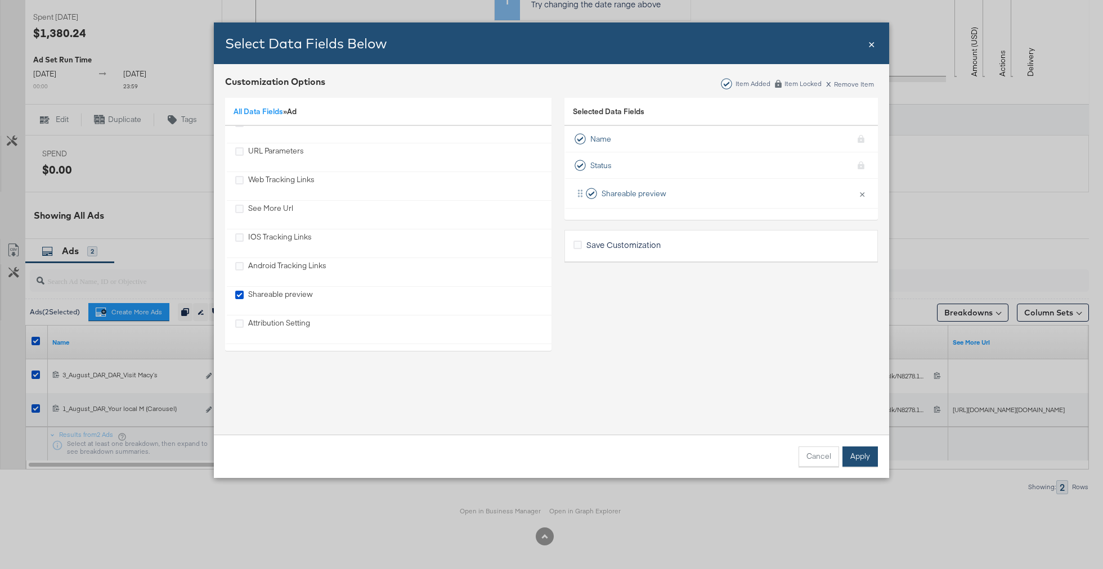
click at [861, 458] on button "Apply" at bounding box center [859, 457] width 35 height 20
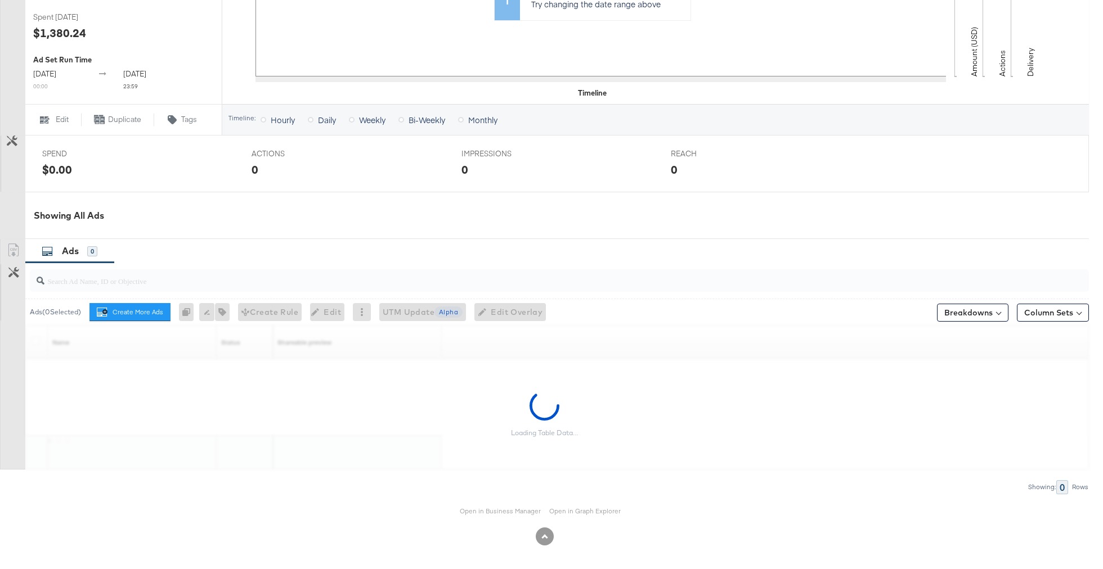
scroll to position [0, 0]
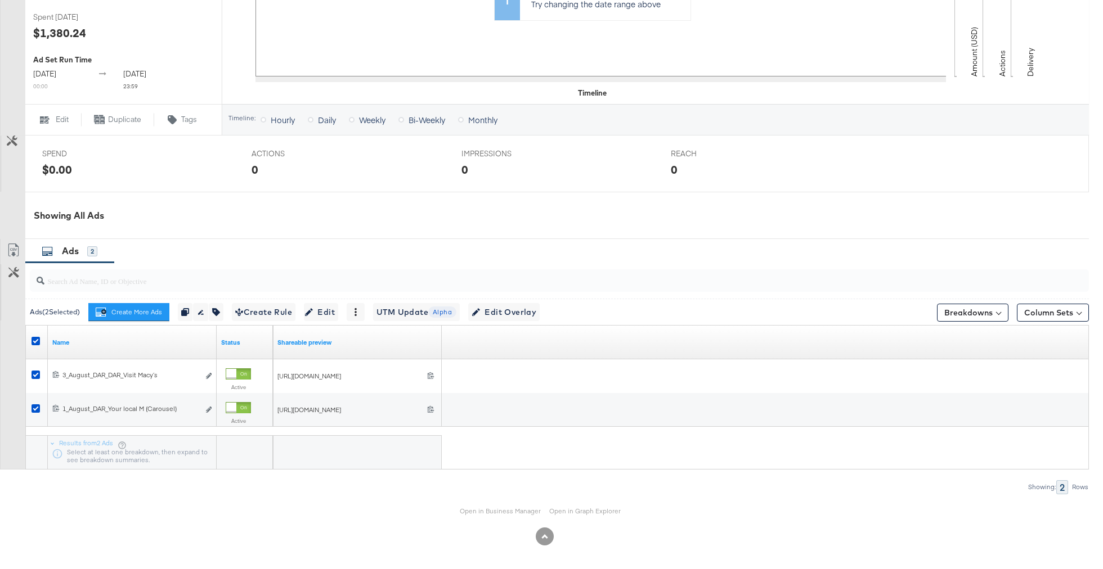
drag, startPoint x: 1032, startPoint y: 316, endPoint x: 827, endPoint y: 290, distance: 206.0
click at [828, 291] on div "Ads ( 2 Selected) Create More Ads Create more ads for this ad set Duplicate 2 a…" at bounding box center [544, 294] width 1089 height 62
click at [10, 255] on link "Export as CSV" at bounding box center [13, 251] width 25 height 25
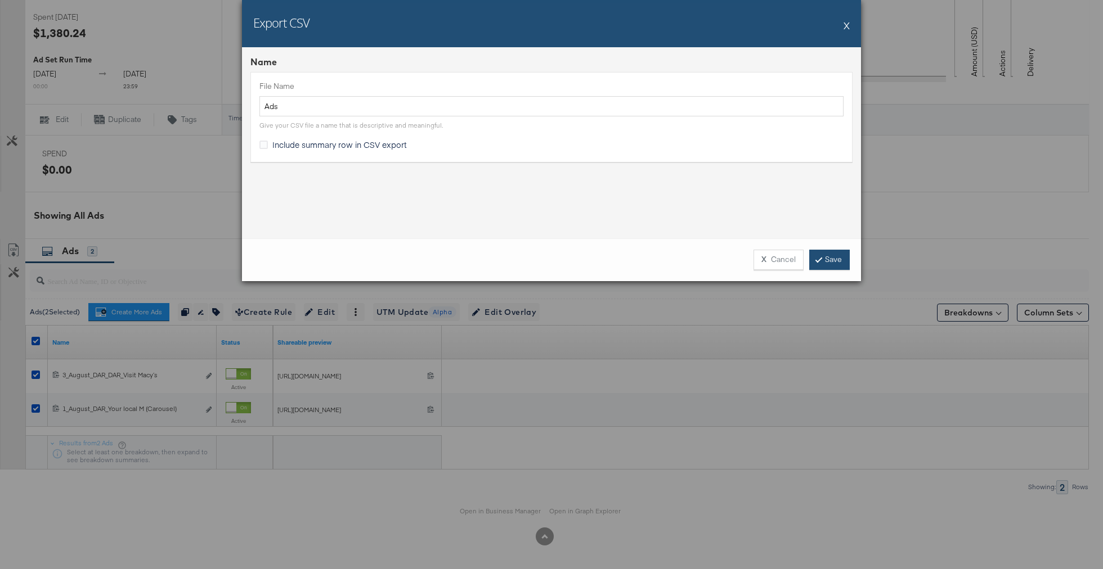
click at [828, 261] on link "Save" at bounding box center [829, 260] width 41 height 20
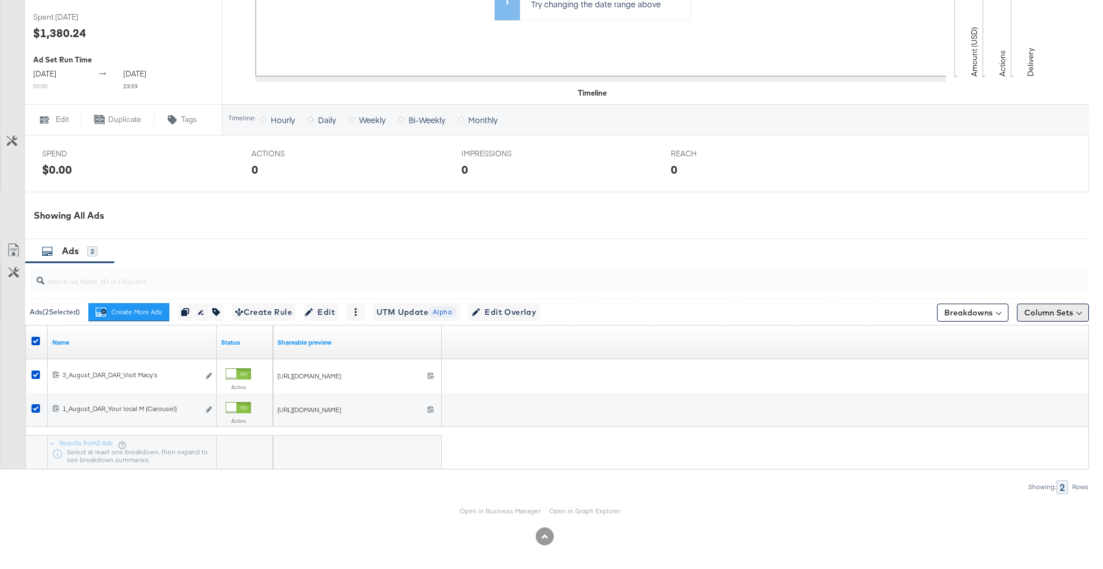
click at [1064, 320] on button "Column Sets" at bounding box center [1053, 313] width 72 height 18
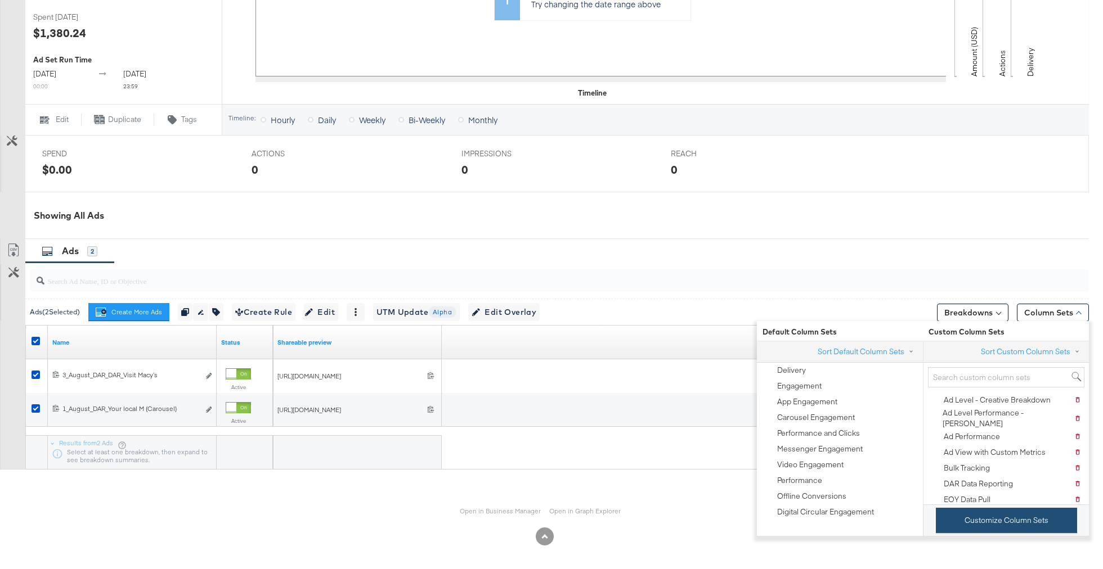
click at [956, 523] on button "Customize Column Sets" at bounding box center [1006, 520] width 141 height 25
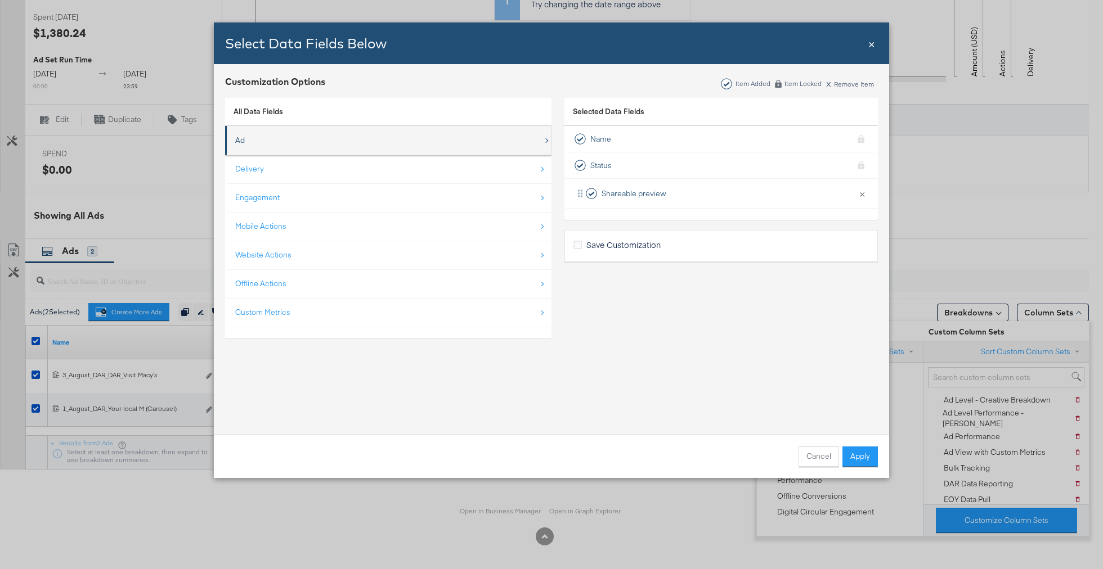
click at [249, 142] on div "Ad" at bounding box center [389, 140] width 308 height 23
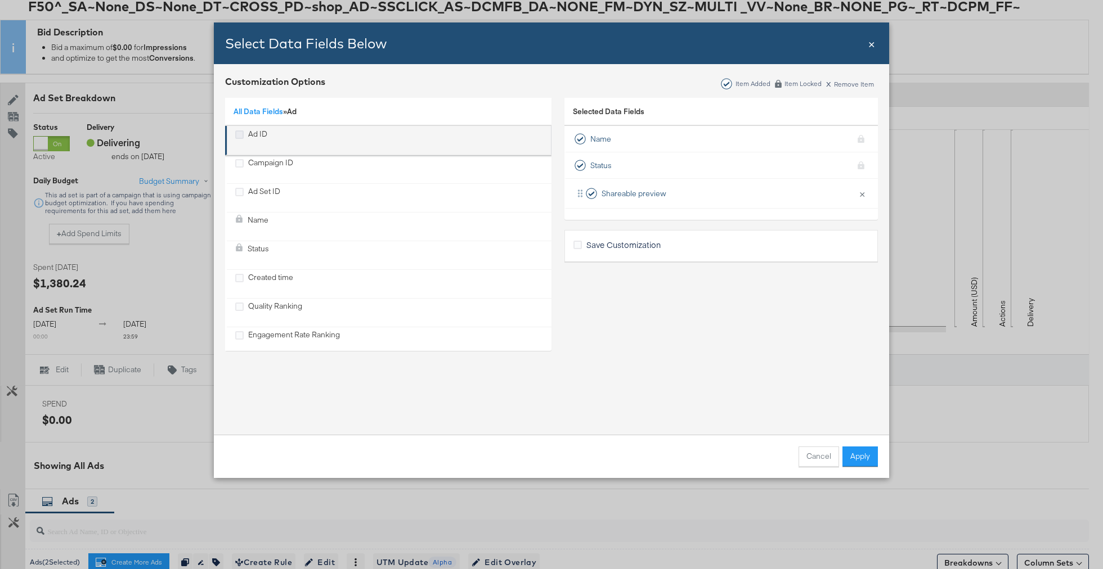
click at [240, 135] on icon "Ad ID" at bounding box center [239, 135] width 8 height 8
click at [0, 0] on input "Ad ID" at bounding box center [0, 0] width 0 height 0
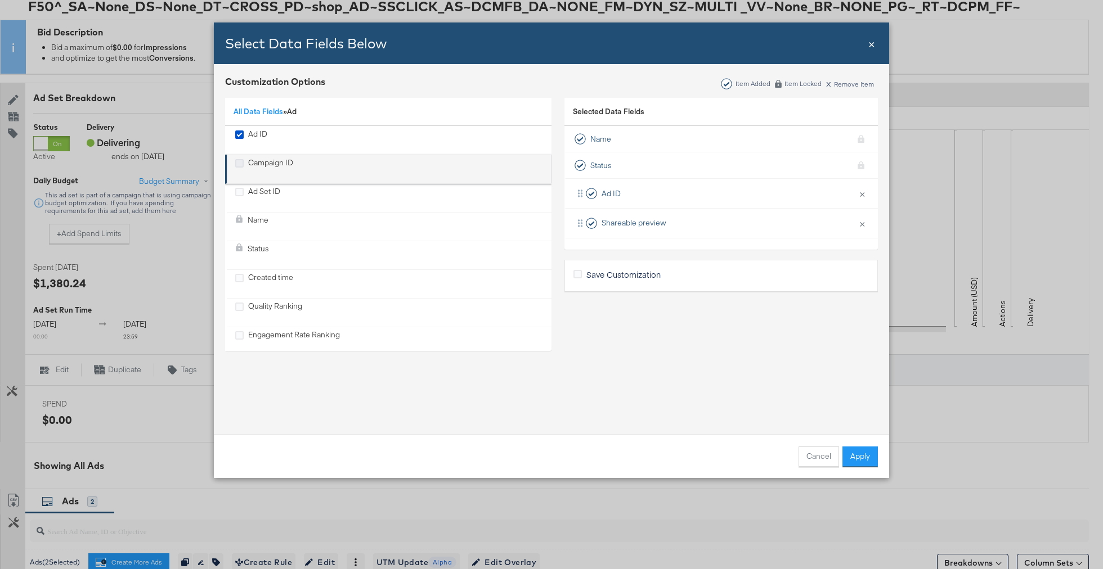
click at [238, 160] on icon "Campaign ID" at bounding box center [239, 163] width 8 height 8
click at [0, 0] on input "Campaign ID" at bounding box center [0, 0] width 0 height 0
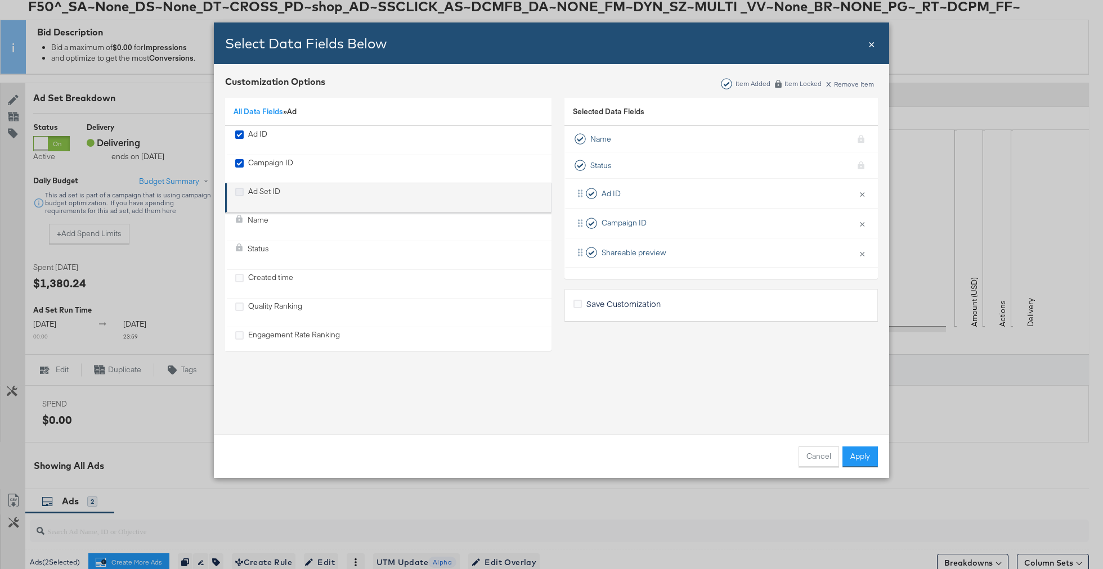
click at [237, 191] on icon "Ad Set ID" at bounding box center [239, 192] width 8 height 8
click at [0, 0] on input "Ad Set ID" at bounding box center [0, 0] width 0 height 0
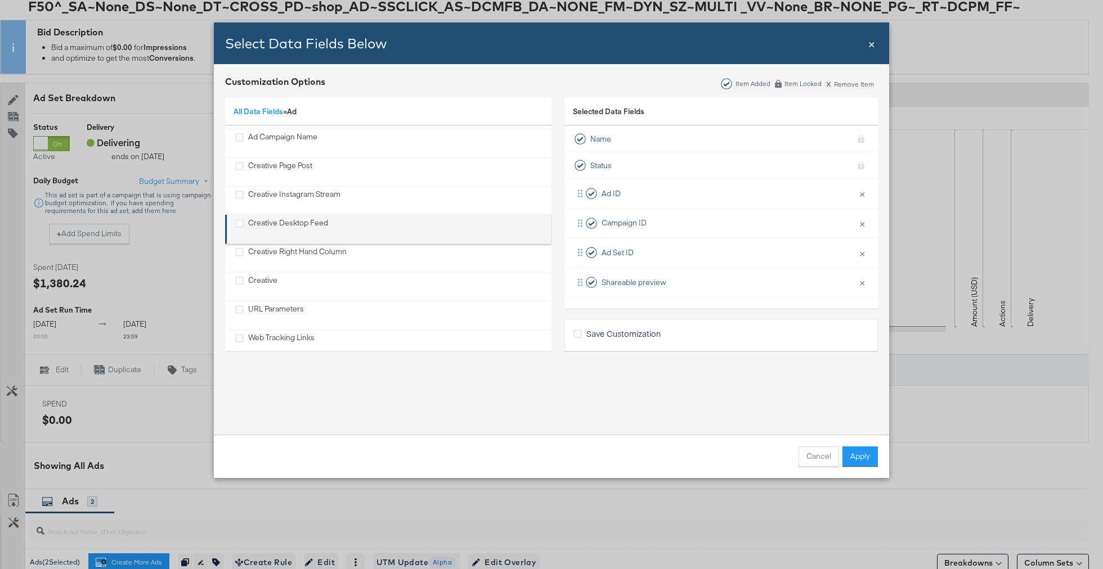
scroll to position [370, 0]
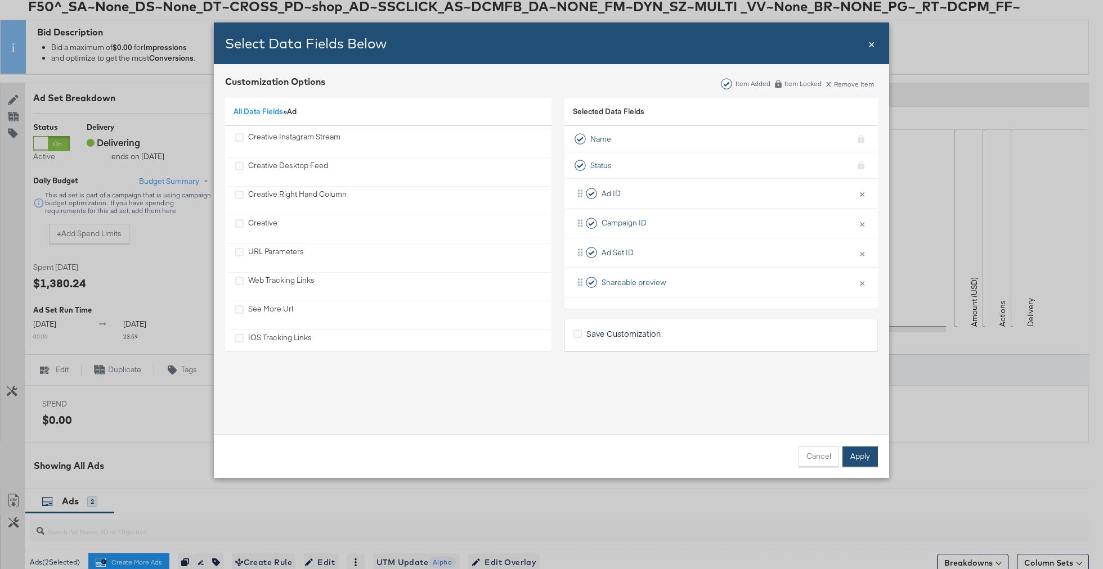
click at [872, 450] on button "Apply" at bounding box center [859, 457] width 35 height 20
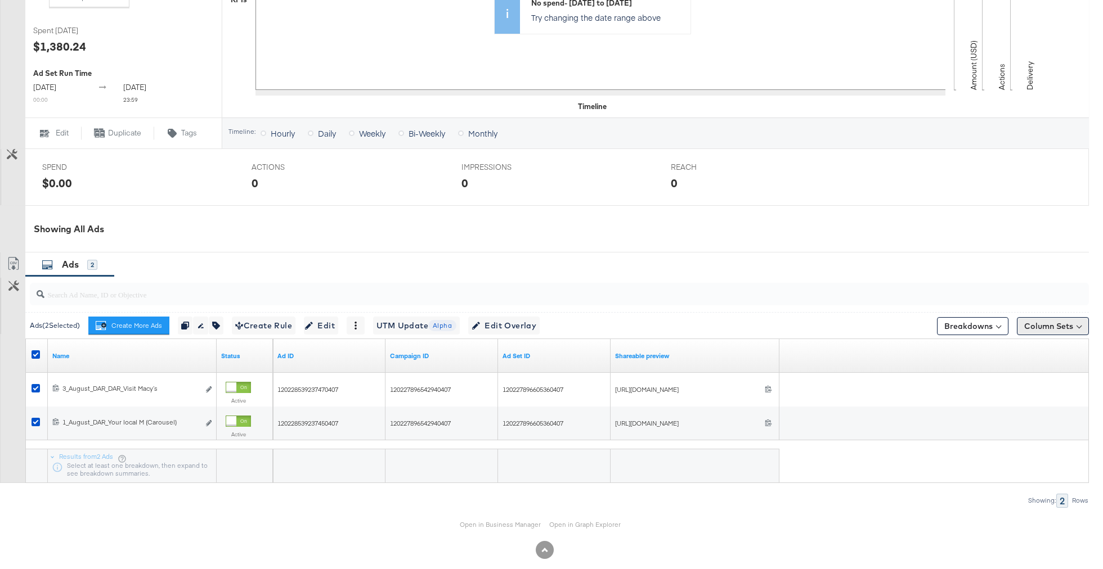
click at [1060, 330] on button "Column Sets" at bounding box center [1053, 326] width 72 height 18
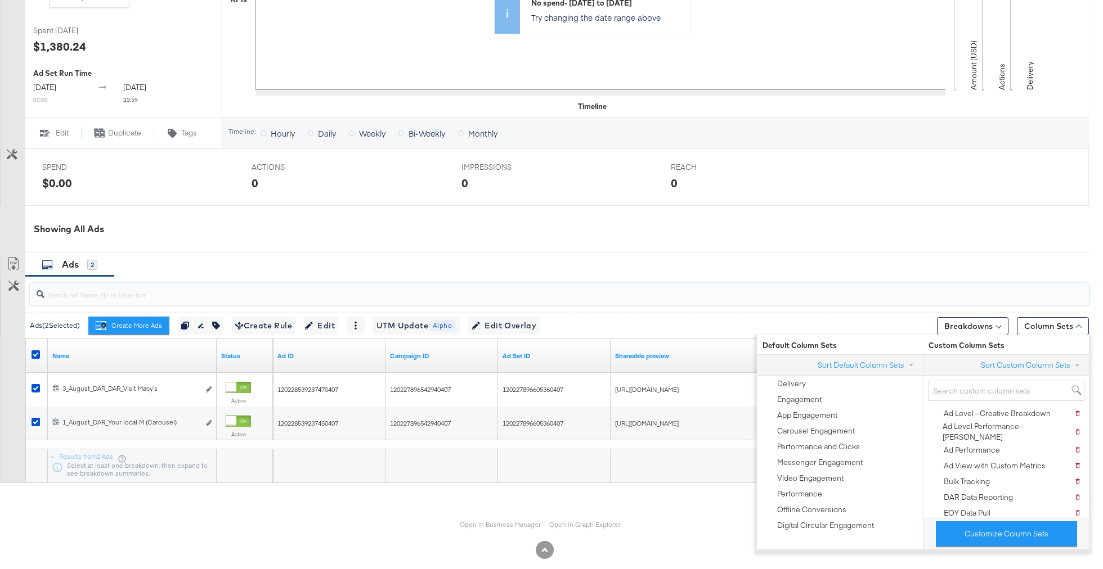
click at [880, 295] on input "search" at bounding box center [517, 290] width 947 height 22
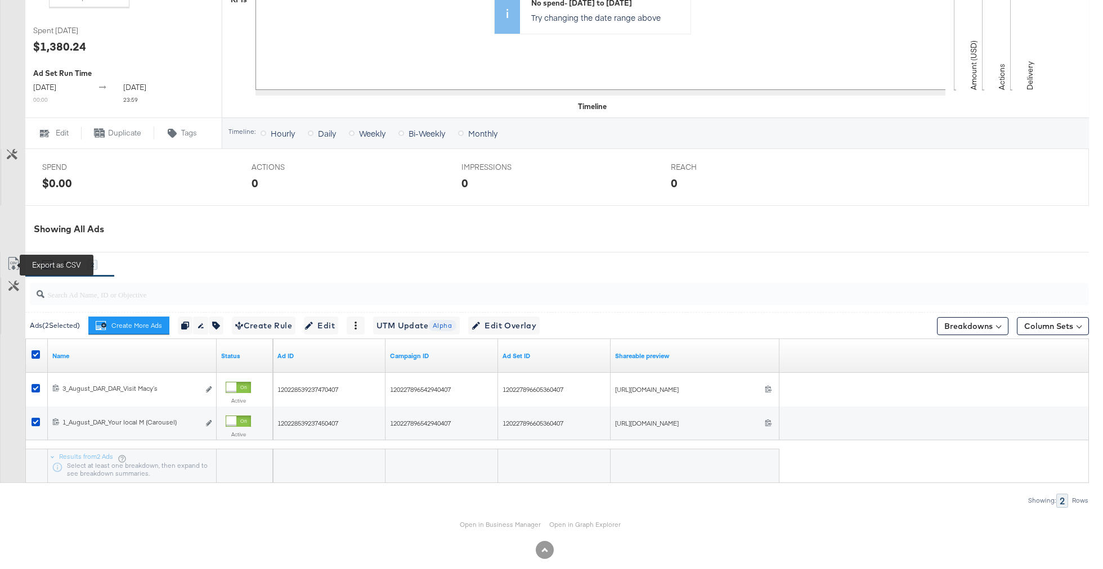
click at [14, 268] on icon at bounding box center [13, 266] width 7 height 8
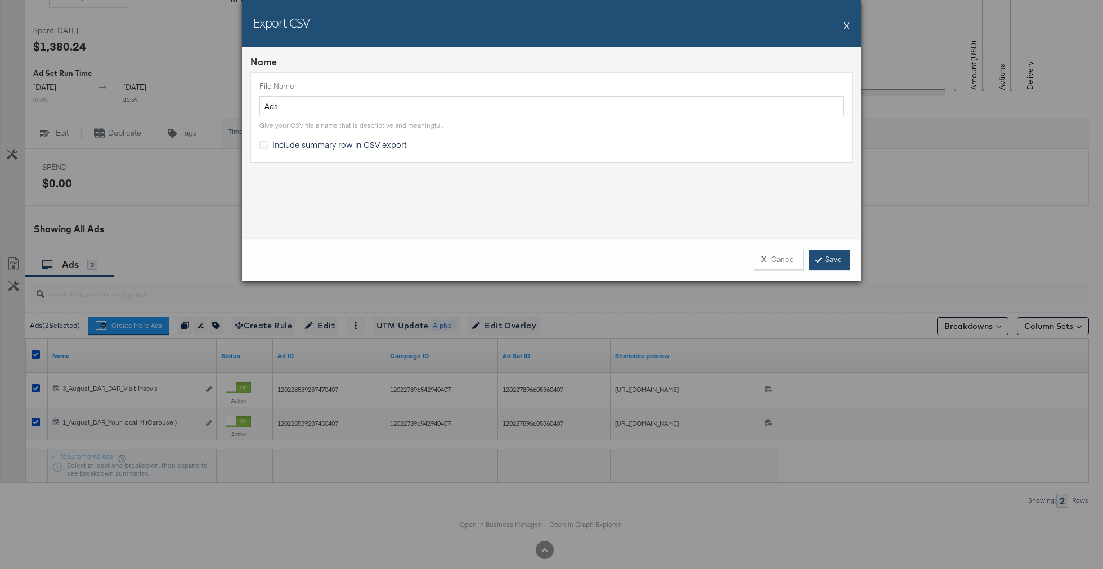
click at [831, 259] on link "Save" at bounding box center [829, 260] width 41 height 20
